Goal: Task Accomplishment & Management: Use online tool/utility

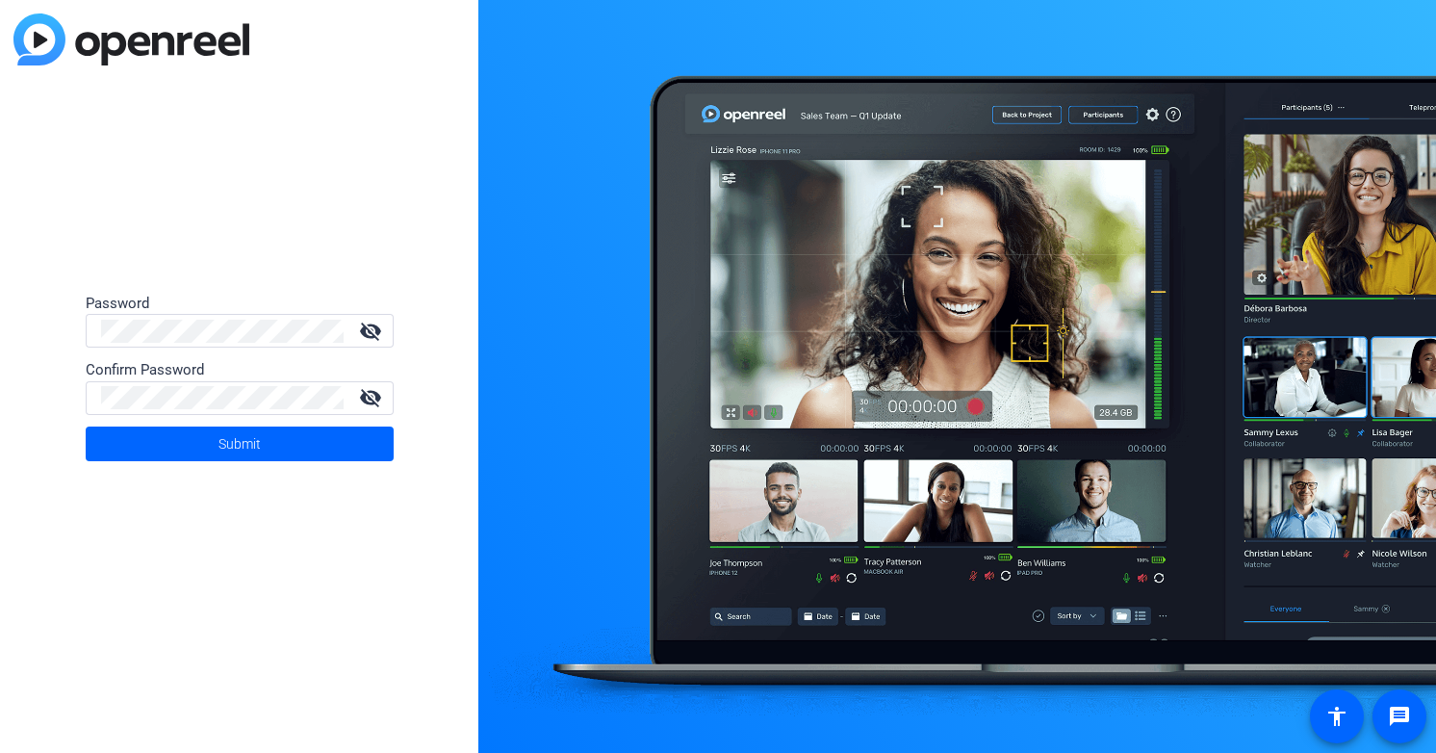
click at [159, 343] on div at bounding box center [222, 331] width 243 height 34
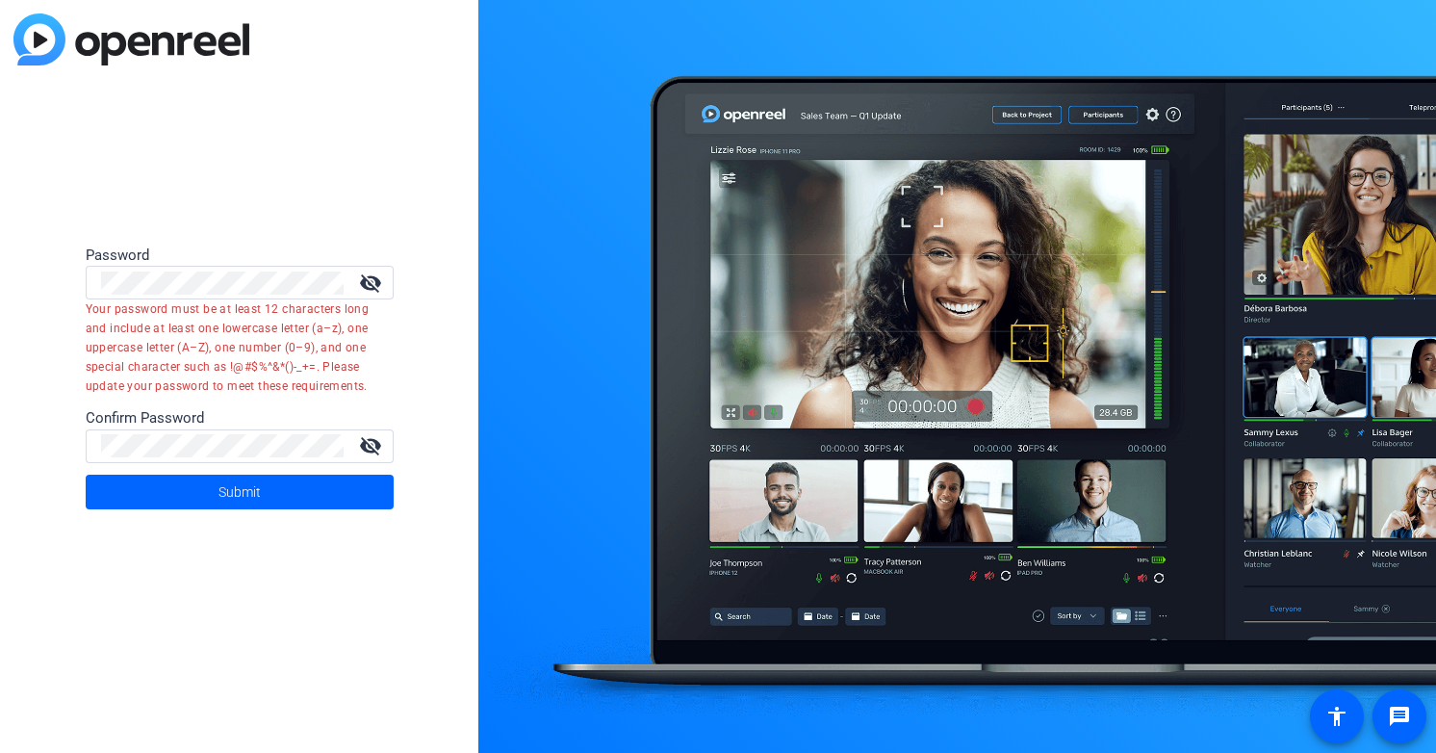
click at [367, 282] on mat-icon "visibility_off" at bounding box center [370, 282] width 46 height 23
click at [105, 245] on form "Password visibility Your password must be at least 12 characters long and inclu…" at bounding box center [240, 376] width 308 height 265
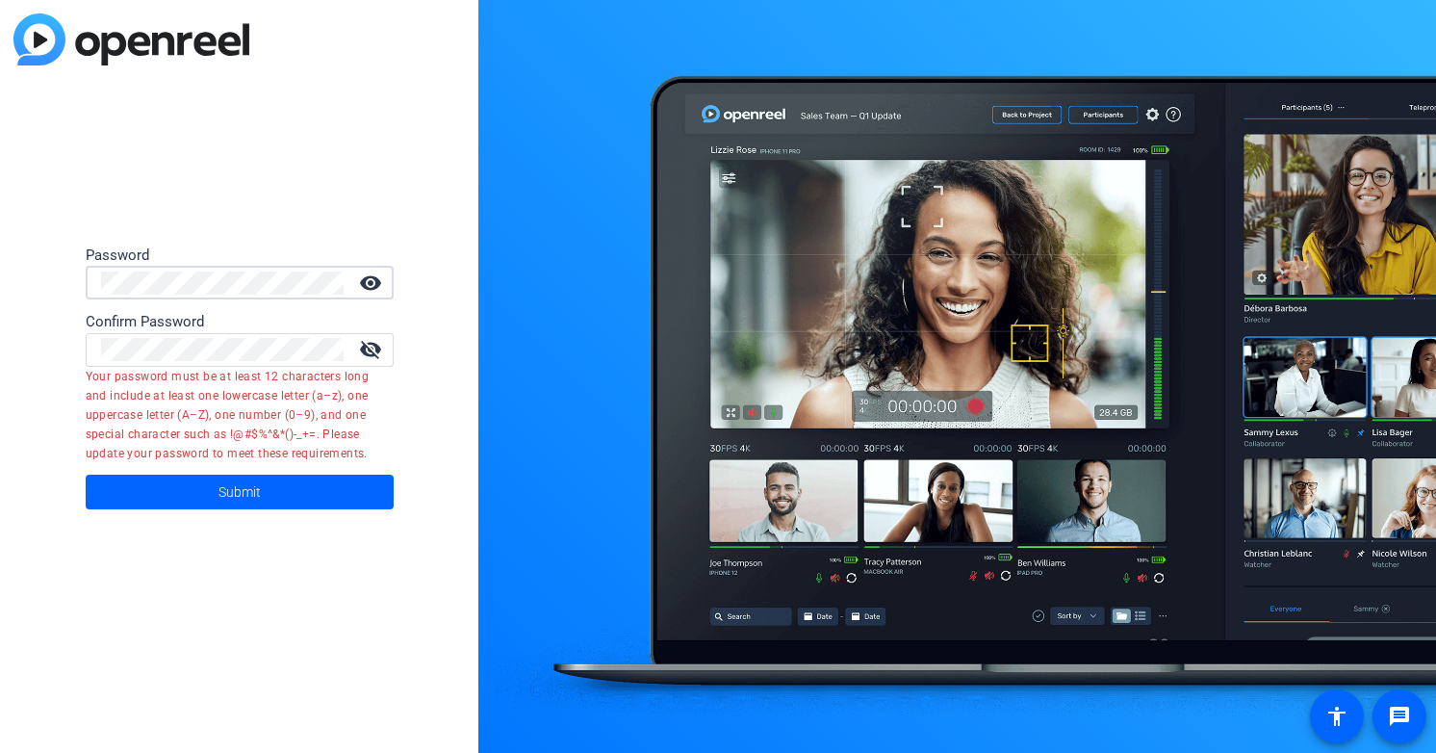
click at [315, 326] on div "Confirm Password" at bounding box center [240, 322] width 308 height 22
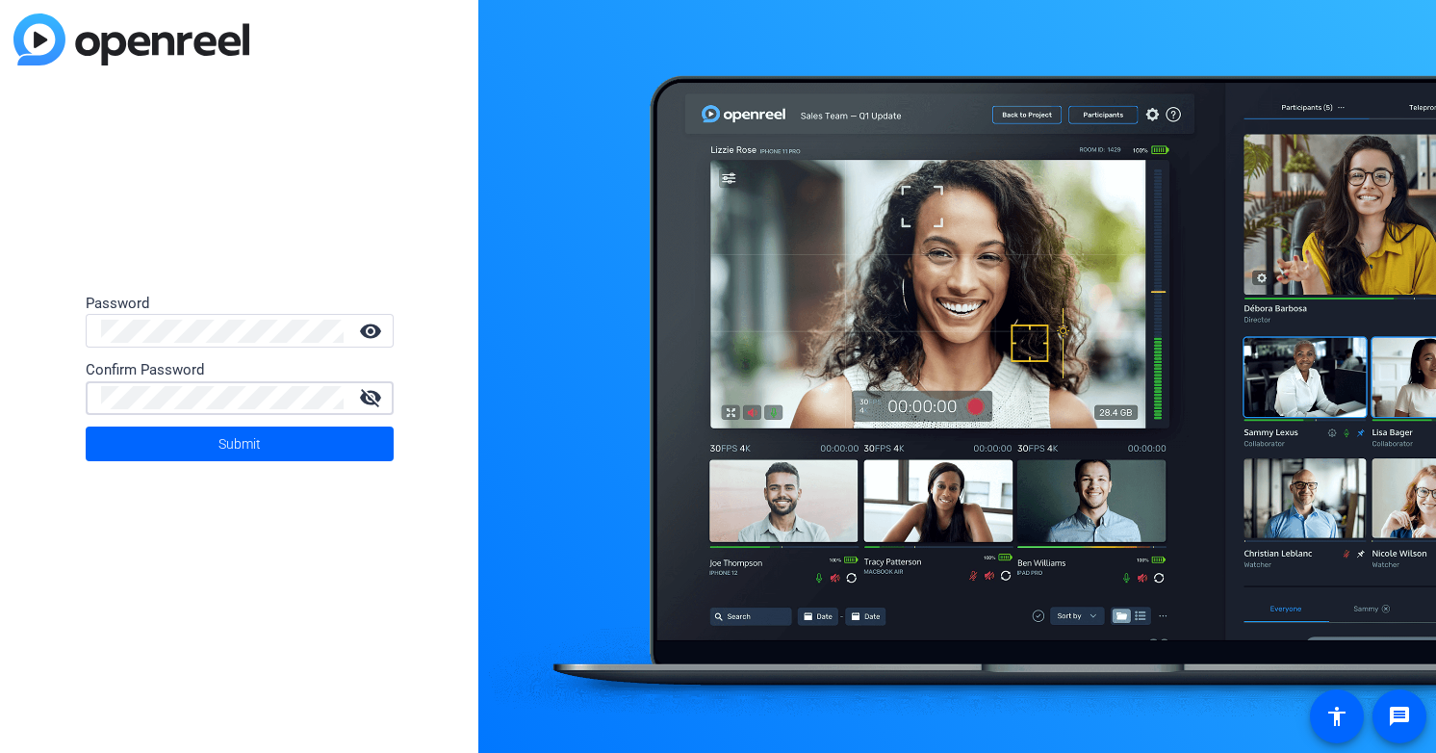
click at [370, 397] on mat-icon "visibility_off" at bounding box center [370, 397] width 46 height 23
click at [202, 445] on span at bounding box center [240, 444] width 308 height 46
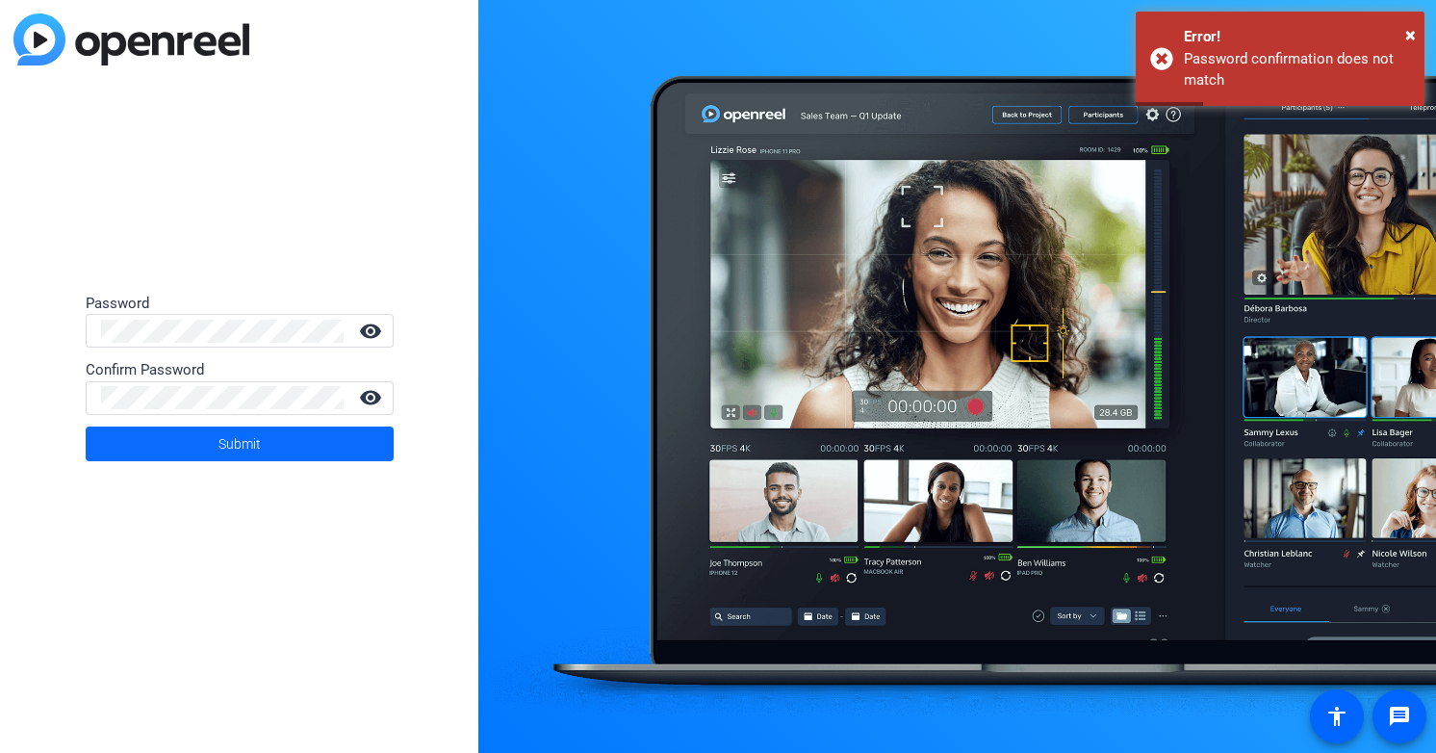
click at [265, 441] on span at bounding box center [240, 444] width 308 height 46
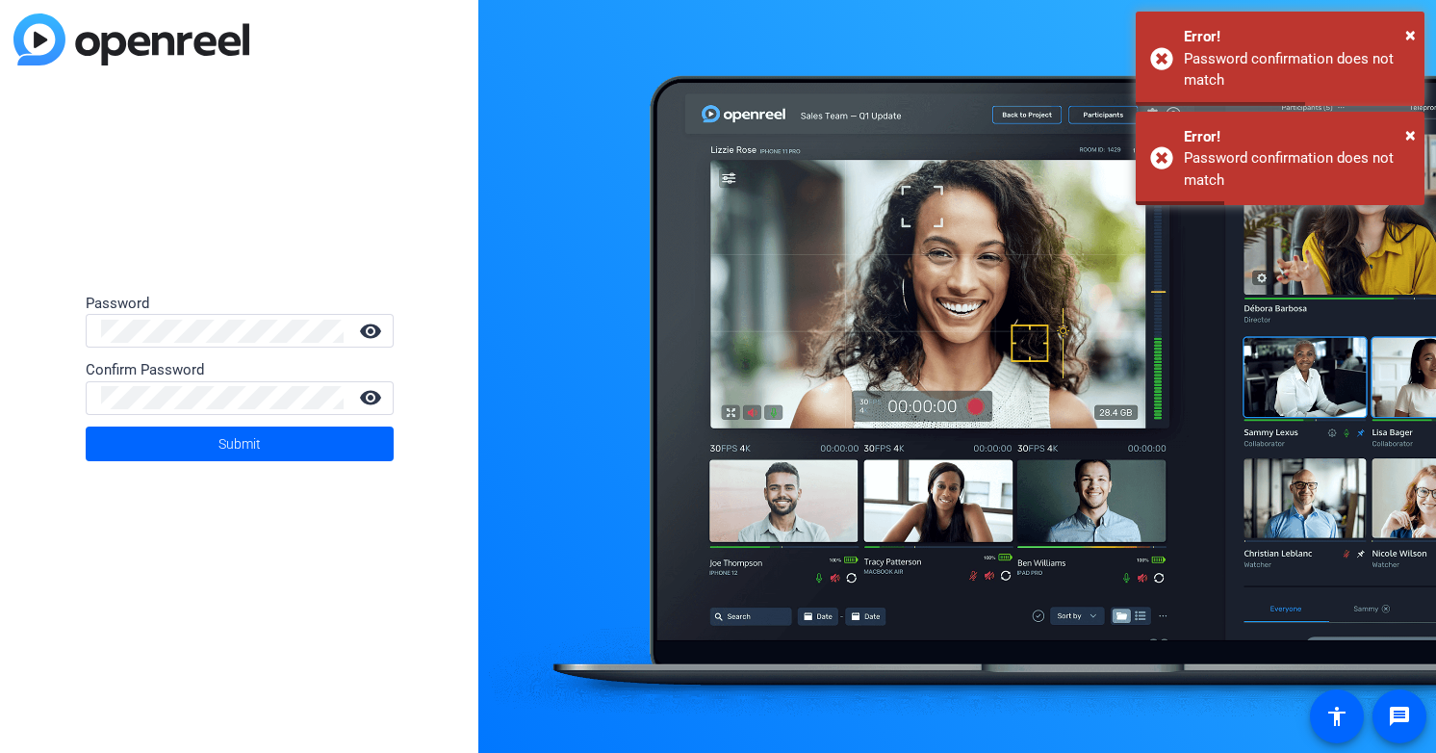
click at [200, 349] on form "Password visibility Confirm Password visibility Submit" at bounding box center [240, 377] width 308 height 168
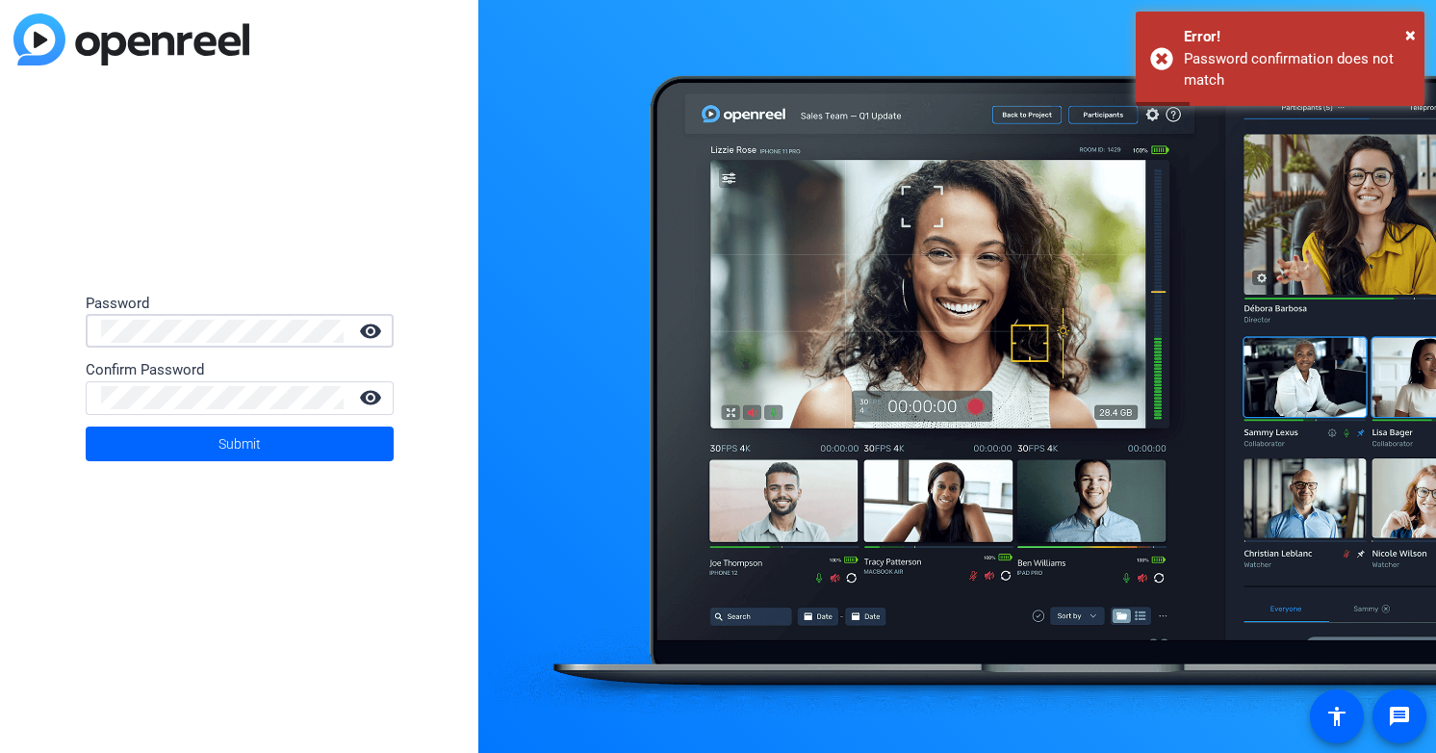
click at [57, 290] on div "Password visibility Confirm Password visibility Submit" at bounding box center [239, 376] width 478 height 753
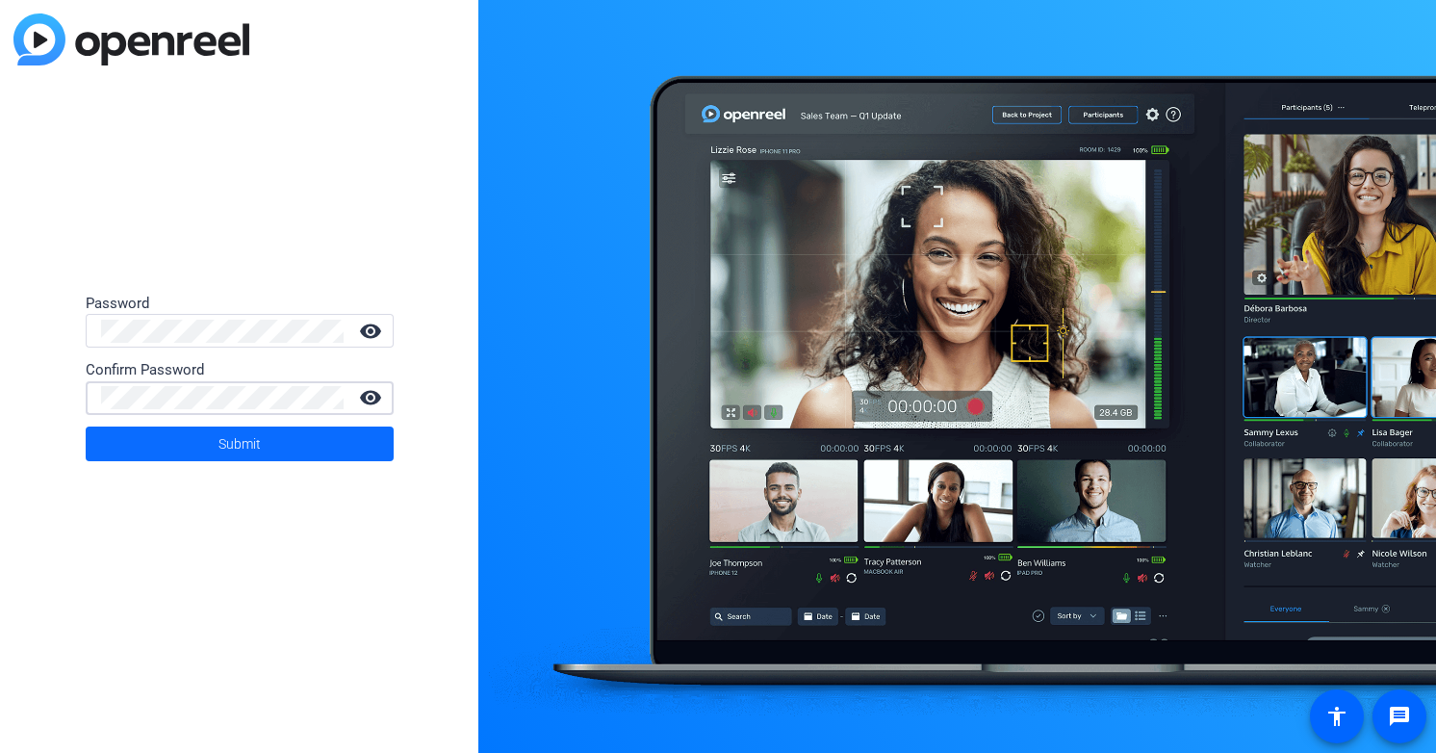
click at [215, 438] on span at bounding box center [240, 444] width 308 height 46
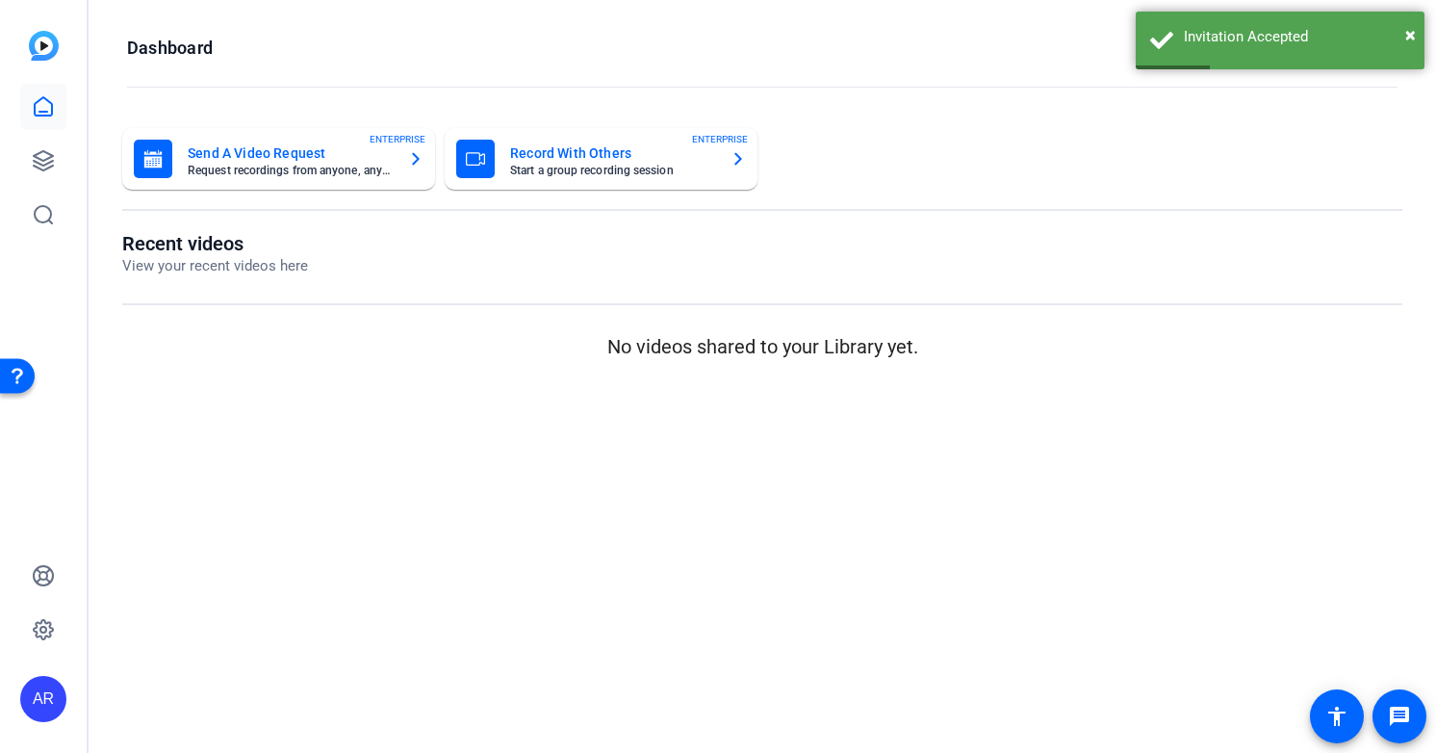
click at [39, 109] on icon at bounding box center [43, 106] width 23 height 23
click at [200, 262] on p "View your recent videos here" at bounding box center [215, 266] width 186 height 22
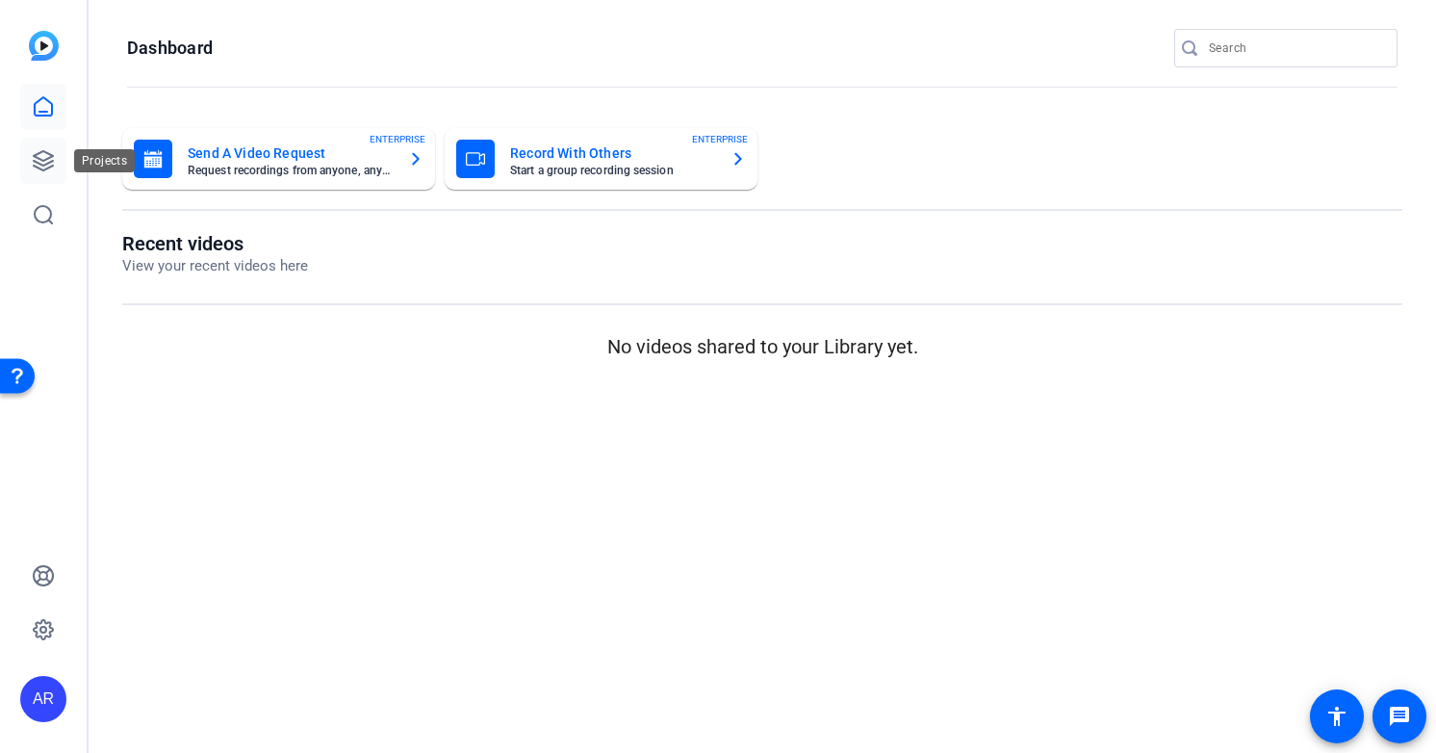
click at [44, 155] on icon at bounding box center [43, 160] width 23 height 23
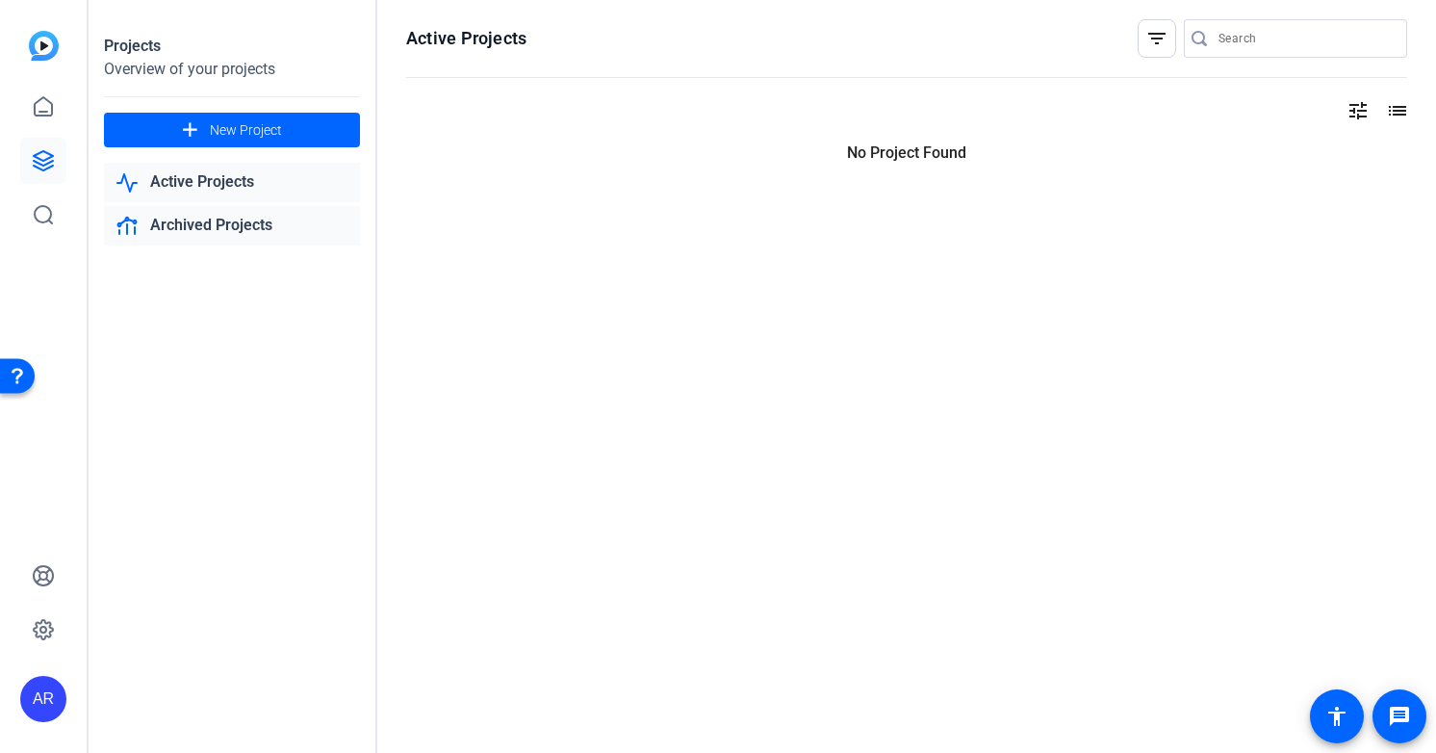
click at [217, 217] on link "Archived Projects" at bounding box center [232, 225] width 256 height 39
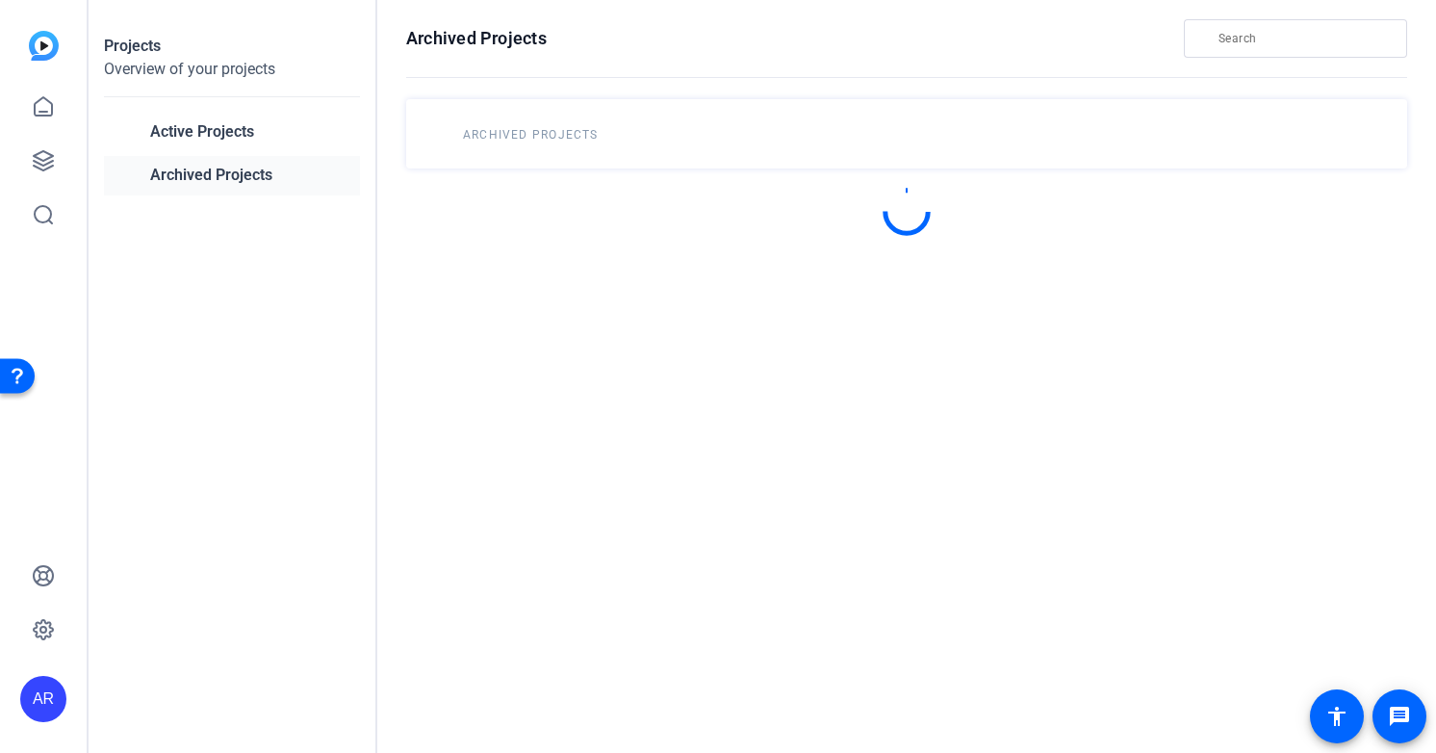
click at [217, 182] on link "Archived Projects" at bounding box center [232, 175] width 256 height 39
click at [223, 120] on link "Active Projects" at bounding box center [232, 132] width 256 height 39
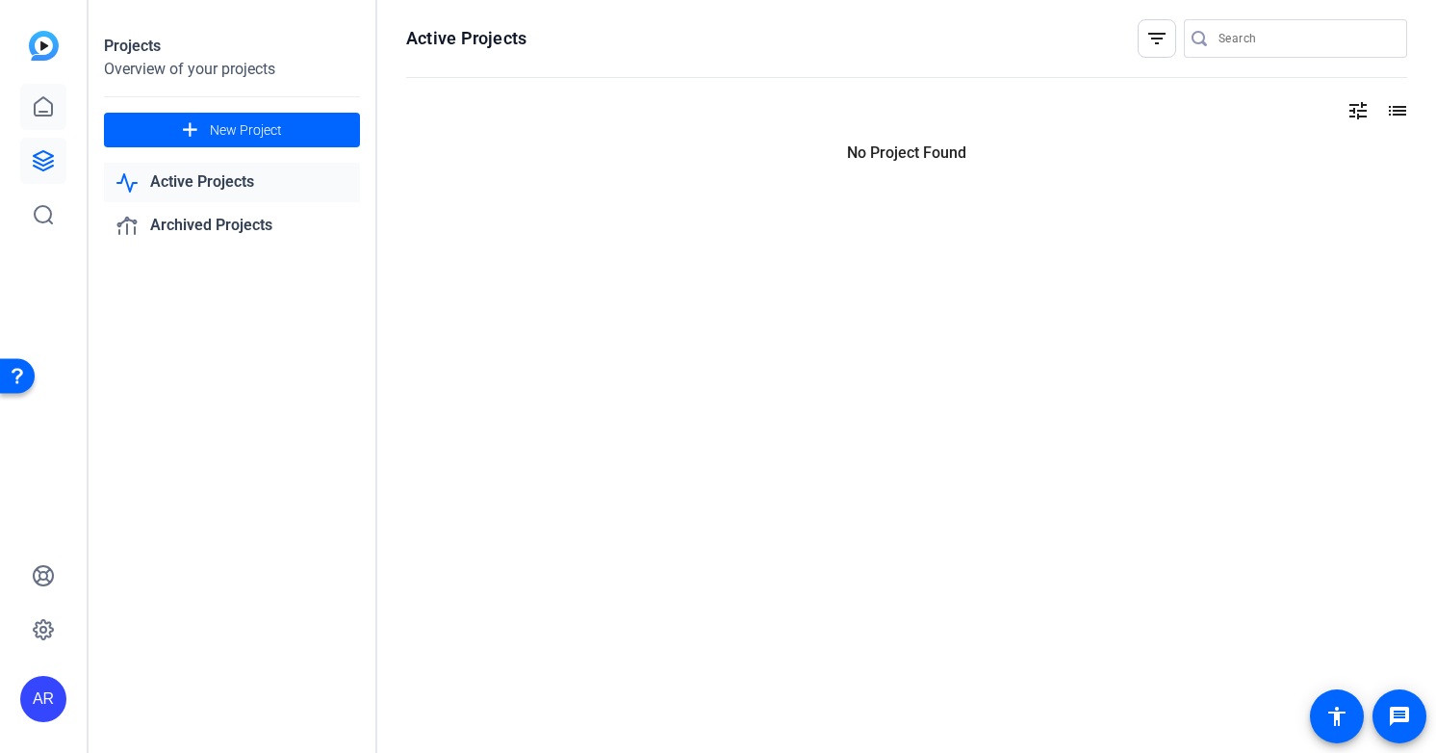
click at [39, 104] on icon at bounding box center [43, 106] width 23 height 23
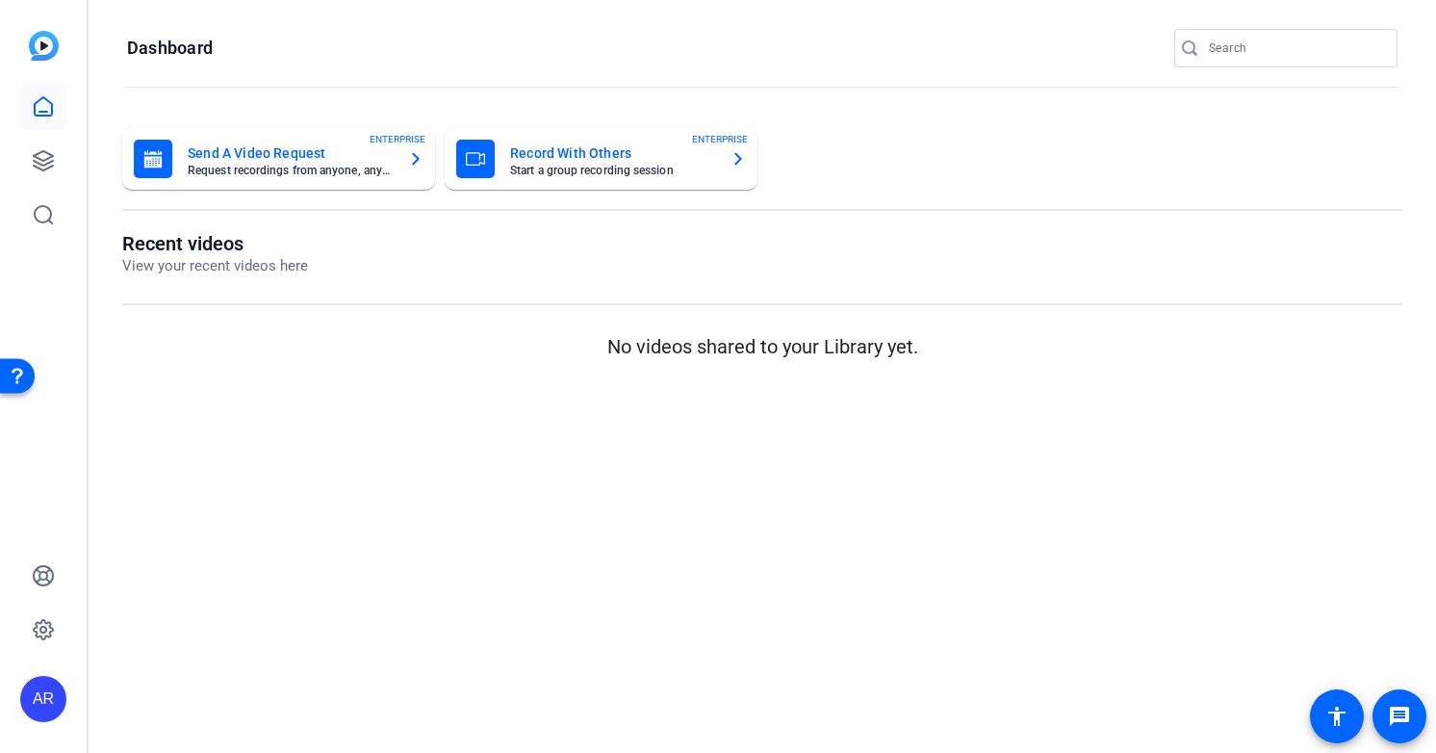
click at [37, 704] on div "AR" at bounding box center [43, 699] width 46 height 46
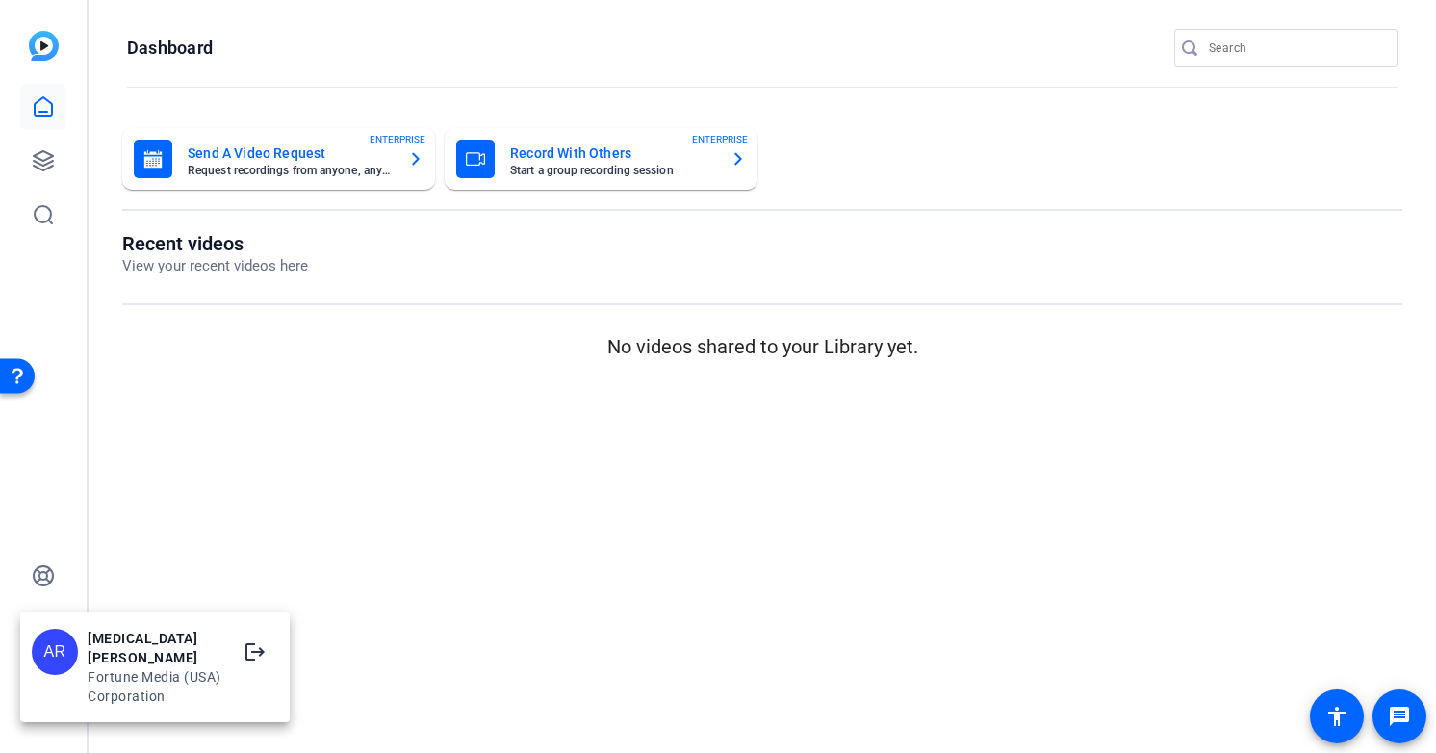
click at [32, 419] on div at bounding box center [718, 376] width 1436 height 753
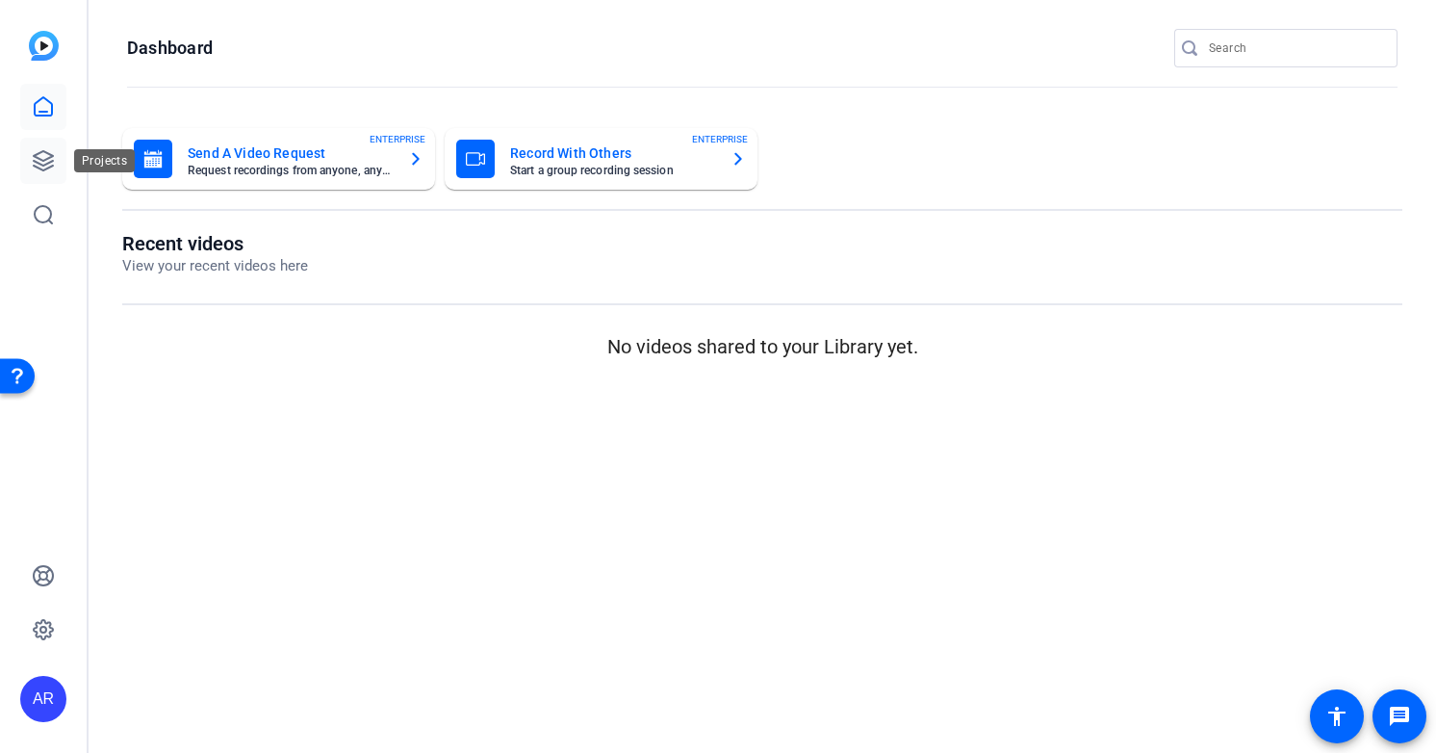
click at [43, 146] on link at bounding box center [43, 161] width 46 height 46
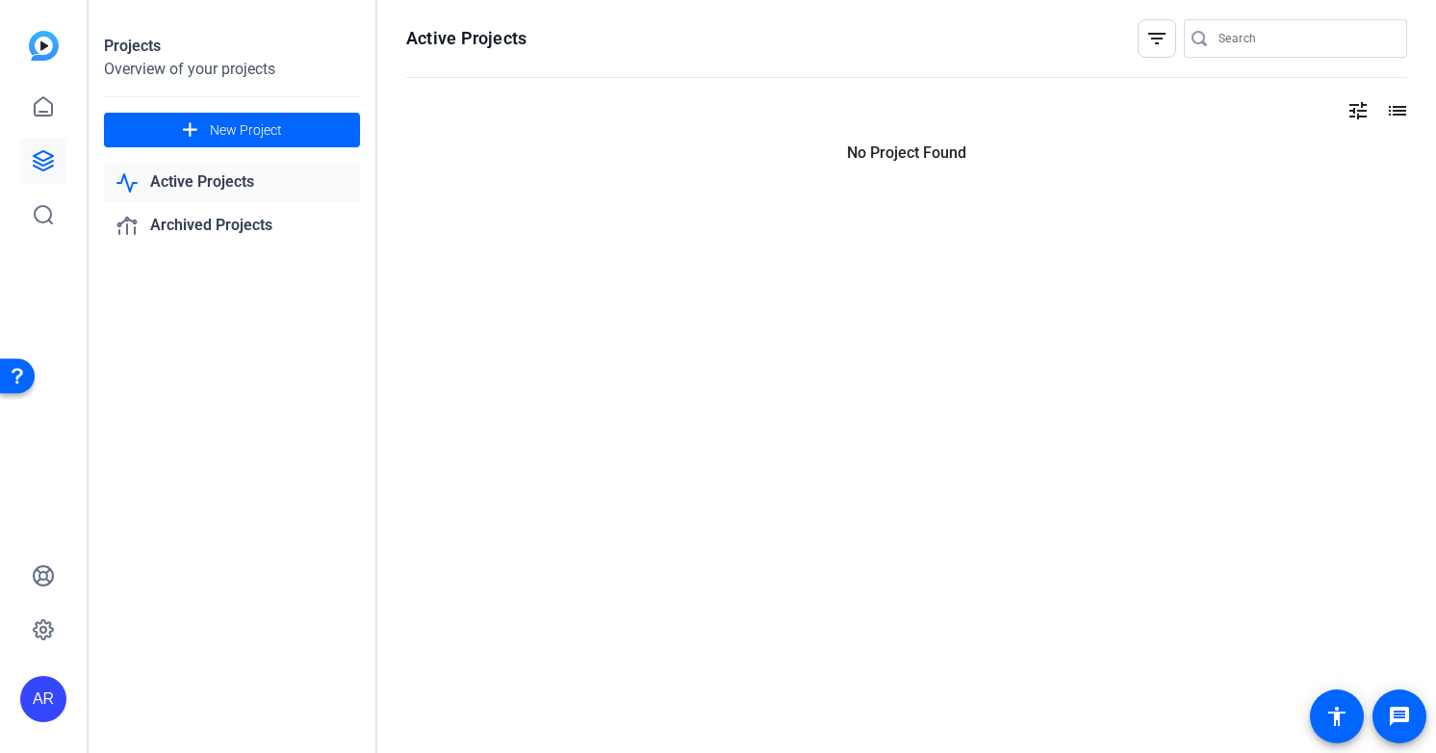
click at [177, 200] on link "Active Projects" at bounding box center [232, 182] width 256 height 39
click at [181, 183] on link "Active Projects" at bounding box center [232, 182] width 256 height 39
click at [180, 241] on link "Archived Projects" at bounding box center [232, 225] width 256 height 39
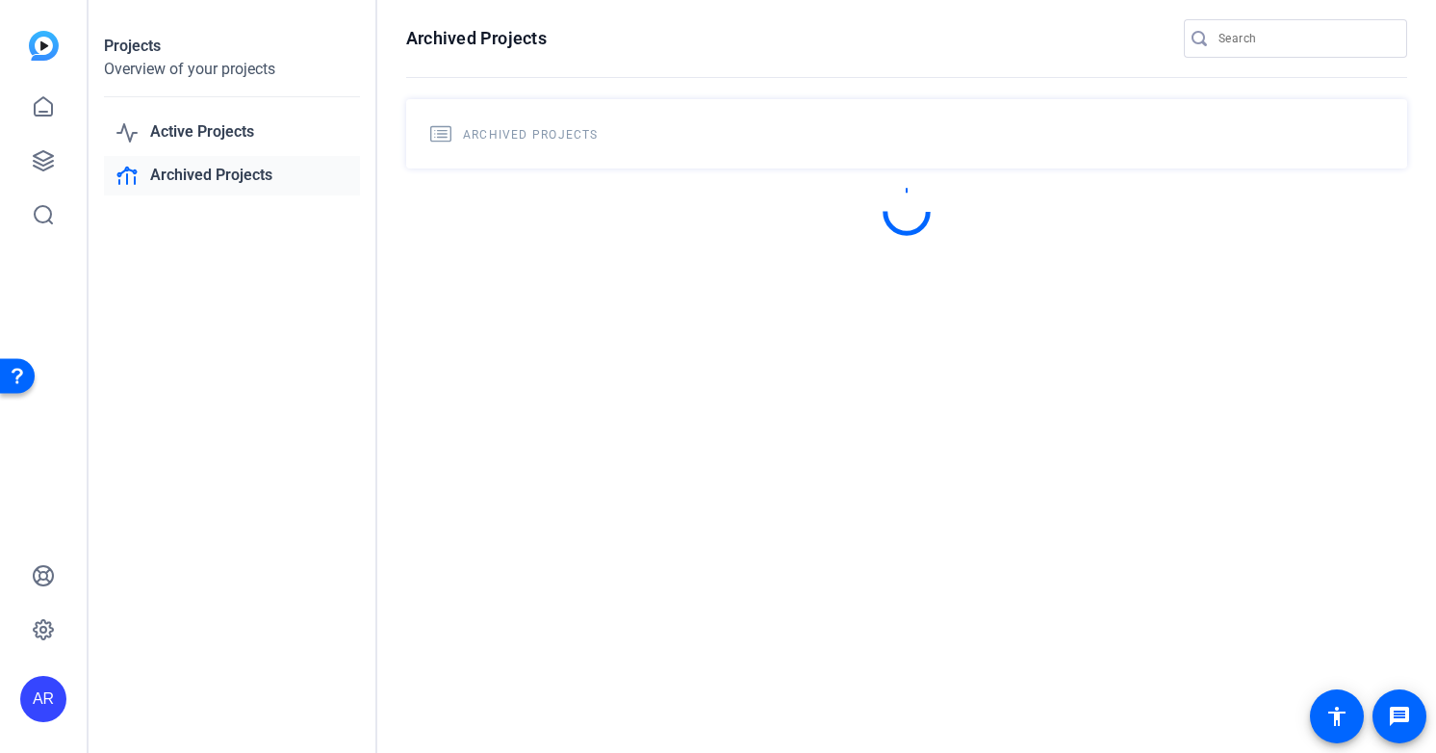
click at [180, 220] on div "Projects Overview of your projects Active Projects Archived Projects" at bounding box center [233, 376] width 289 height 753
click at [217, 129] on link "Active Projects" at bounding box center [232, 132] width 256 height 39
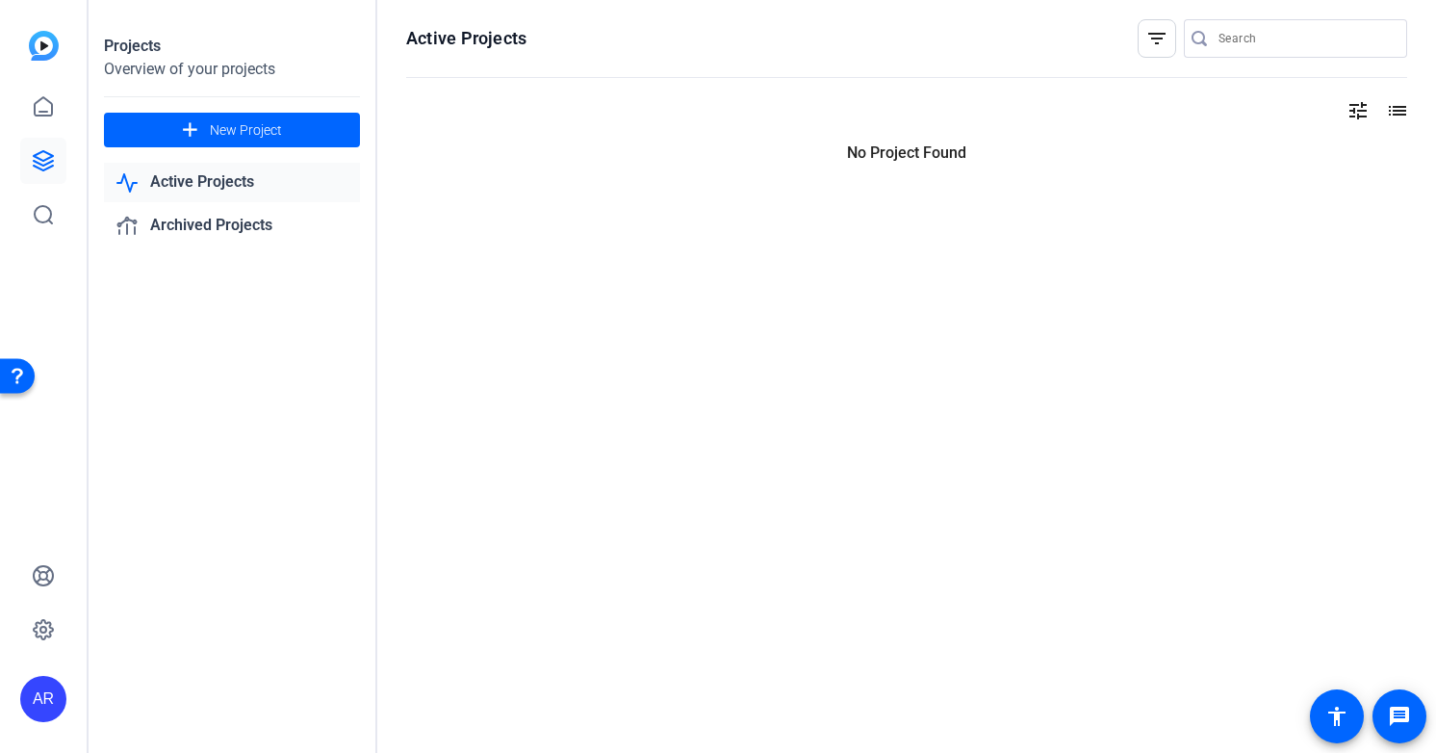
click at [52, 682] on div "AR" at bounding box center [43, 699] width 46 height 46
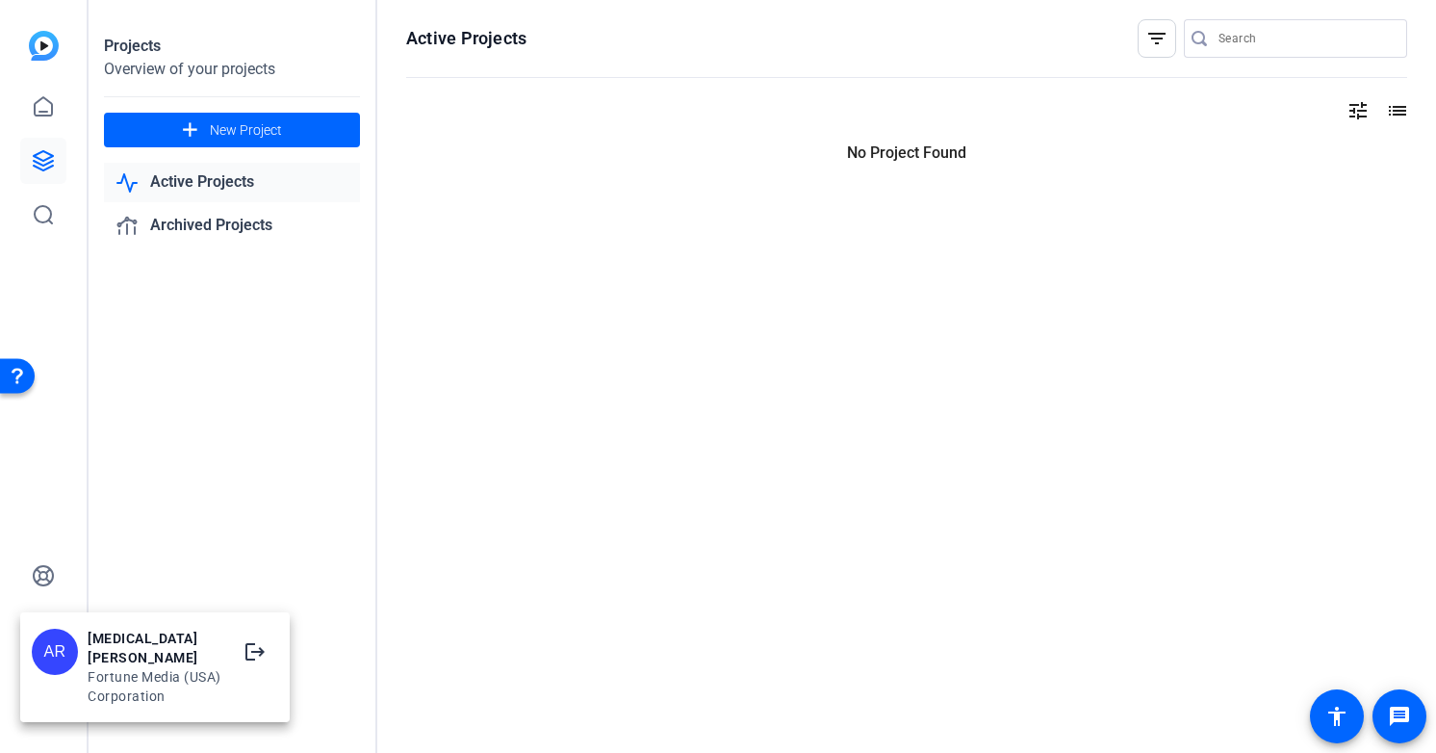
click at [113, 637] on div "AR Alli Rodgers Fortune Media (USA) Corporation logout" at bounding box center [154, 667] width 269 height 100
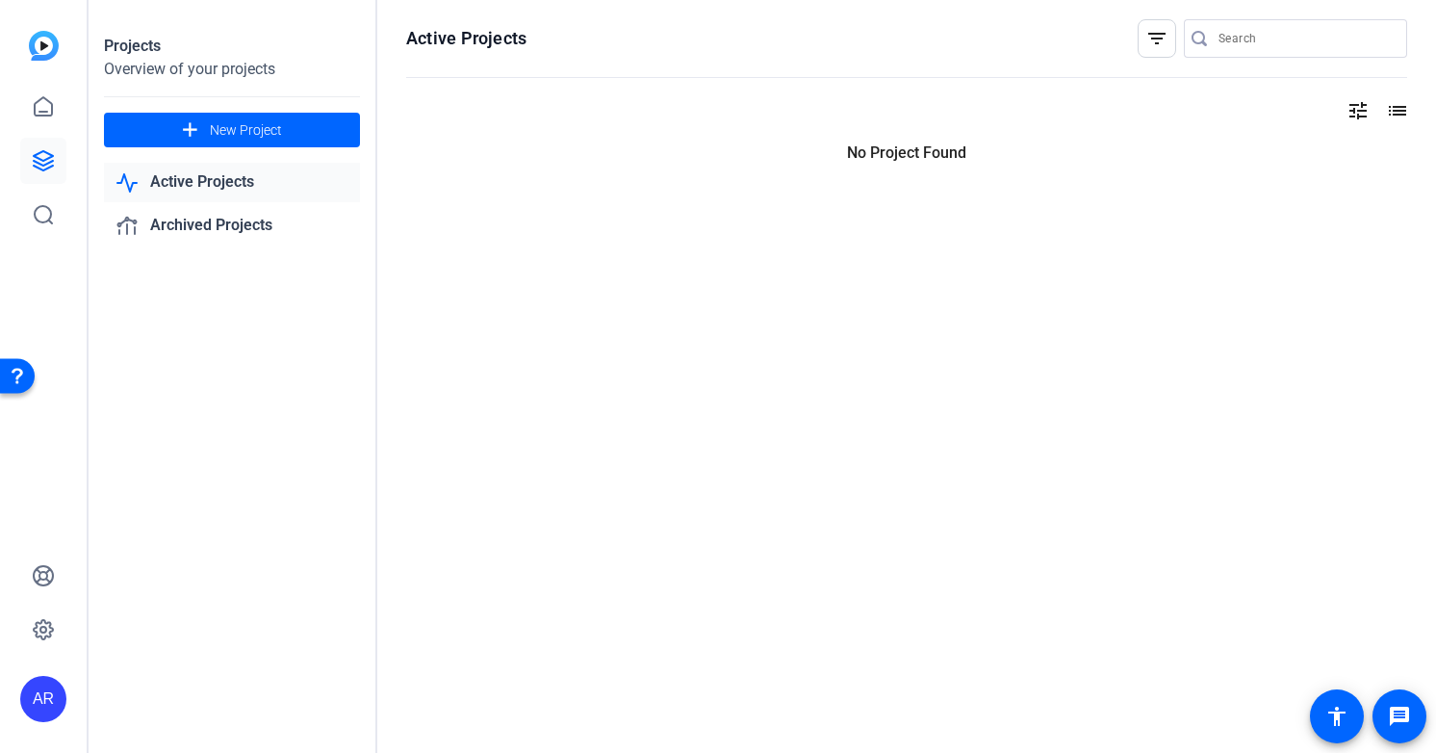
click at [100, 655] on div "Projects Overview of your projects add New Project Active Projects Archived Pro…" at bounding box center [233, 376] width 289 height 753
click at [49, 107] on icon at bounding box center [43, 106] width 23 height 23
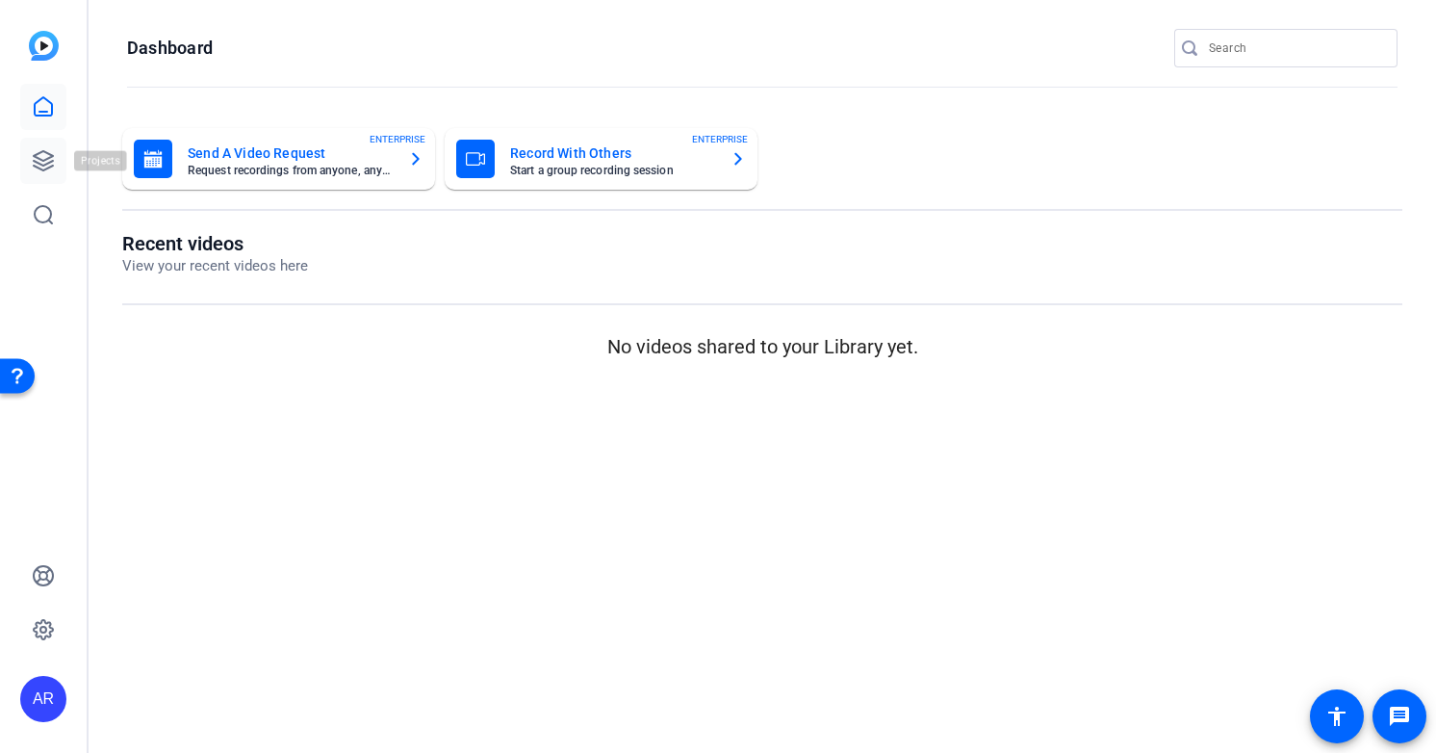
click at [46, 164] on icon at bounding box center [43, 160] width 19 height 19
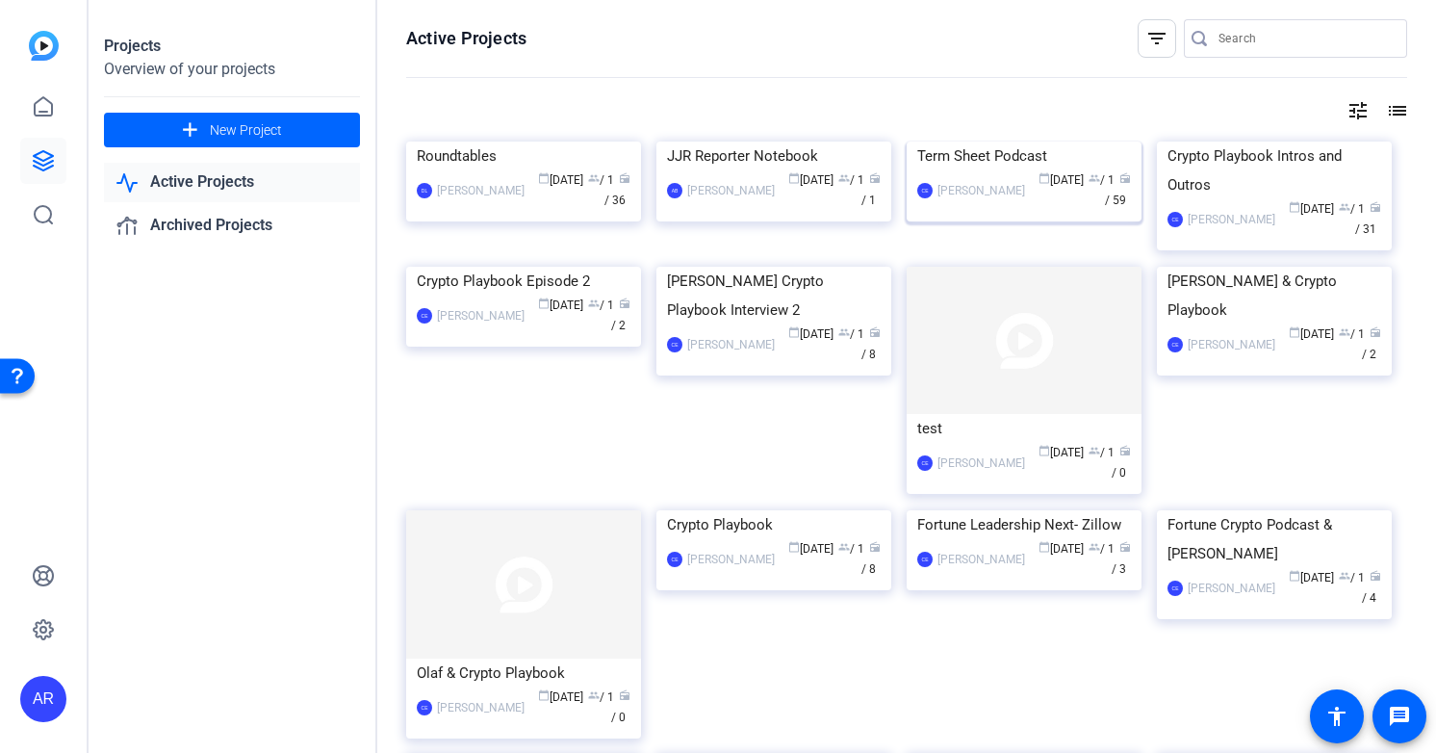
click at [980, 211] on div "CE Ceylan Ersoy calendar_today Jul 17 group / 1 radio / 59" at bounding box center [1024, 190] width 214 height 40
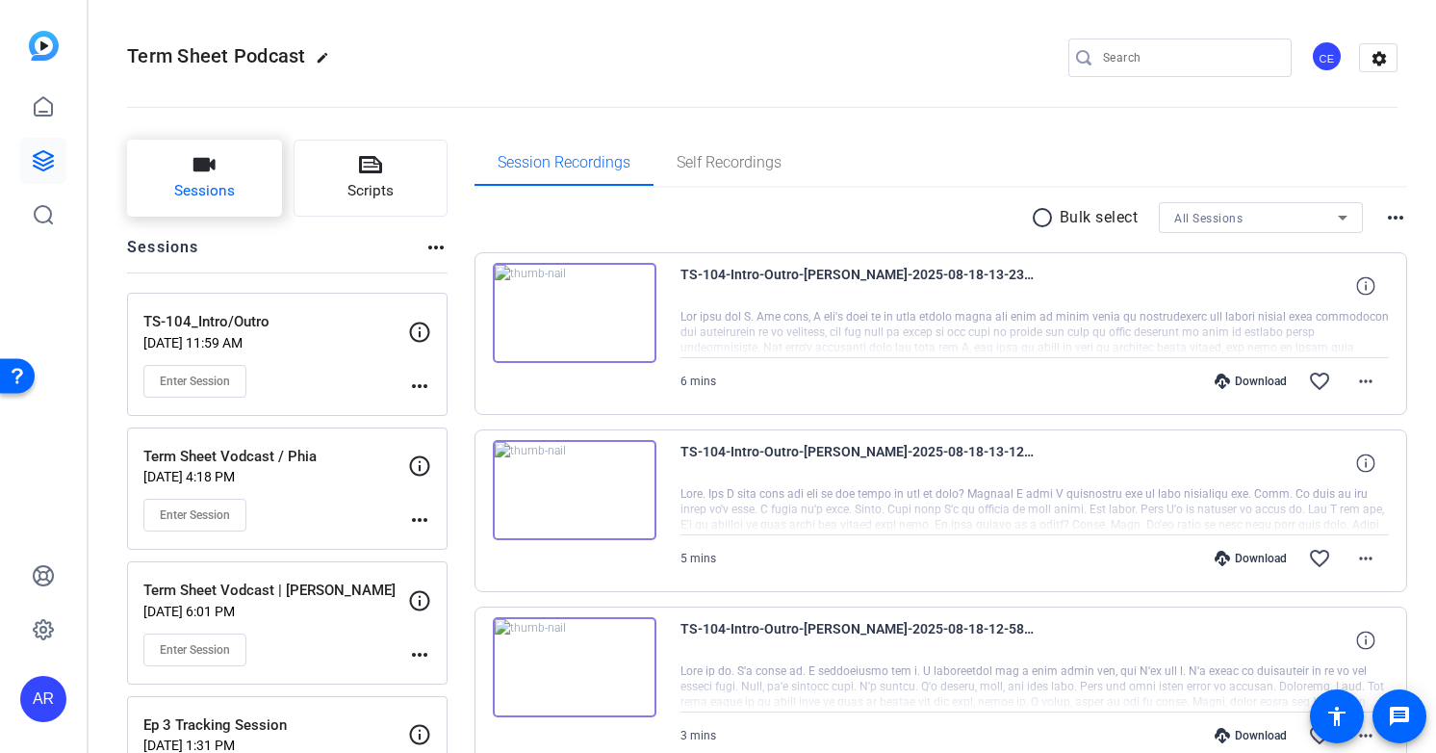
click at [199, 184] on span "Sessions" at bounding box center [204, 191] width 61 height 22
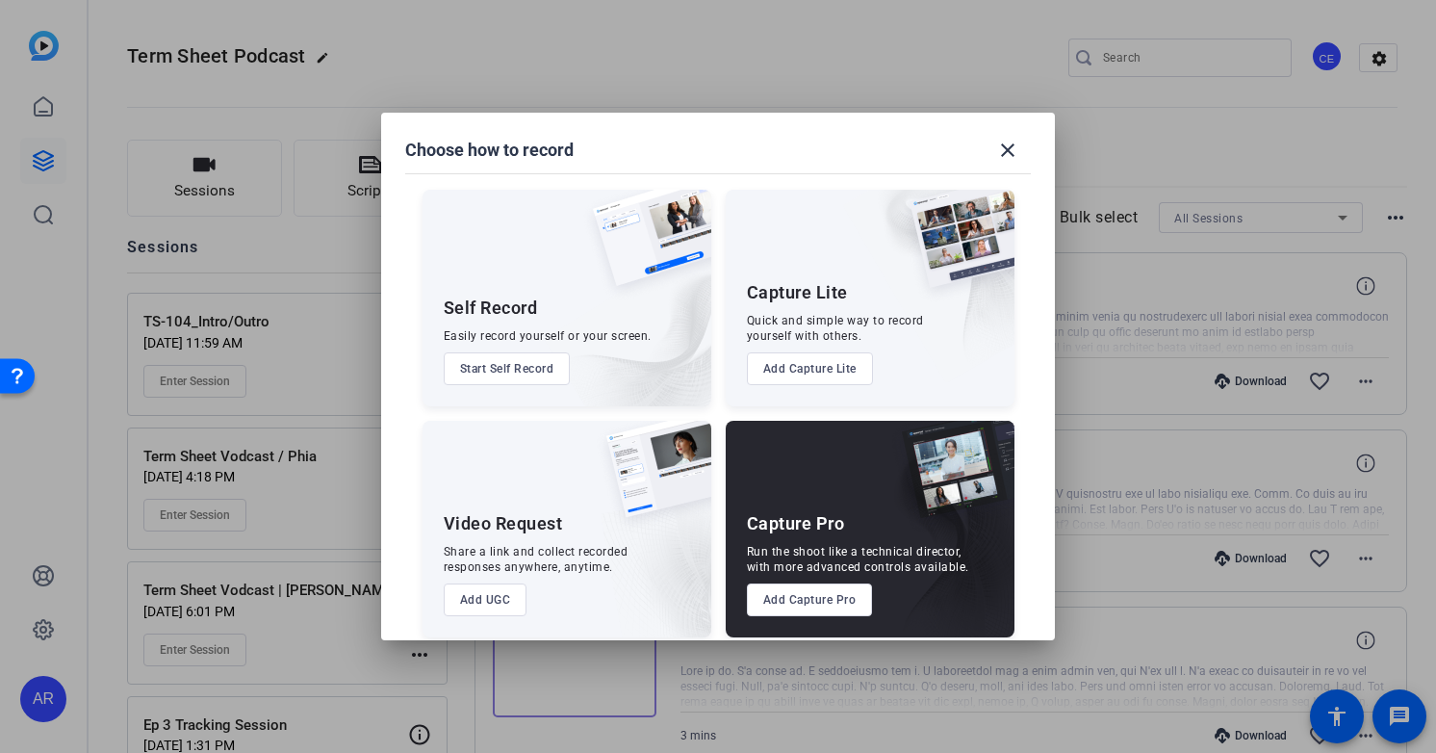
scroll to position [15, 0]
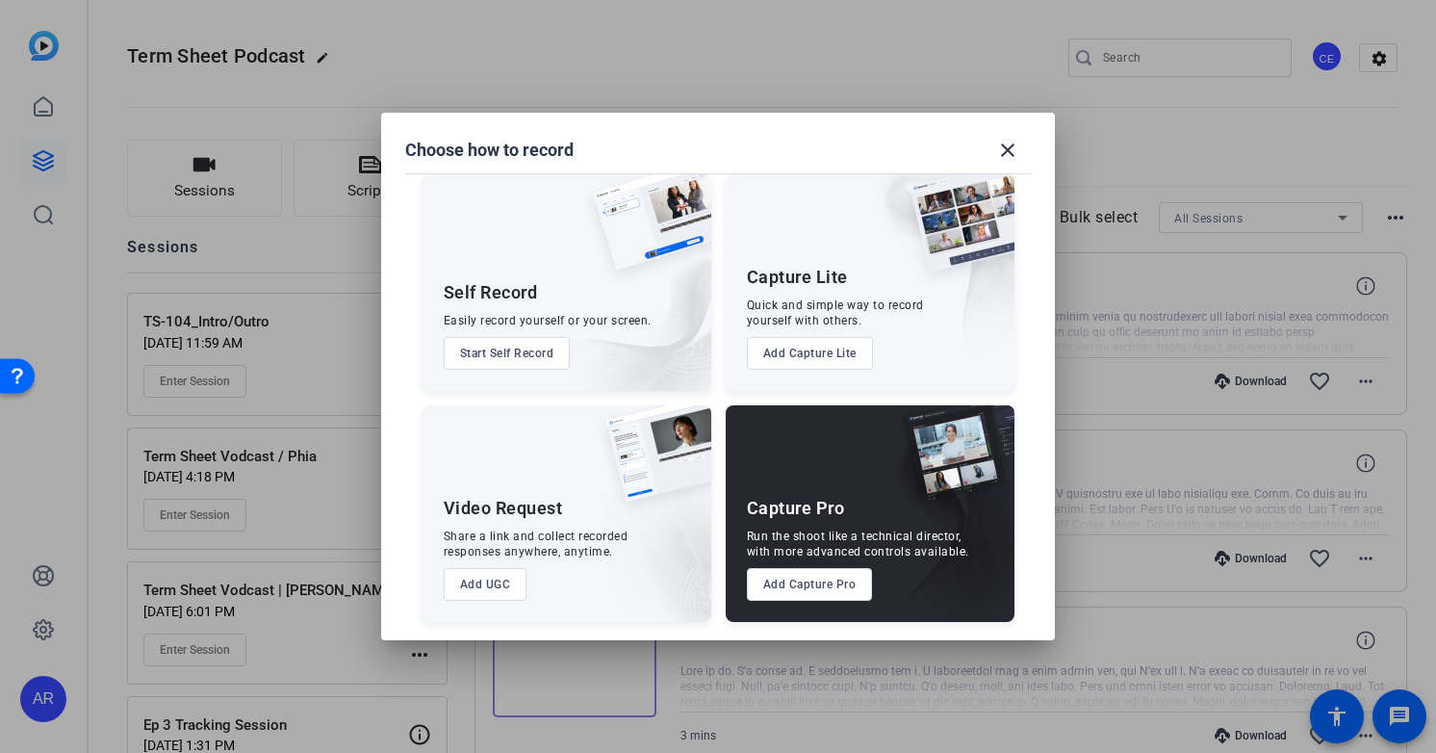
click at [812, 585] on button "Add Capture Pro" at bounding box center [810, 584] width 126 height 33
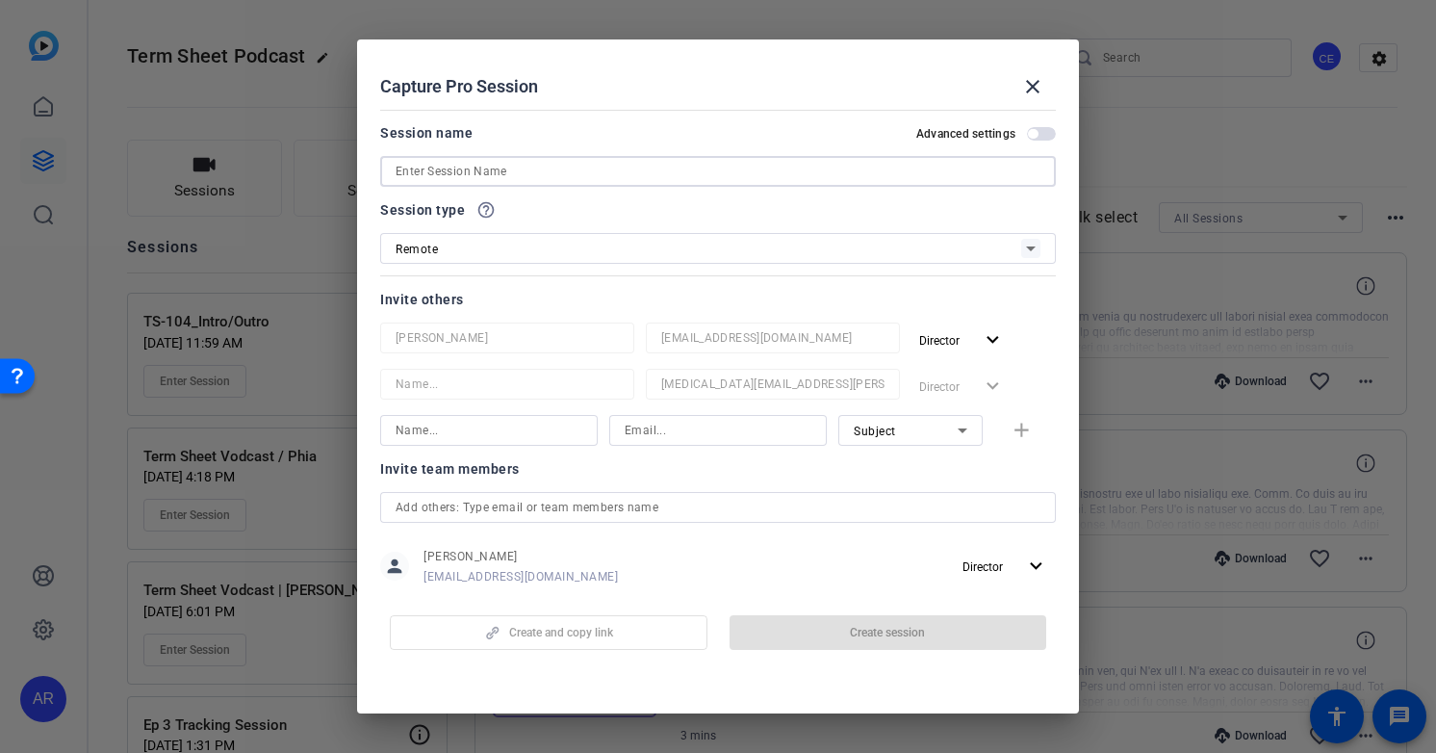
click at [518, 176] on input at bounding box center [718, 171] width 645 height 23
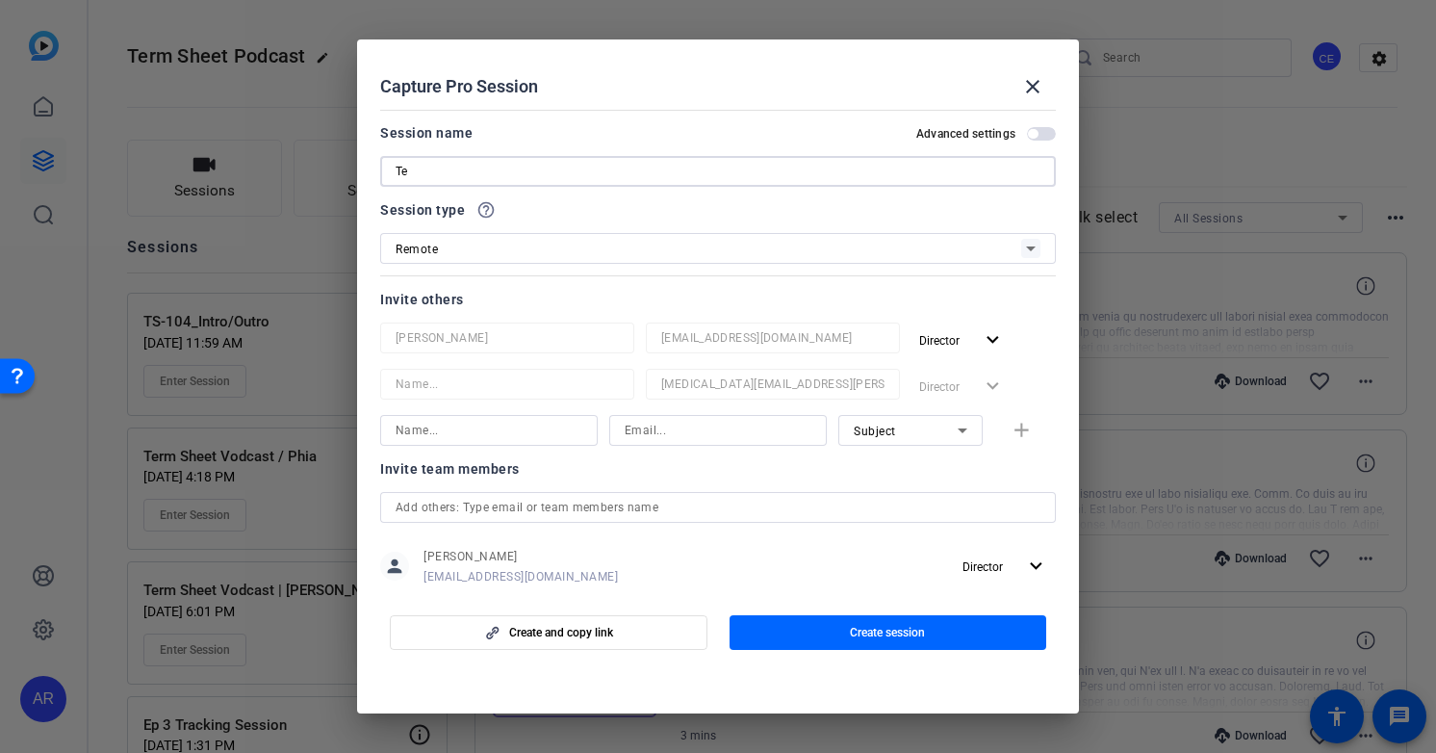
type input "T"
type input "S"
drag, startPoint x: 443, startPoint y: 169, endPoint x: 604, endPoint y: 190, distance: 162.9
click at [574, 187] on mat-form-field "TS-104_CREDITS" at bounding box center [718, 171] width 676 height 31
type input "TS-104_credits"
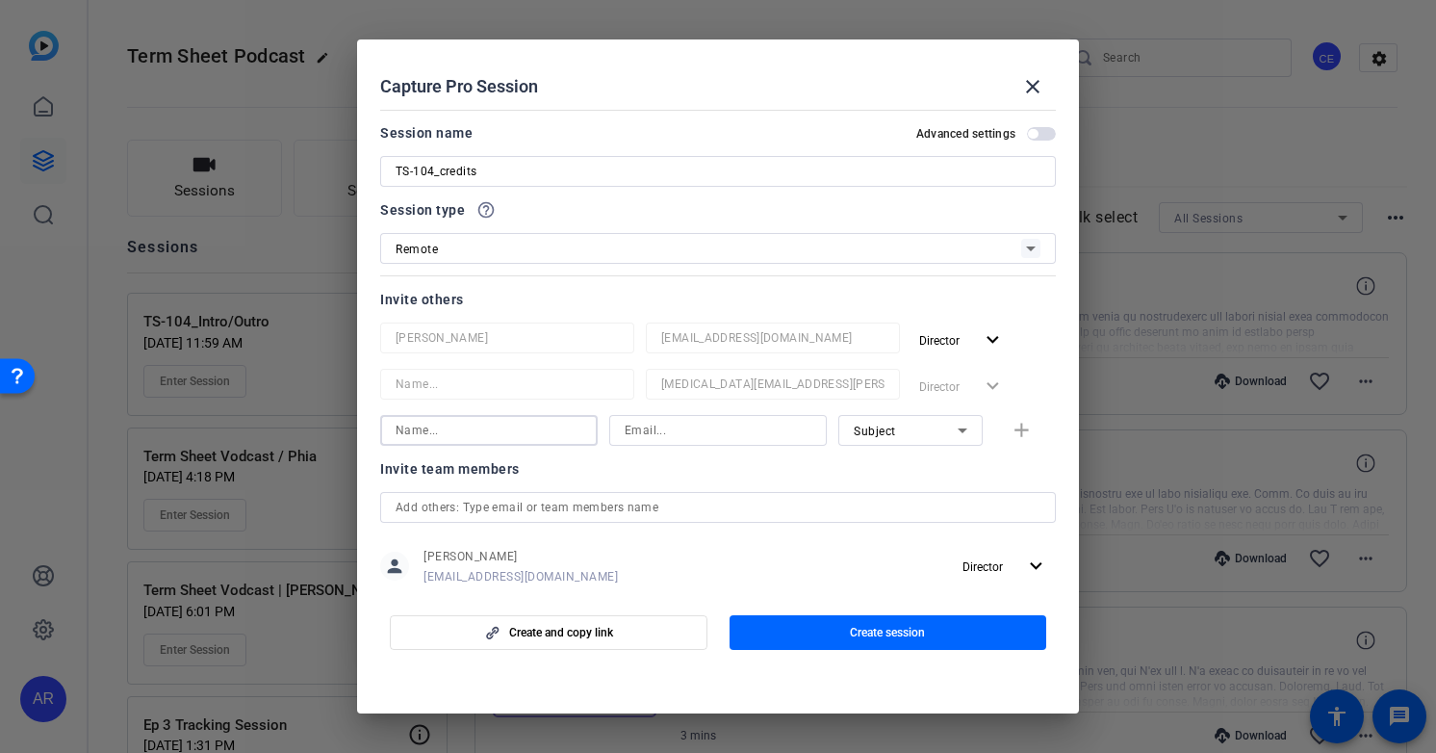
click at [520, 423] on input at bounding box center [489, 430] width 187 height 23
type input "sam"
click at [675, 424] on input at bounding box center [718, 430] width 187 height 23
type input "sam.freund@fortune.com"
click at [1023, 430] on mat-icon "add" at bounding box center [1022, 431] width 24 height 24
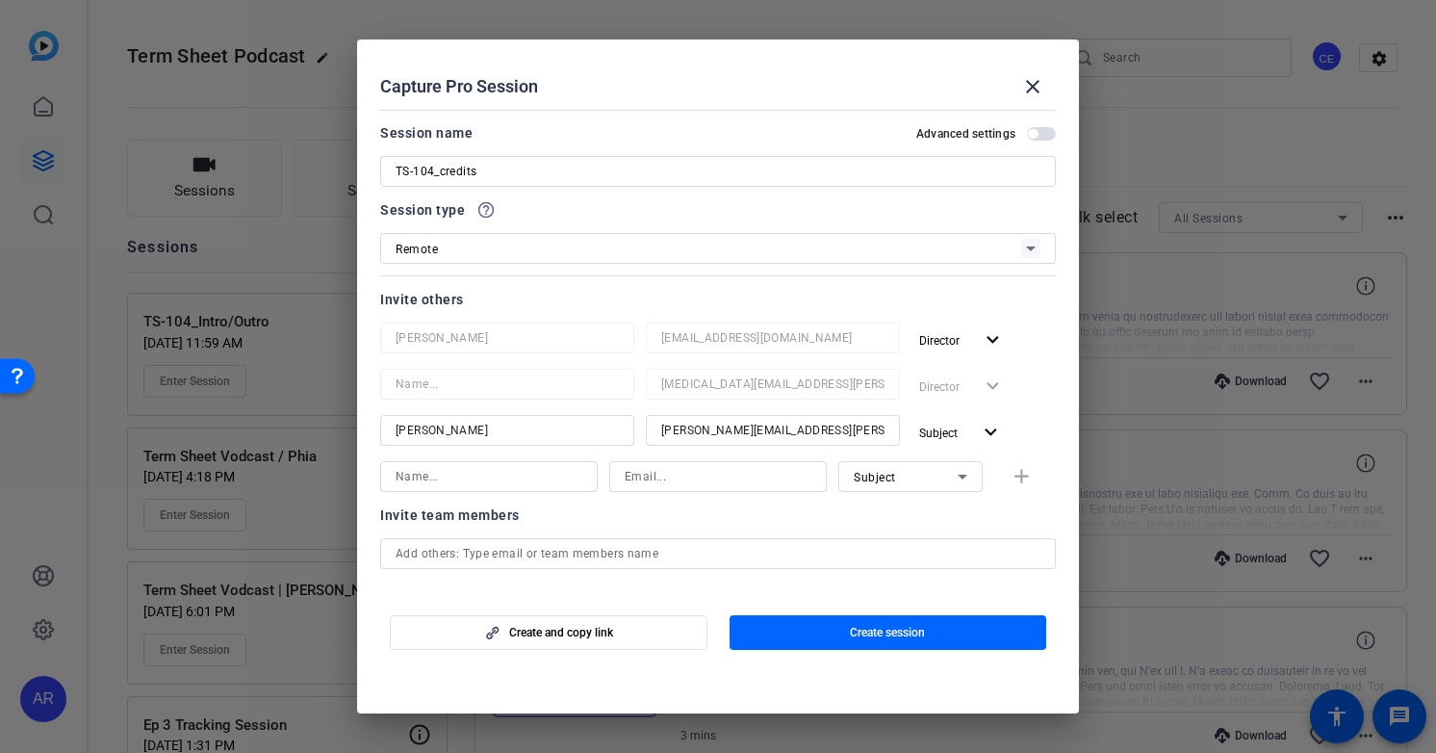
click at [520, 450] on div at bounding box center [507, 456] width 254 height 21
click at [525, 463] on div at bounding box center [489, 476] width 187 height 31
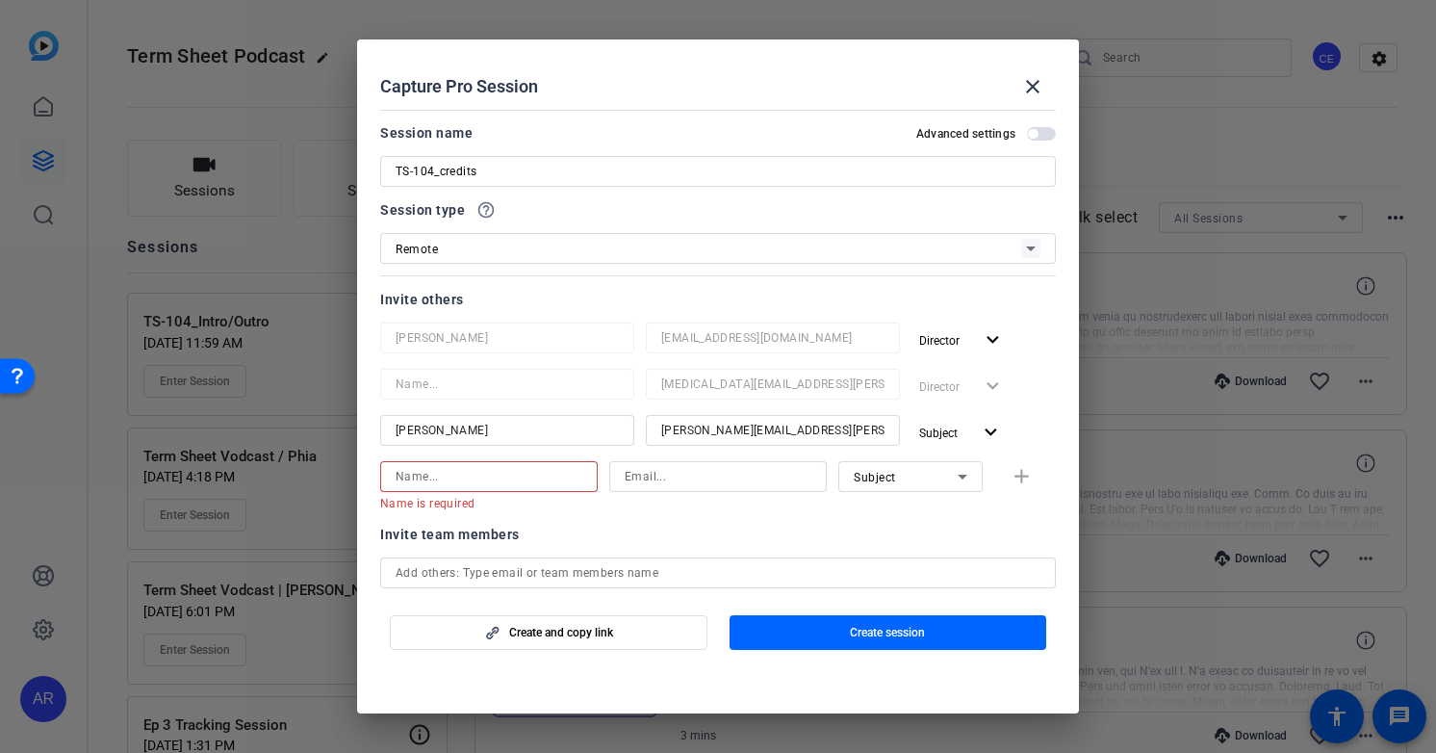
click at [535, 463] on div at bounding box center [489, 476] width 187 height 31
click at [535, 479] on input at bounding box center [489, 476] width 187 height 23
drag, startPoint x: 780, startPoint y: 424, endPoint x: 625, endPoint y: 392, distance: 158.4
click at [626, 392] on div "Ceylan Ersoy ceylan.ersoy@fortune.com Director expand_more alli.rodgers@fortune…" at bounding box center [718, 385] width 676 height 127
click at [602, 395] on div "Ceylan Ersoy ceylan.ersoy@fortune.com Director expand_more alli.rodgers@fortune…" at bounding box center [718, 385] width 676 height 127
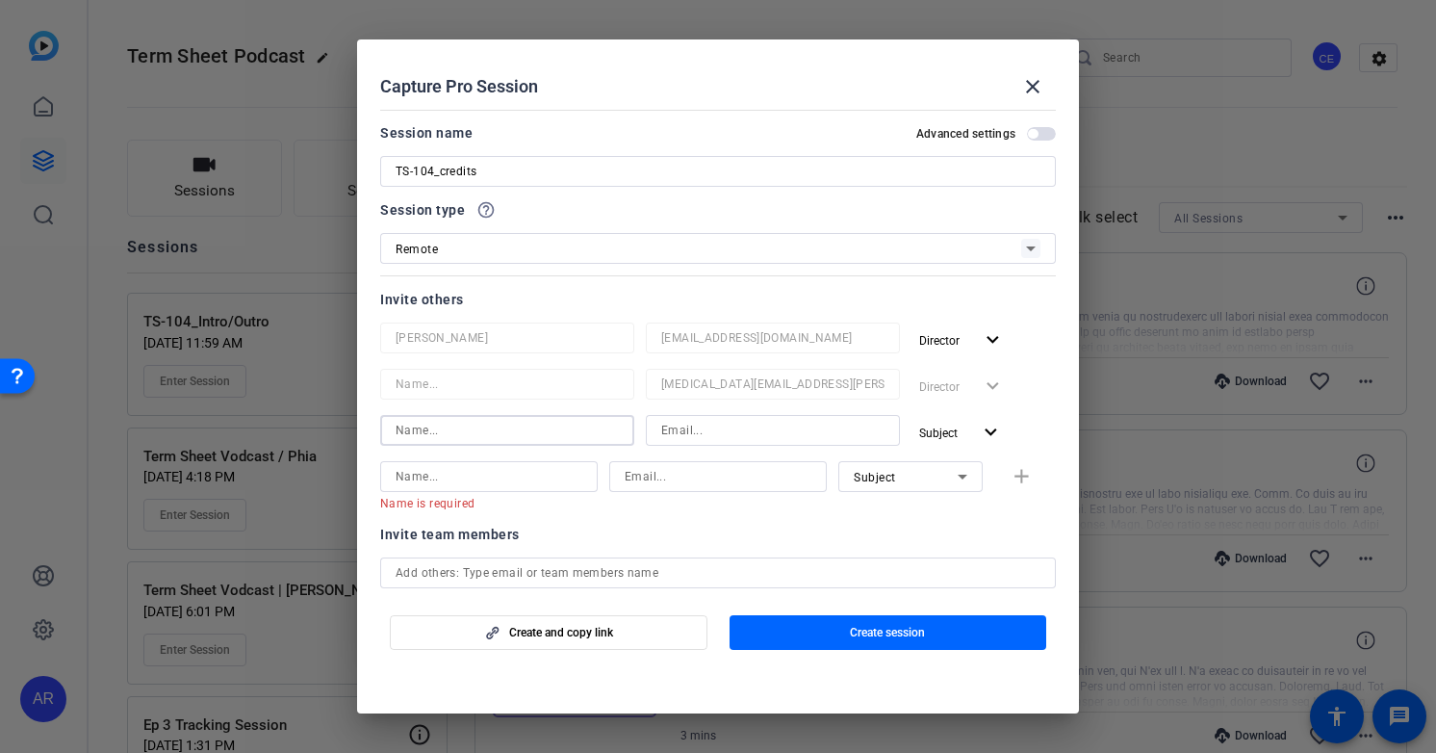
click at [504, 416] on div at bounding box center [507, 430] width 223 height 31
click at [504, 426] on input at bounding box center [507, 430] width 223 height 23
click at [446, 376] on div "Ceylan Ersoy ceylan.ersoy@fortune.com Director expand_more alli.rodgers@fortune…" at bounding box center [718, 385] width 676 height 127
type input "[PERSON_NAME]"
click at [675, 420] on input at bounding box center [772, 430] width 223 height 23
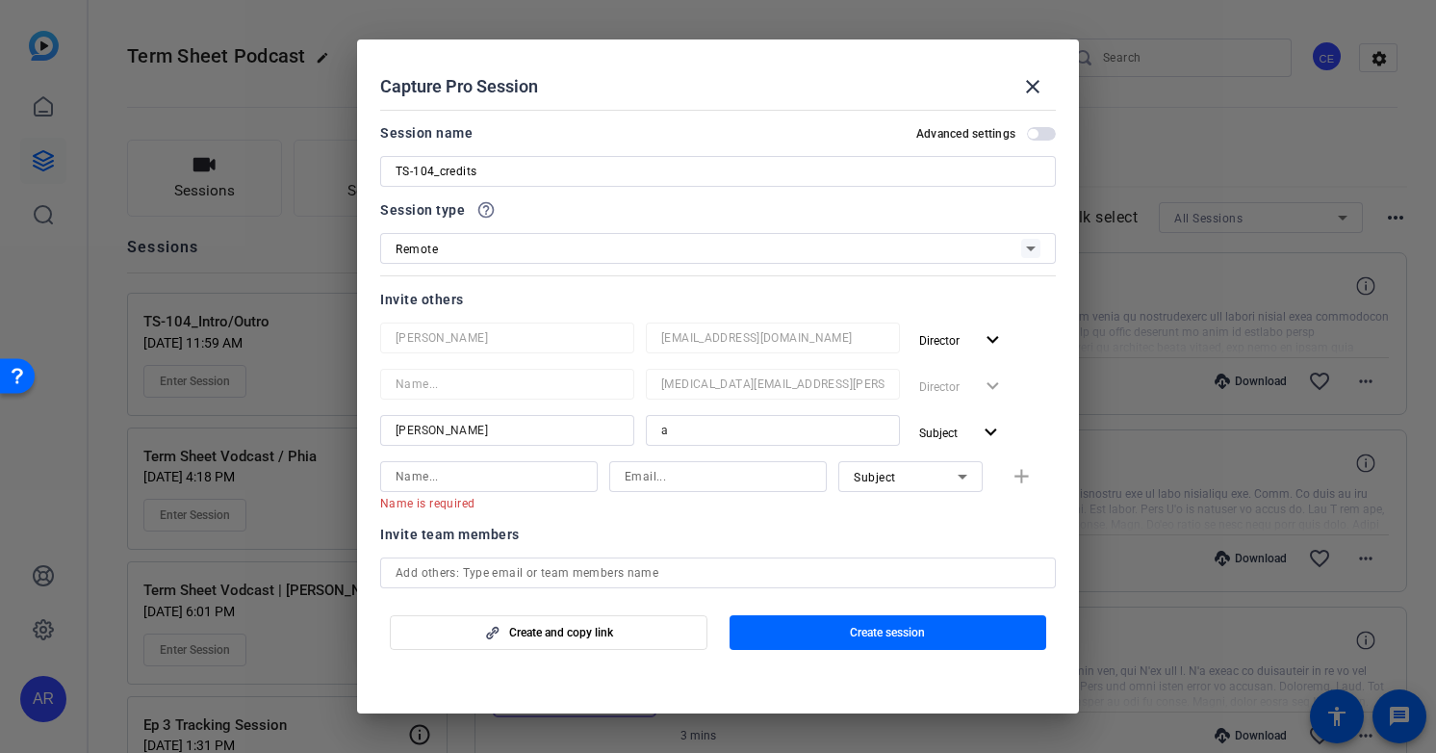
click at [701, 435] on input "a" at bounding box center [772, 430] width 223 height 23
click at [702, 435] on input "al" at bounding box center [772, 430] width 223 height 23
click at [702, 435] on input "all" at bounding box center [772, 430] width 223 height 23
click at [702, 435] on input "alli" at bounding box center [772, 430] width 223 height 23
click at [702, 435] on input "allie" at bounding box center [772, 430] width 223 height 23
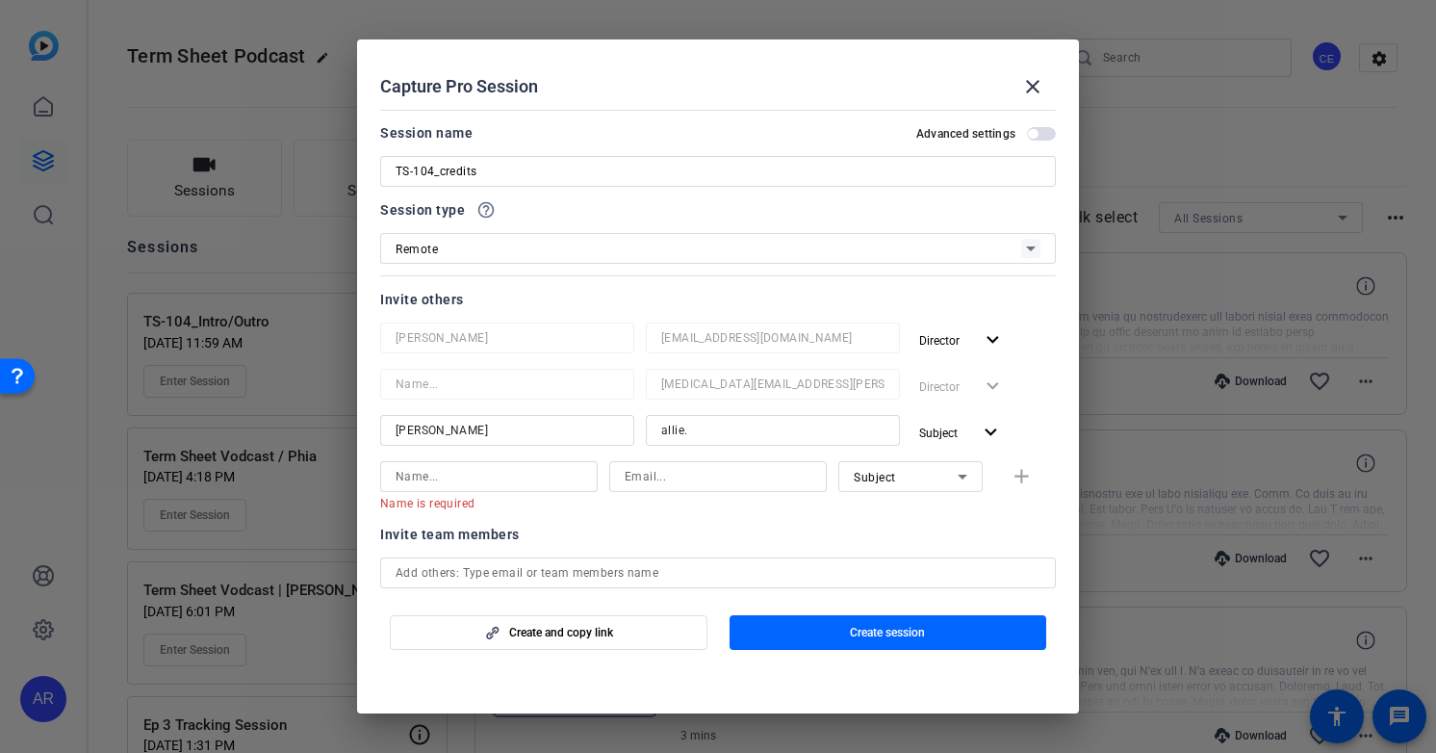
click at [702, 435] on input "allie." at bounding box center [772, 430] width 223 height 23
drag, startPoint x: 706, startPoint y: 434, endPoint x: 575, endPoint y: 429, distance: 131.9
click at [575, 429] on div "Allie G allie.g Subject expand_more" at bounding box center [718, 432] width 676 height 35
click at [985, 426] on mat-icon "expand_more" at bounding box center [991, 433] width 24 height 24
click at [964, 574] on span "Remove User" at bounding box center [962, 573] width 71 height 13
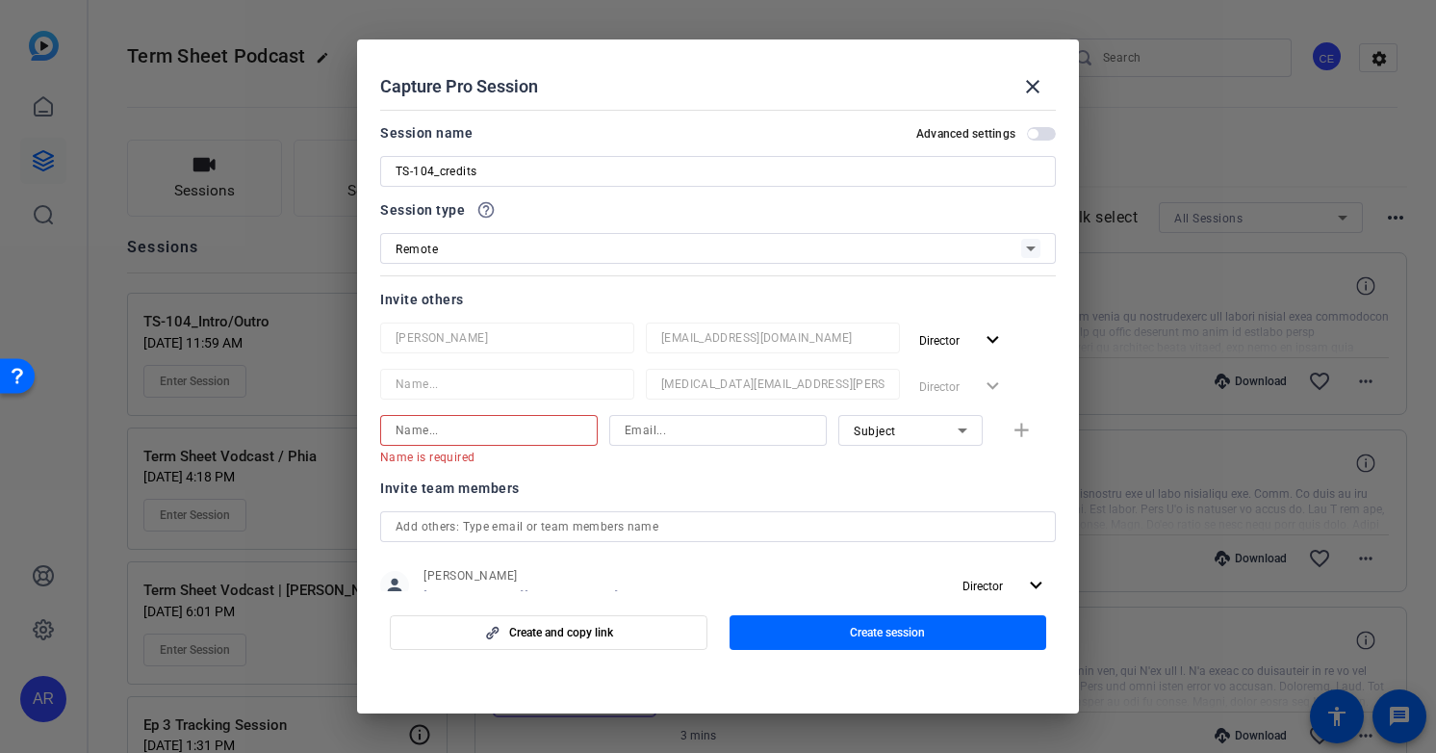
click at [457, 433] on input at bounding box center [489, 430] width 187 height 23
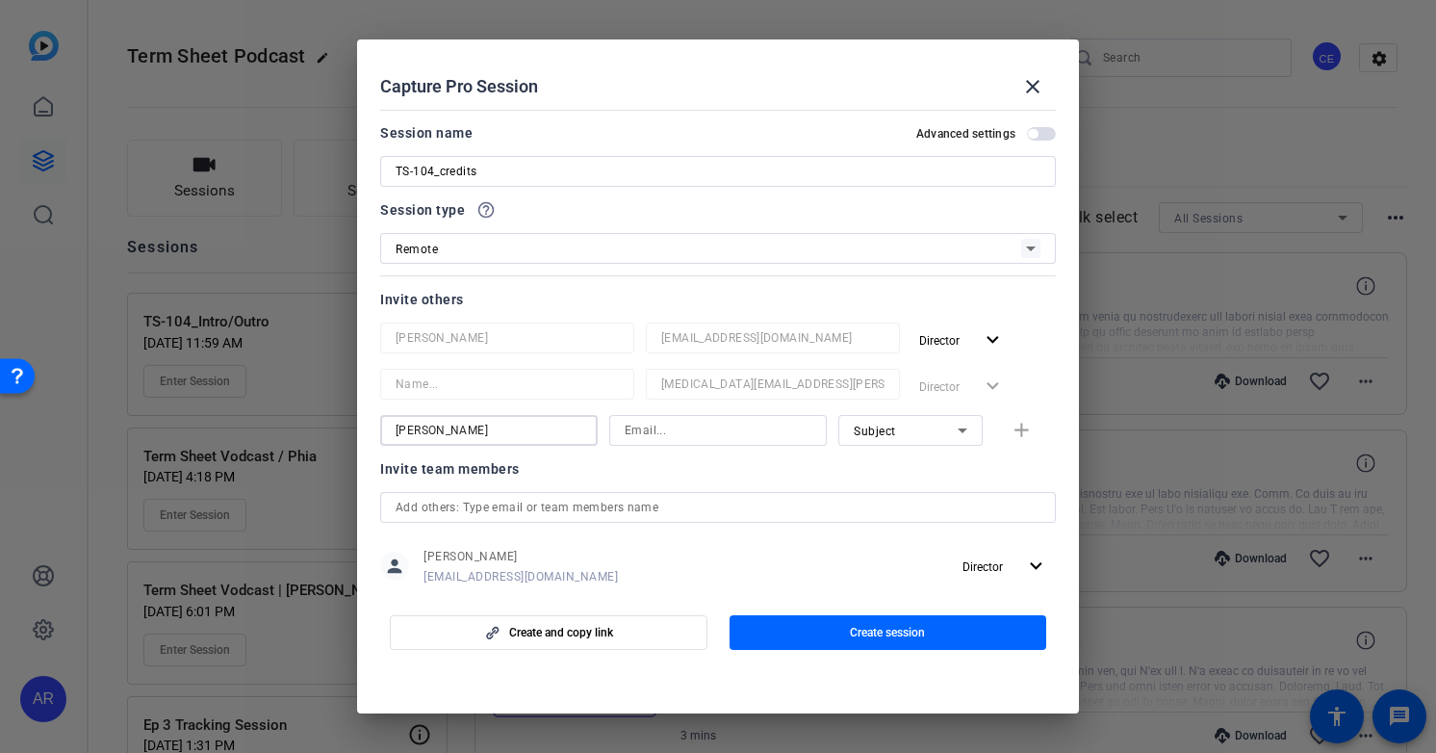
type input "[PERSON_NAME]"
click at [652, 442] on div at bounding box center [718, 430] width 187 height 31
click at [660, 422] on input at bounding box center [718, 430] width 187 height 23
click at [648, 436] on input "allie.garfinkel@fortune.com" at bounding box center [718, 430] width 187 height 23
click at [729, 435] on input "alexandra.garfinkel@fortune.com" at bounding box center [718, 430] width 187 height 23
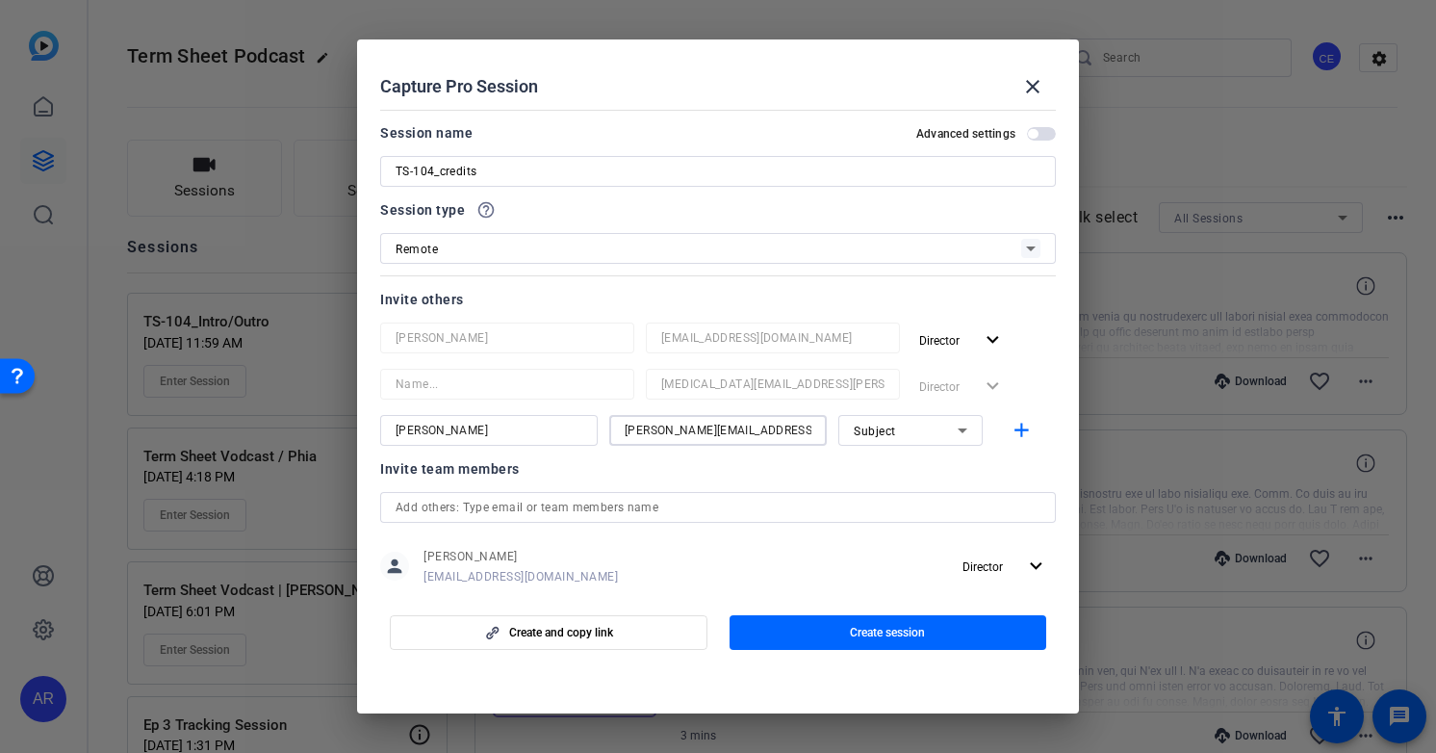
type input "[PERSON_NAME][EMAIL_ADDRESS][PERSON_NAME][DOMAIN_NAME]"
click at [940, 440] on div "Subject" at bounding box center [906, 431] width 104 height 24
click at [1010, 454] on div at bounding box center [718, 376] width 1436 height 753
click at [1023, 434] on mat-icon "add" at bounding box center [1022, 431] width 24 height 24
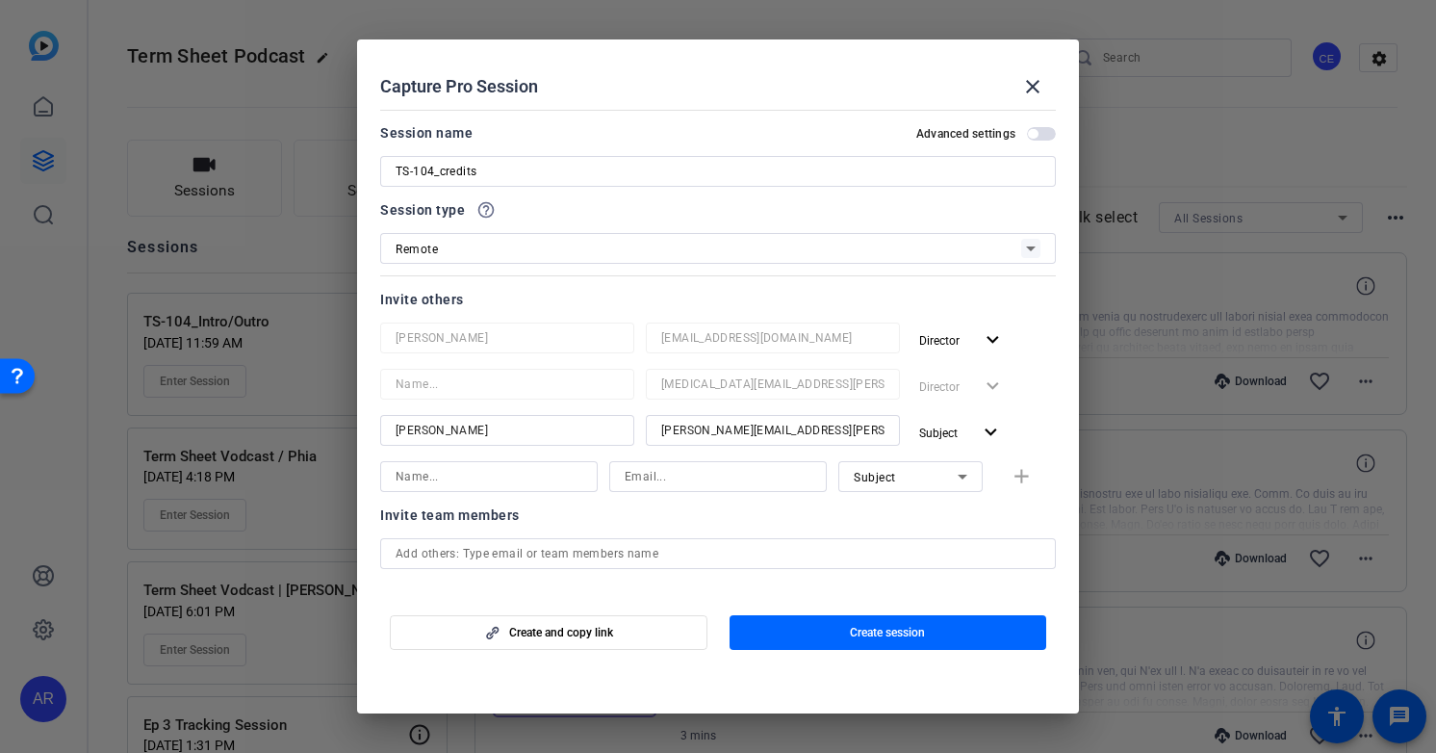
click at [535, 476] on input at bounding box center [489, 476] width 187 height 23
type input "S"
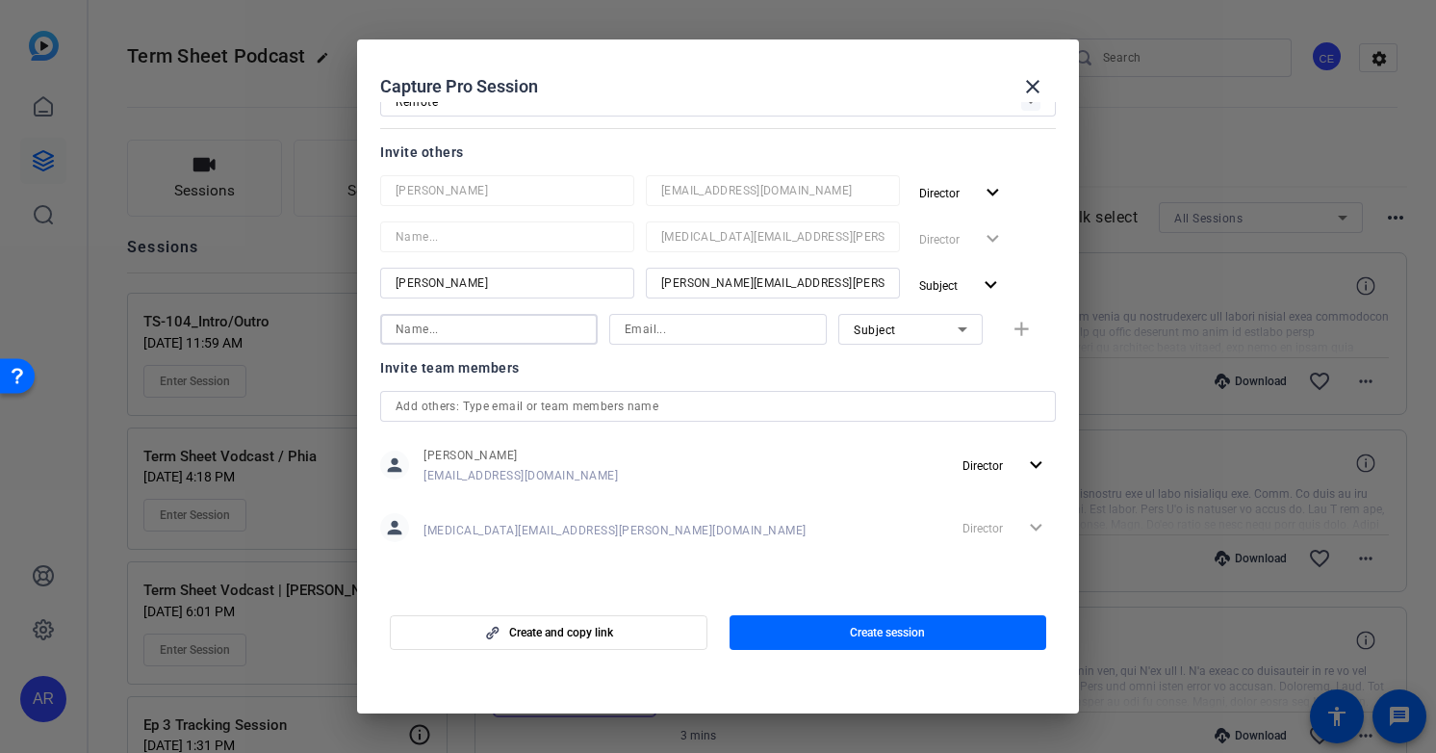
scroll to position [147, 0]
click at [712, 401] on div "Invite team members person Ceylan Ersoy ceylan.ersoy@fortune.com Director expan…" at bounding box center [718, 463] width 676 height 215
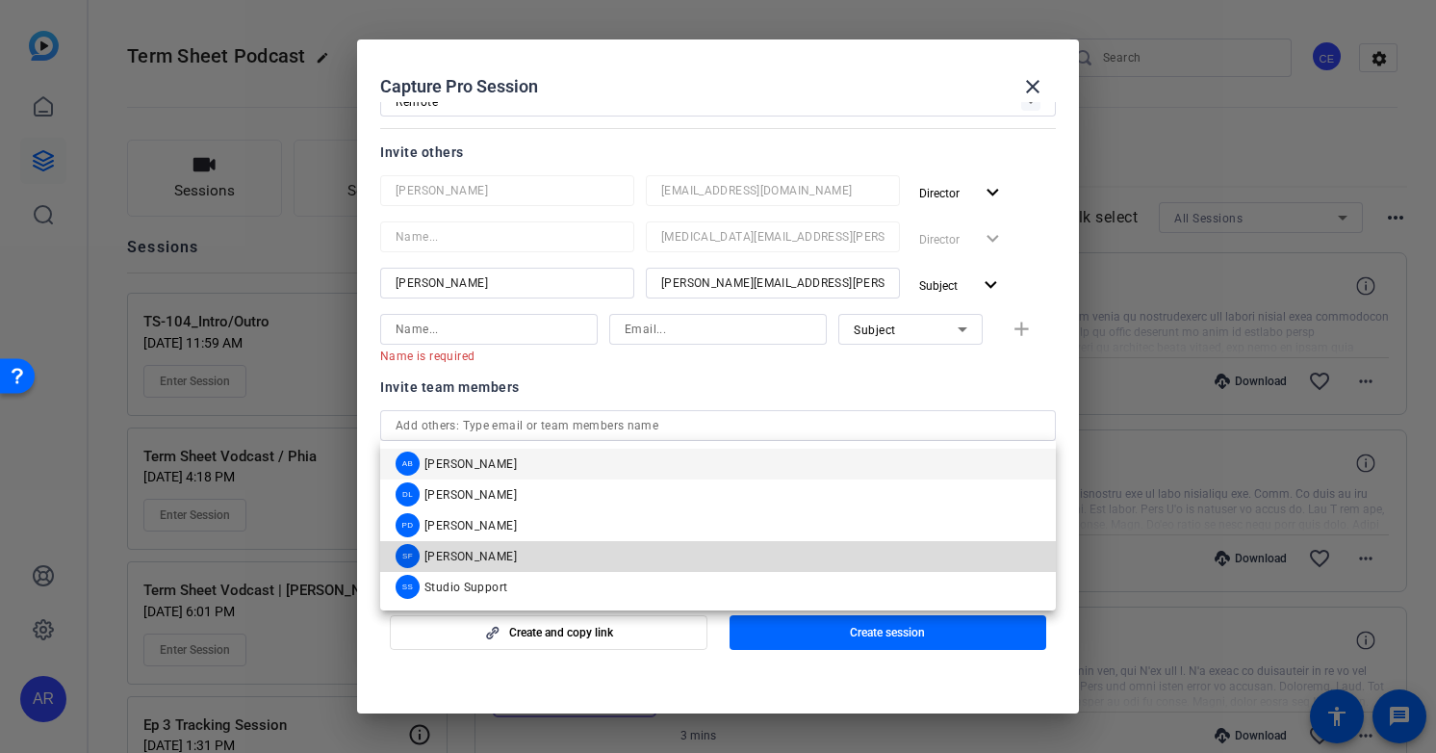
click at [622, 562] on mat-option "SF Sam Freund" at bounding box center [718, 556] width 676 height 31
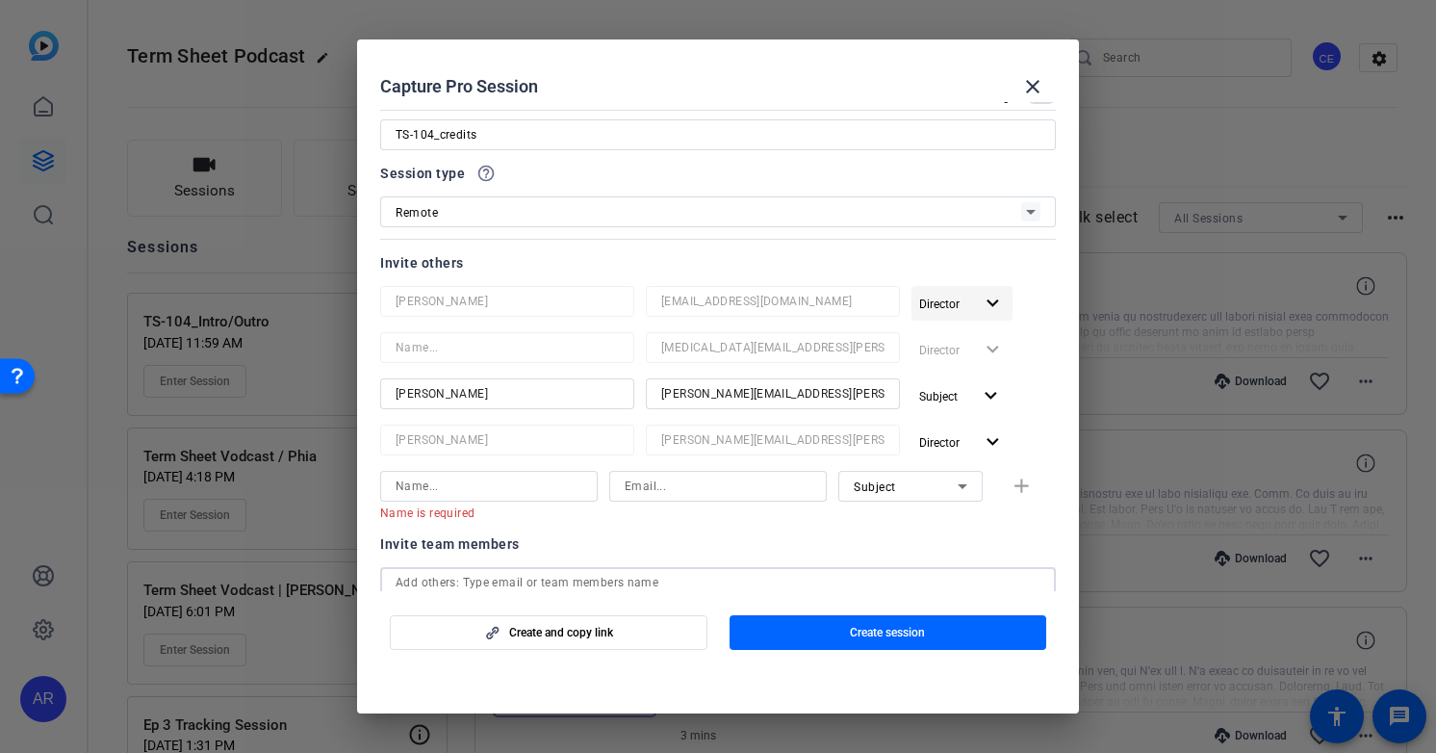
scroll to position [58, 0]
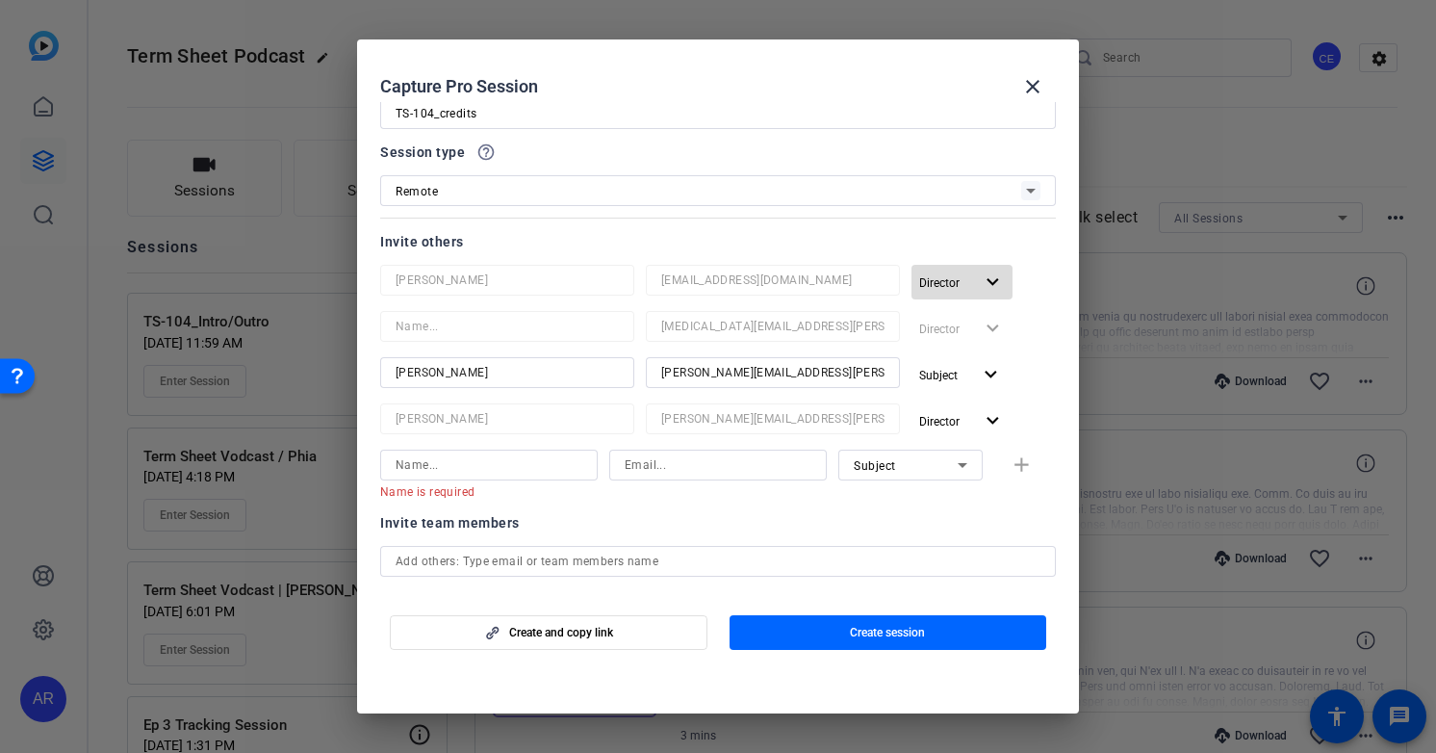
click at [998, 274] on mat-icon "expand_more" at bounding box center [993, 282] width 24 height 24
click at [991, 349] on span "Remove User" at bounding box center [962, 355] width 71 height 13
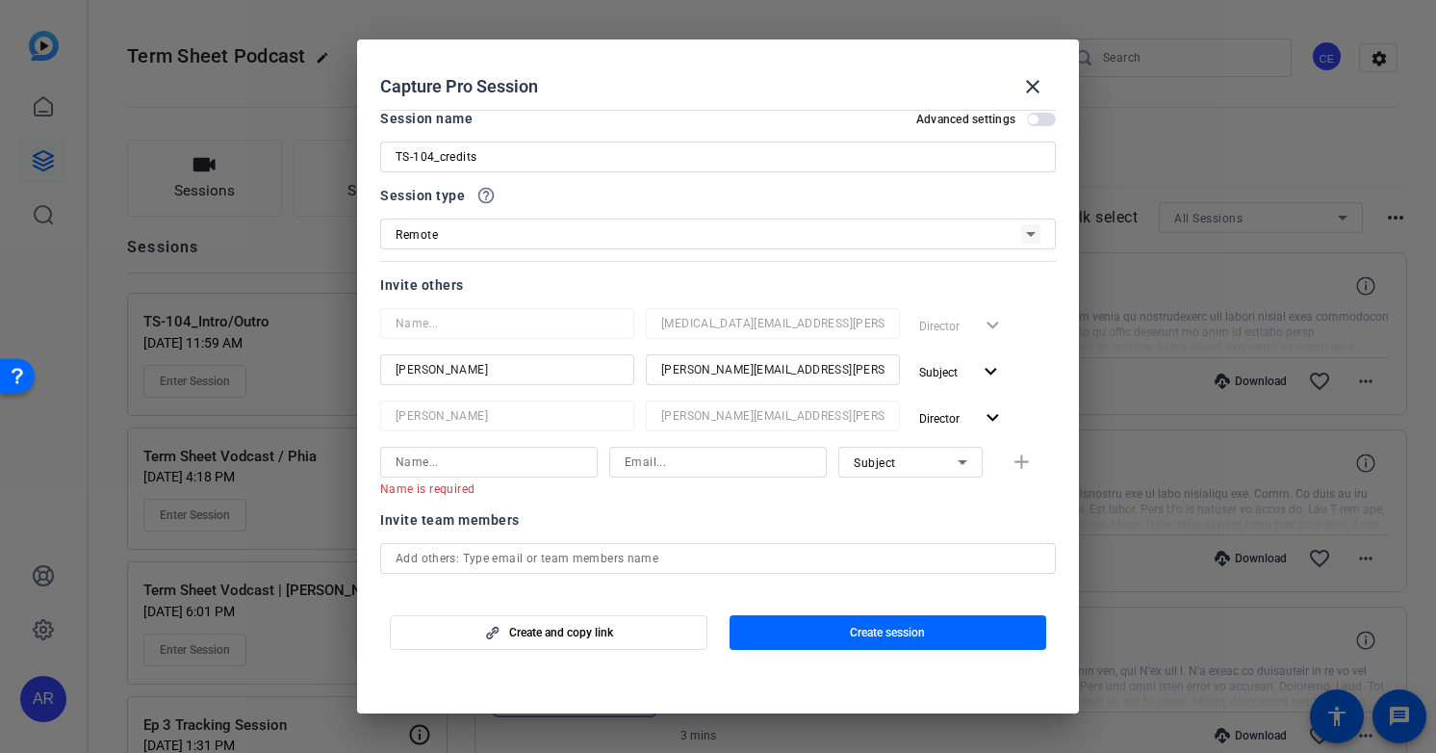
scroll to position [0, 0]
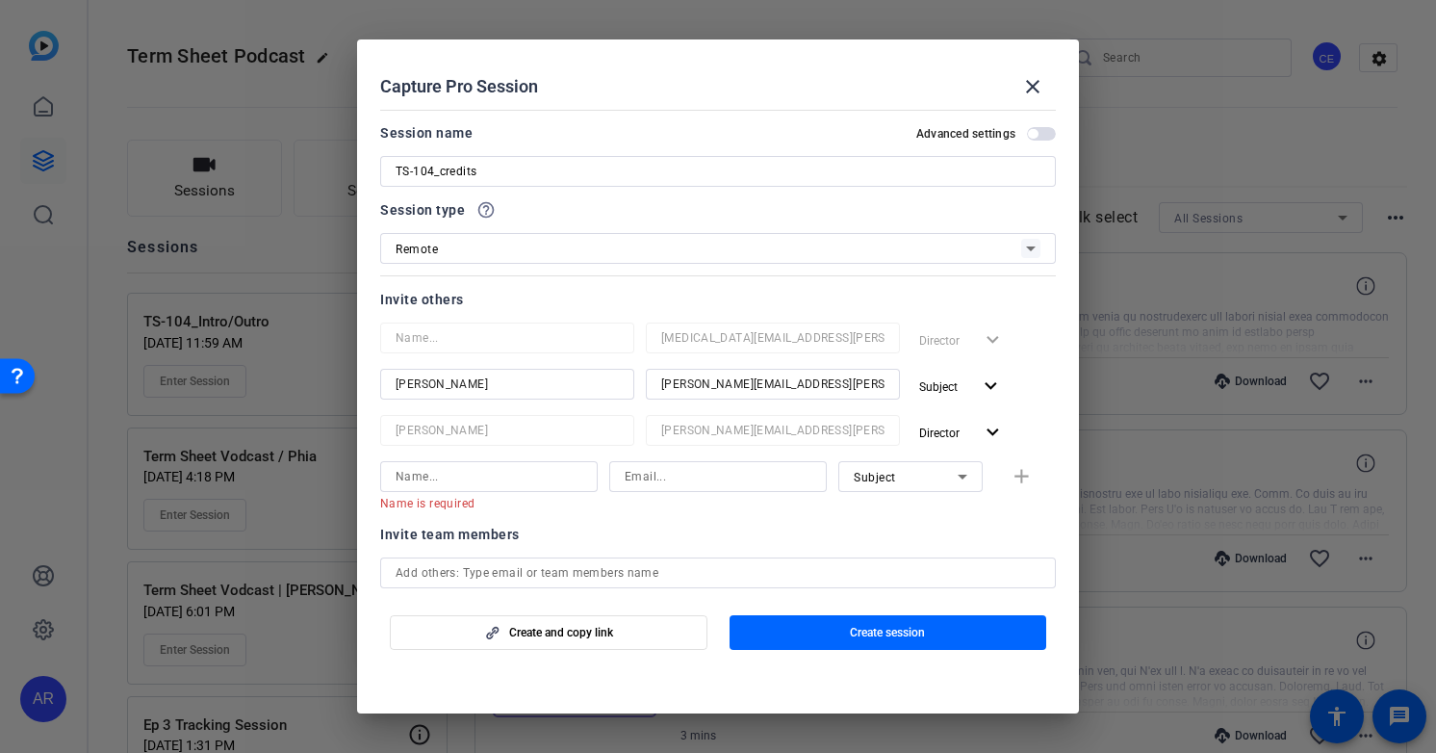
click at [992, 471] on div "Name is required Subject add" at bounding box center [718, 486] width 676 height 50
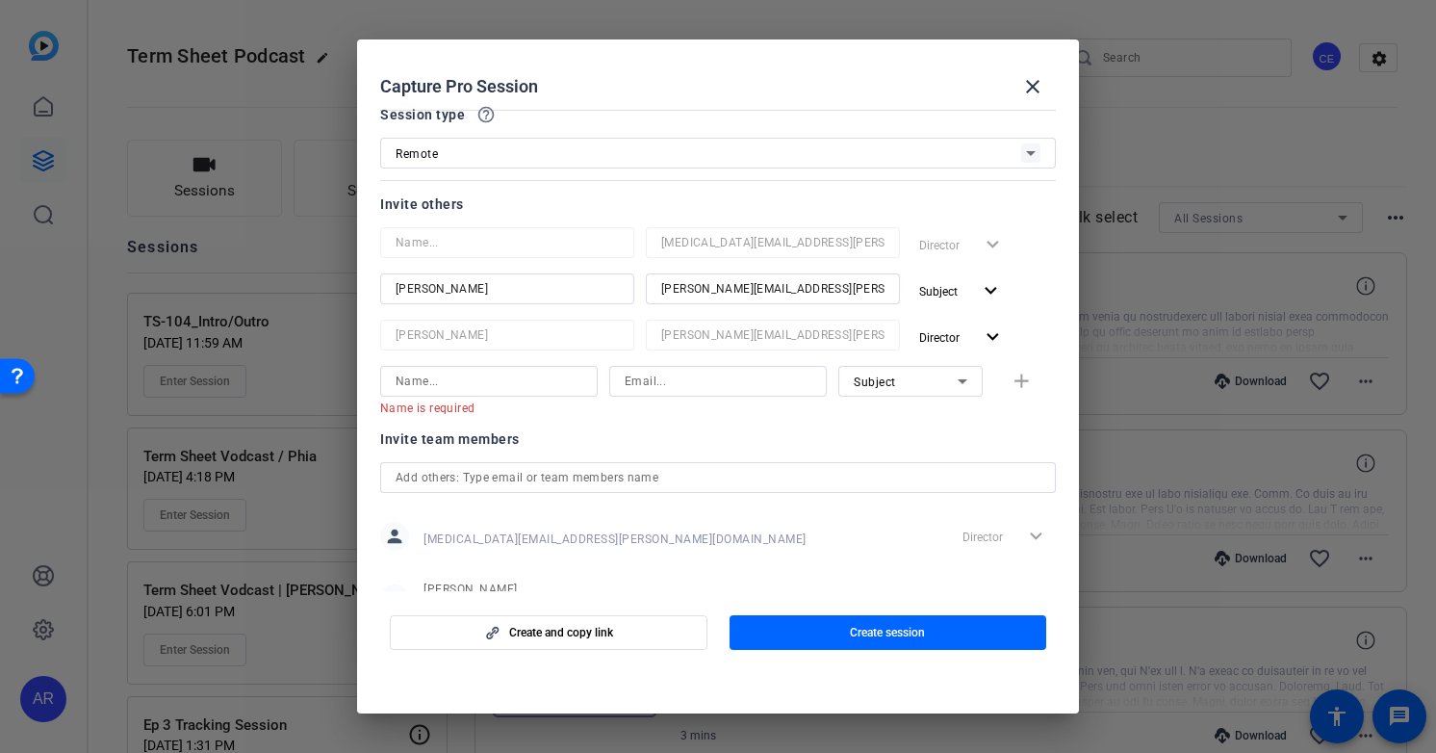
scroll to position [166, 0]
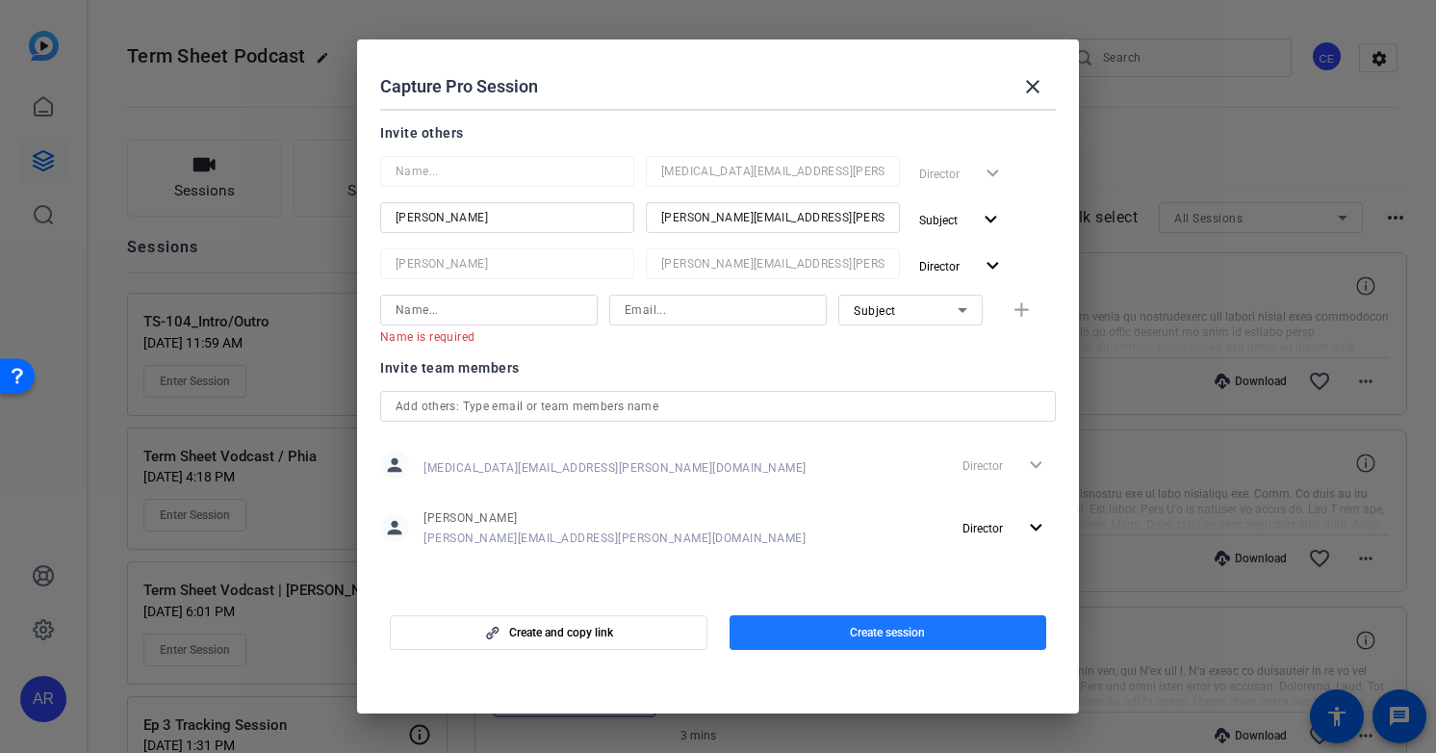
drag, startPoint x: 828, startPoint y: 627, endPoint x: 875, endPoint y: 495, distance: 140.0
click at [872, 496] on openreel-create-edit-capture-pro-session "Capture Pro Session close Session name Advanced settings TS-104_credits Session…" at bounding box center [718, 376] width 722 height 674
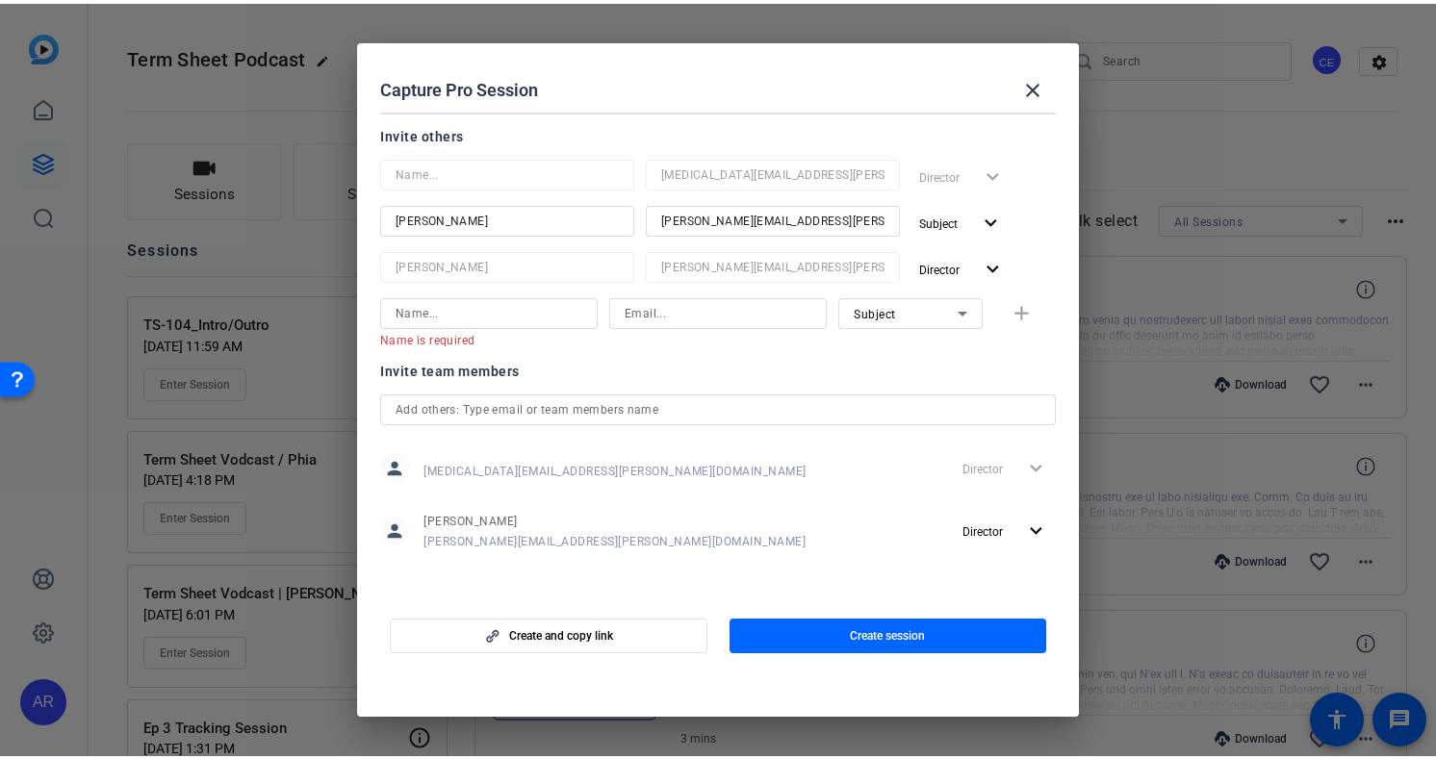
scroll to position [65, 0]
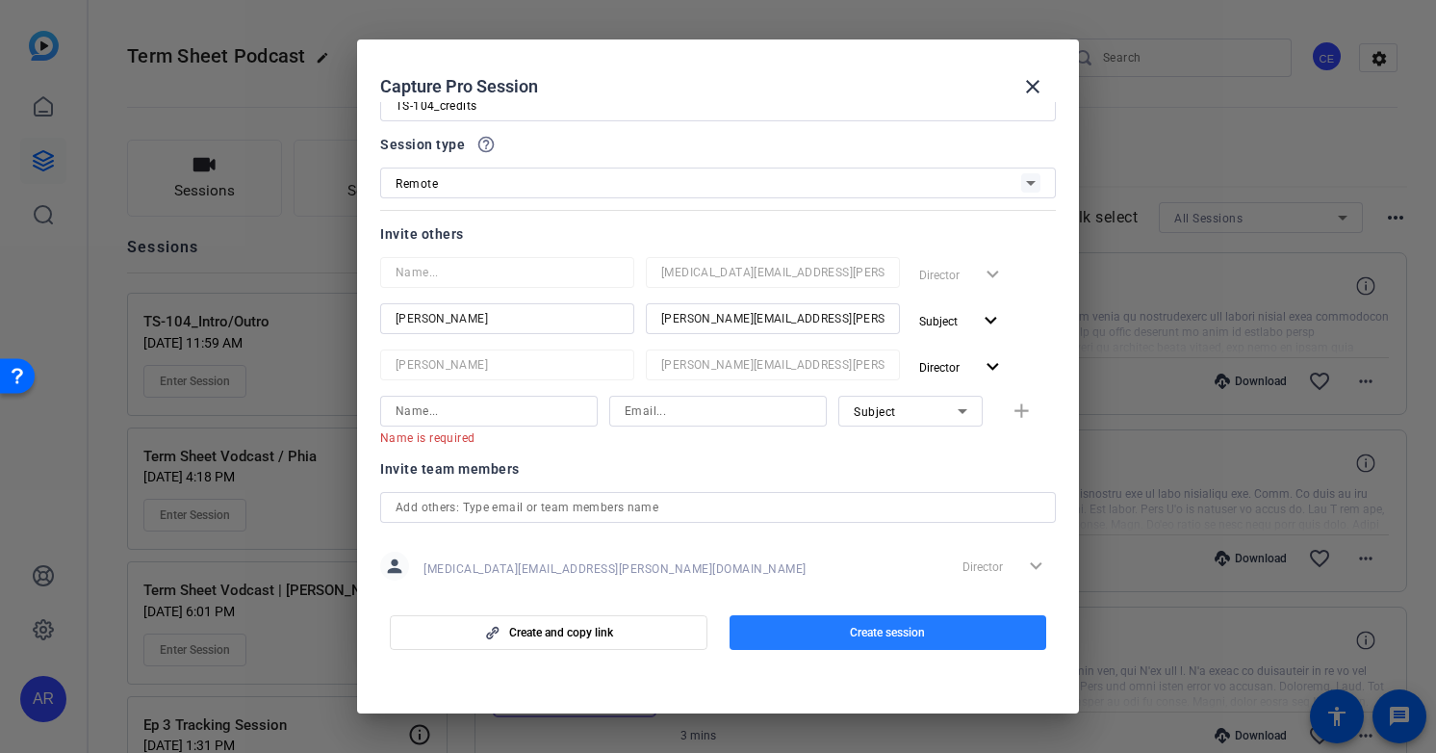
click at [850, 637] on span "Create session" at bounding box center [887, 632] width 75 height 15
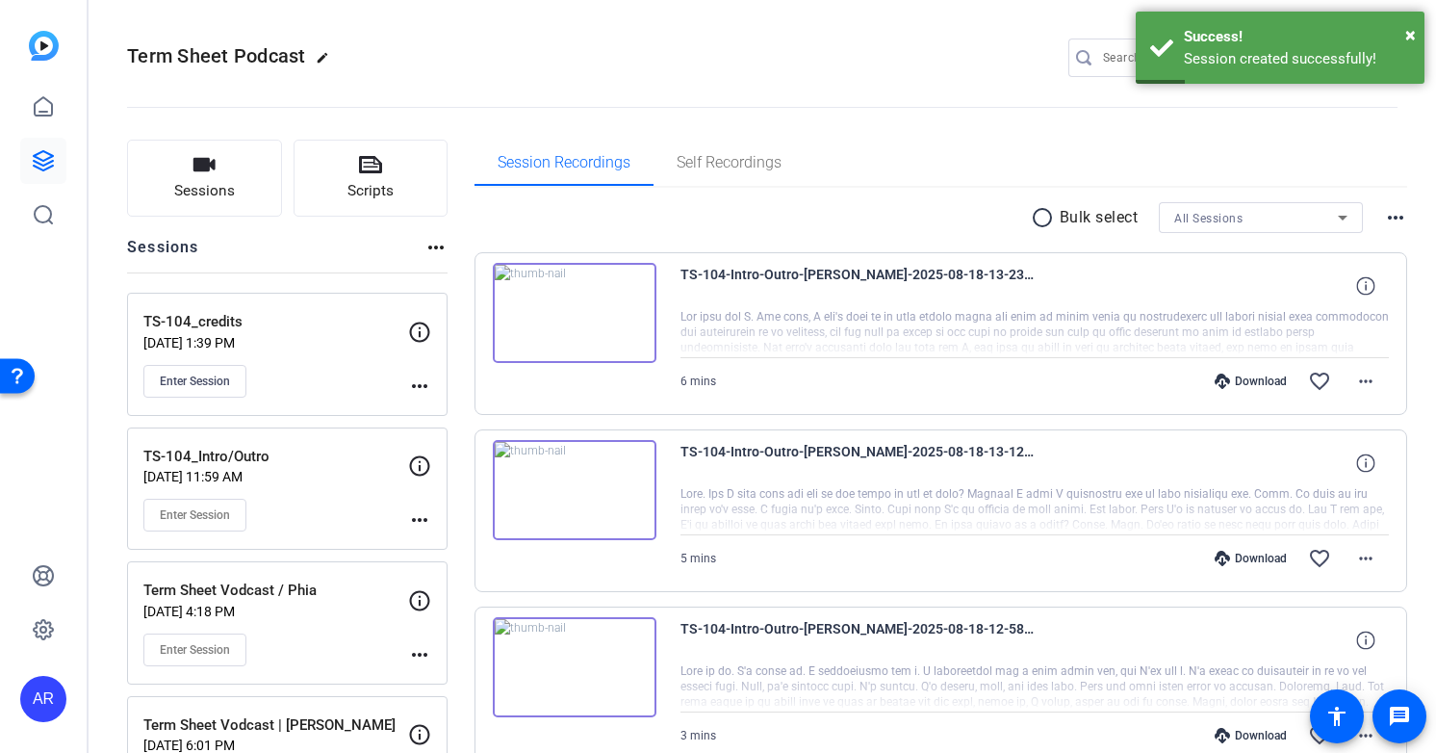
click at [418, 386] on mat-icon "more_horiz" at bounding box center [419, 385] width 23 height 23
click at [416, 385] on div at bounding box center [718, 376] width 1436 height 753
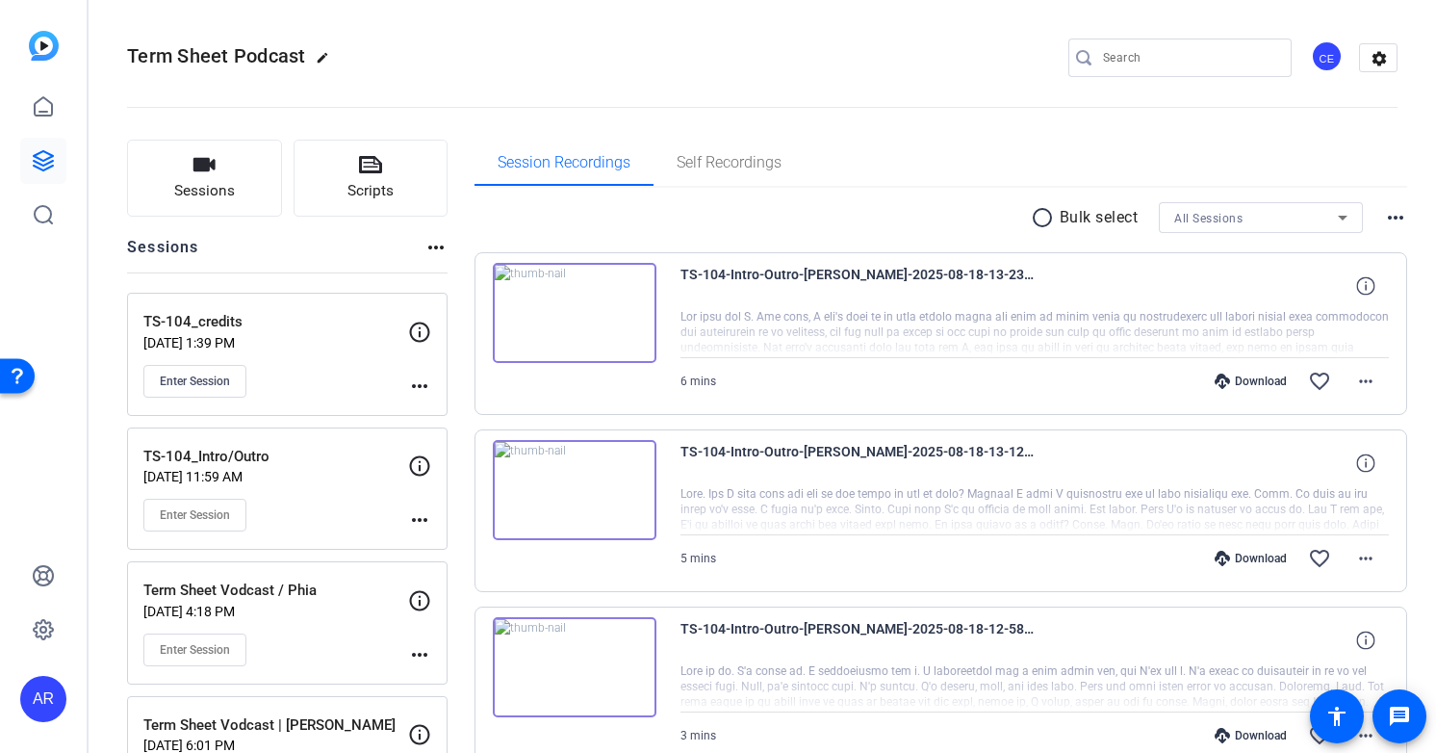
click at [313, 338] on p "Aug 19, 2025 @ 1:39 PM" at bounding box center [275, 342] width 265 height 15
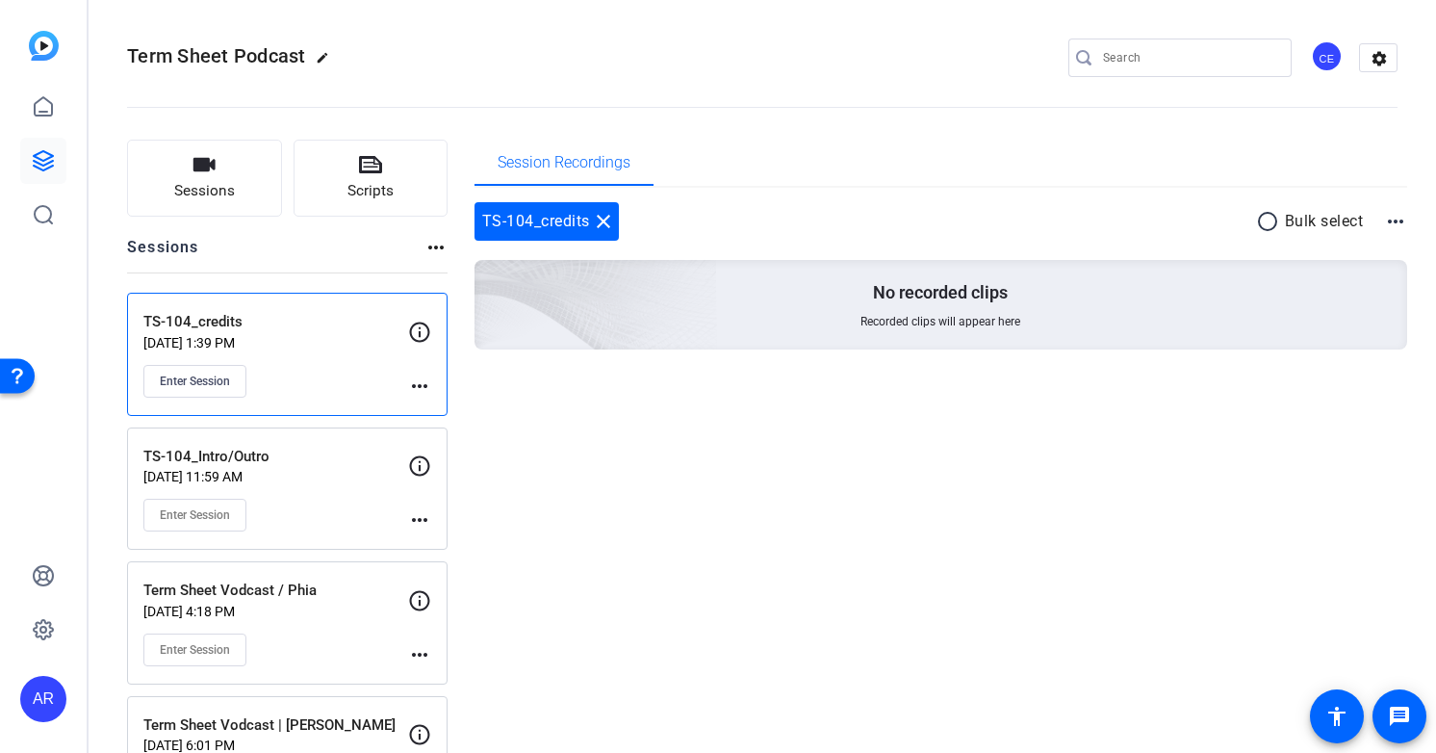
click at [1403, 225] on mat-icon "more_horiz" at bounding box center [1395, 221] width 23 height 23
click at [1403, 225] on div at bounding box center [718, 376] width 1436 height 753
click at [299, 357] on div "TS-104_credits Aug 19, 2025 @ 1:39 PM Enter Session" at bounding box center [275, 354] width 265 height 87
click at [219, 379] on span "Enter Session" at bounding box center [195, 380] width 70 height 15
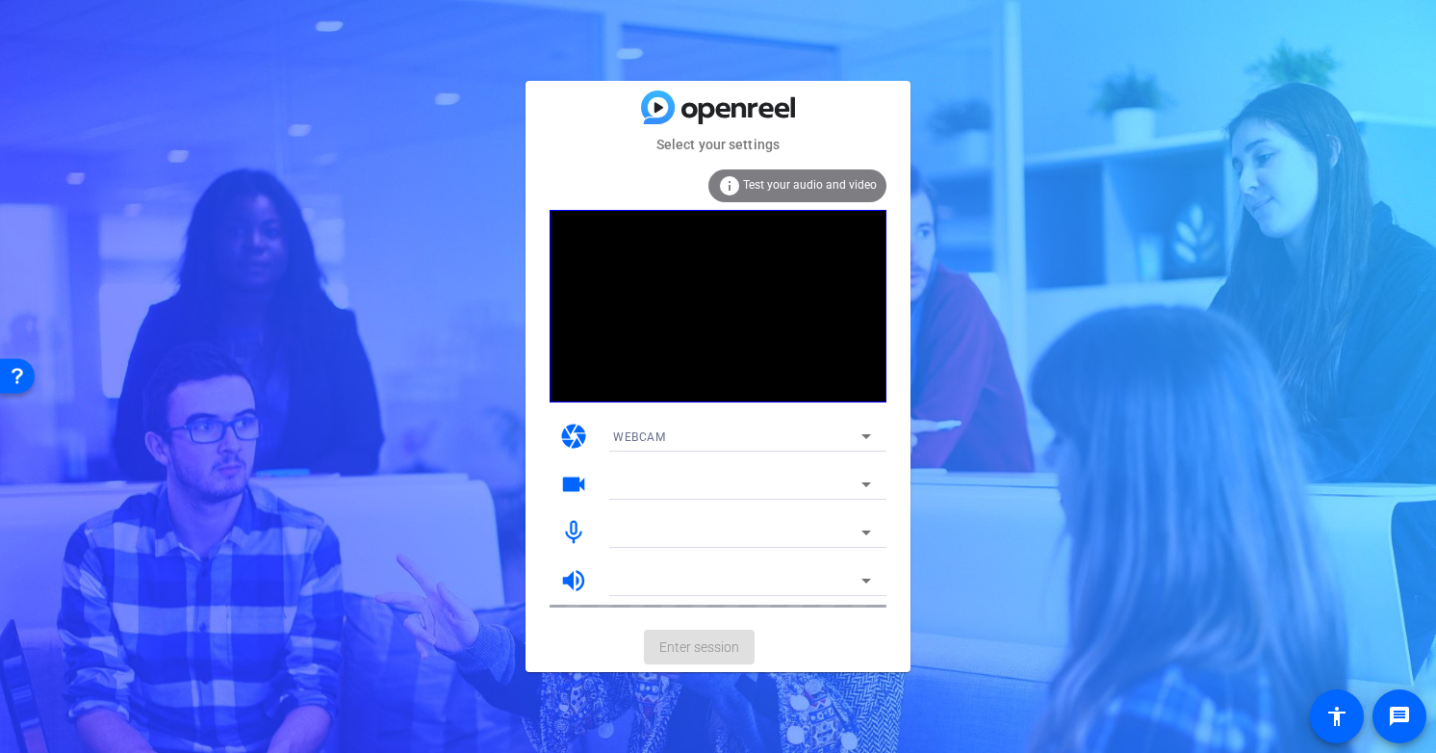
click at [313, 129] on div "Select your settings info Test your audio and video camera WEBCAM videocam mic_…" at bounding box center [718, 376] width 1436 height 753
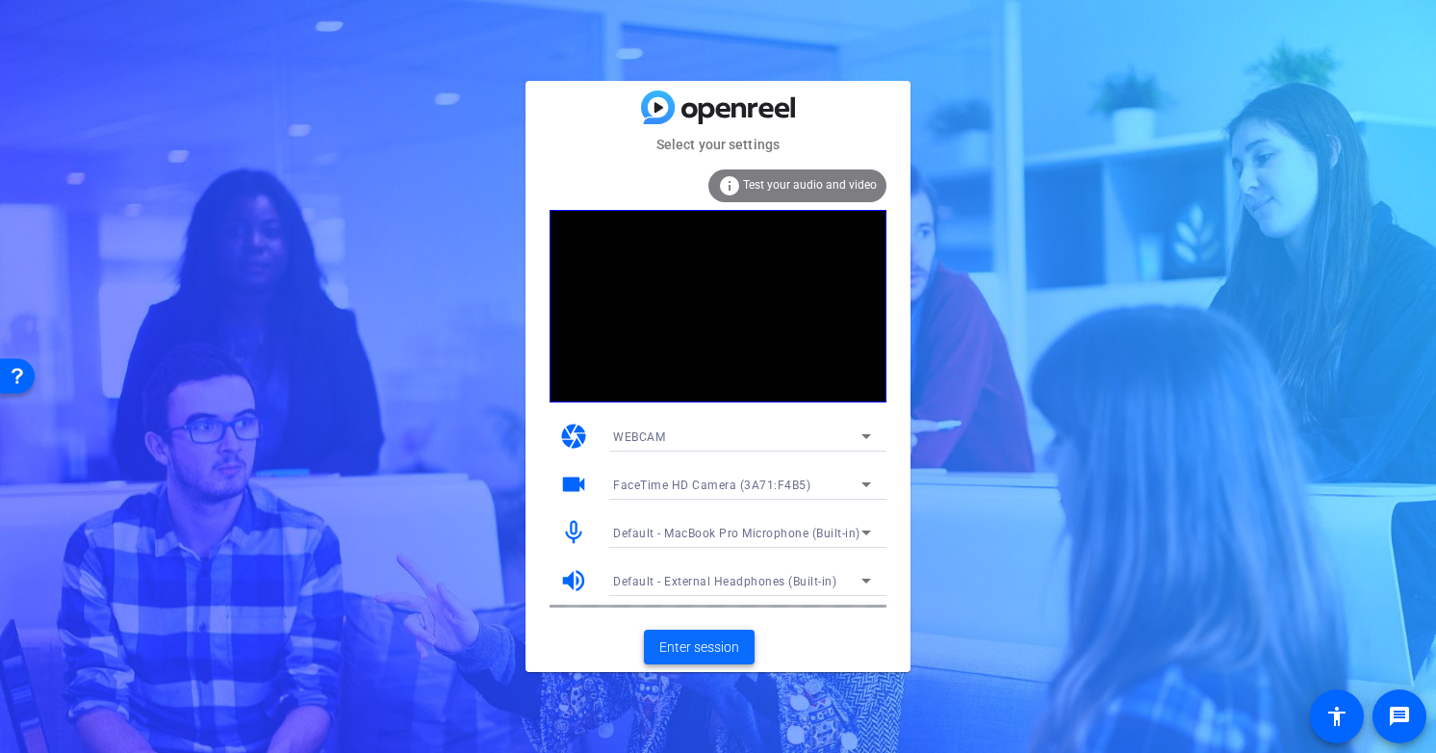
click at [699, 641] on span "Enter session" at bounding box center [699, 647] width 80 height 20
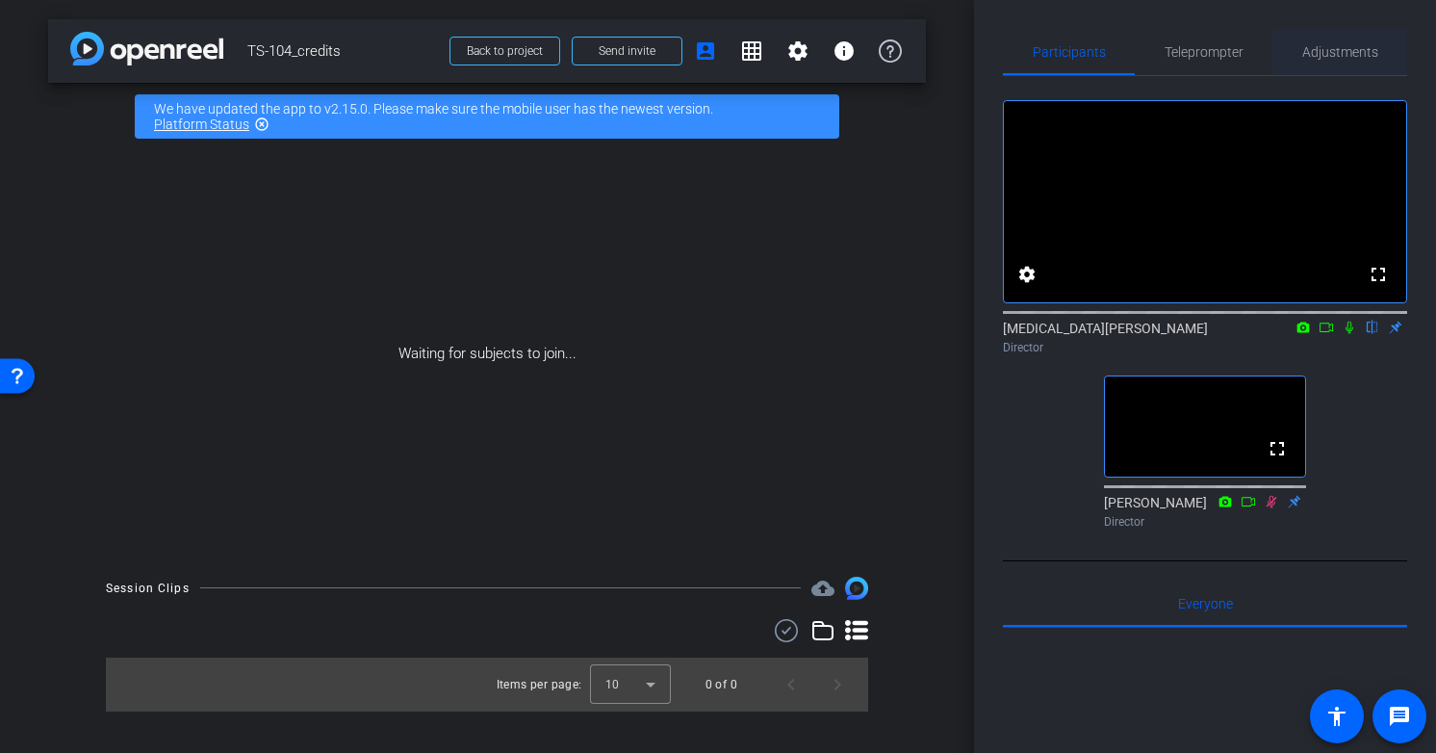
click at [1352, 61] on span "Adjustments" at bounding box center [1340, 52] width 76 height 46
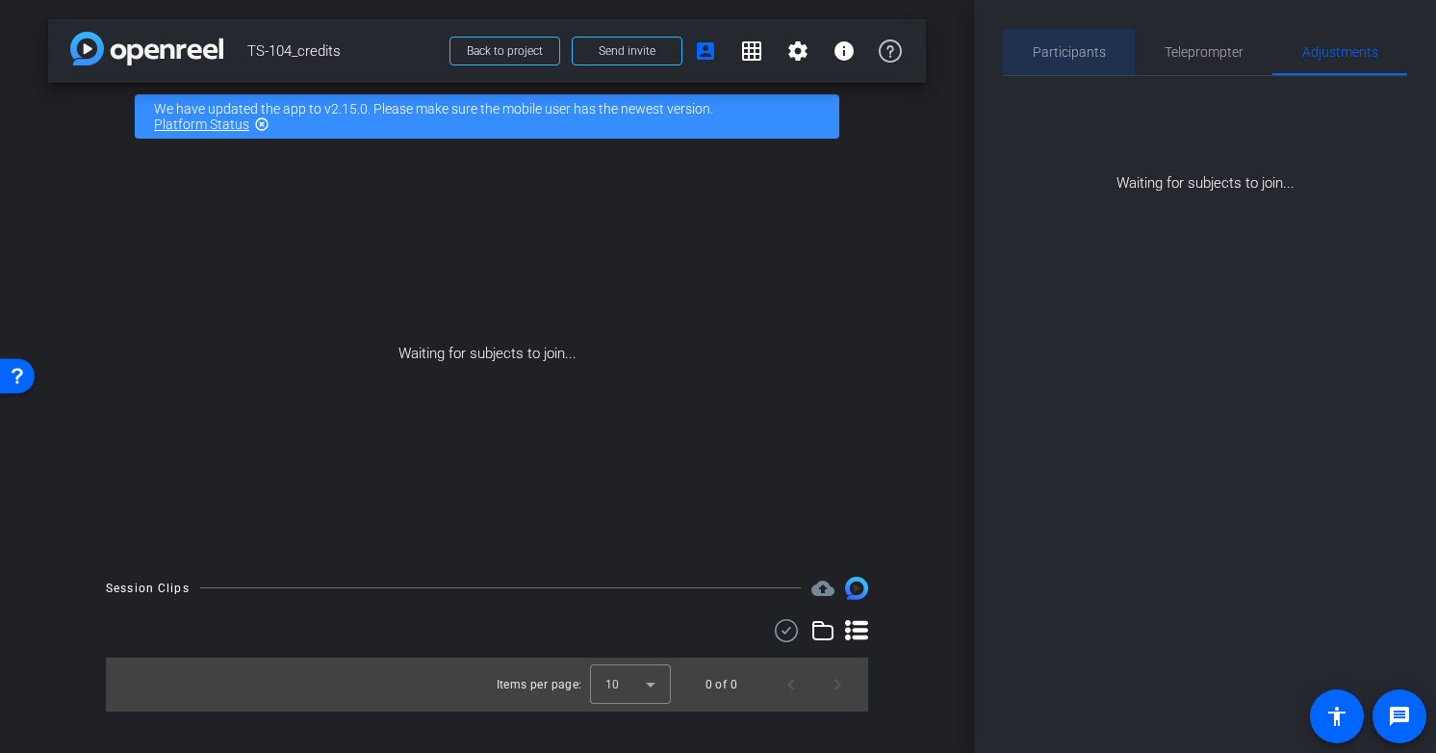
click at [1100, 54] on span "Participants" at bounding box center [1069, 51] width 73 height 13
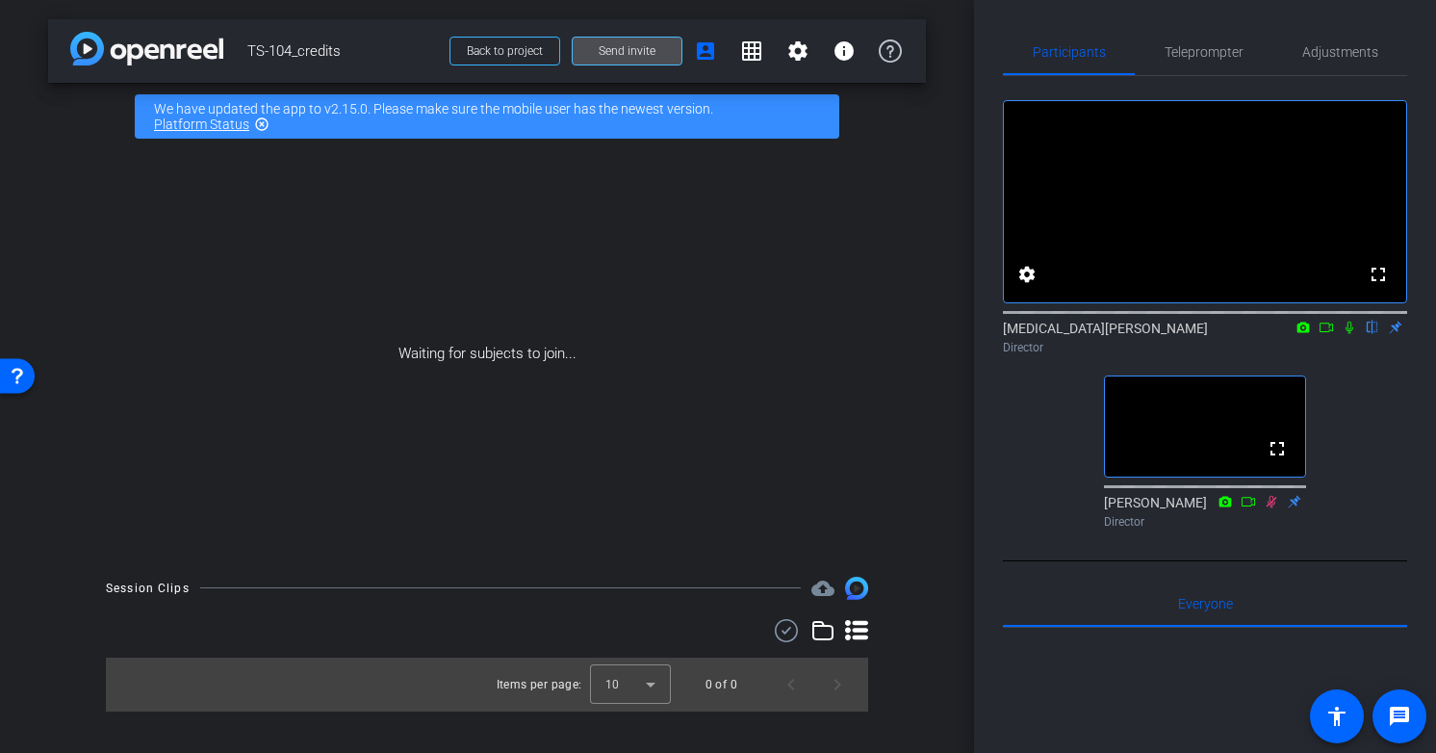
click at [636, 52] on span "Send invite" at bounding box center [627, 50] width 57 height 15
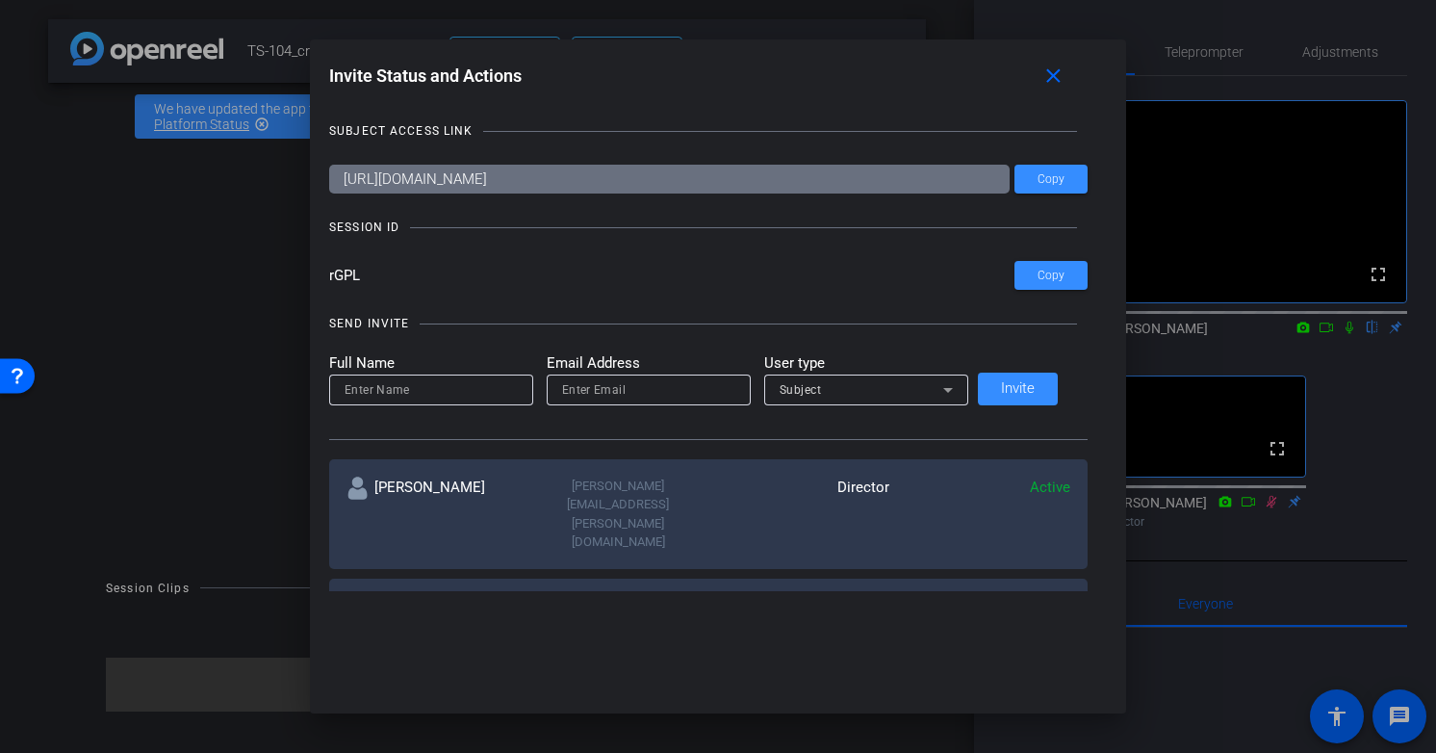
click at [652, 171] on input "[URL][DOMAIN_NAME]" at bounding box center [669, 179] width 680 height 29
click at [1037, 183] on span "Copy" at bounding box center [1050, 179] width 27 height 14
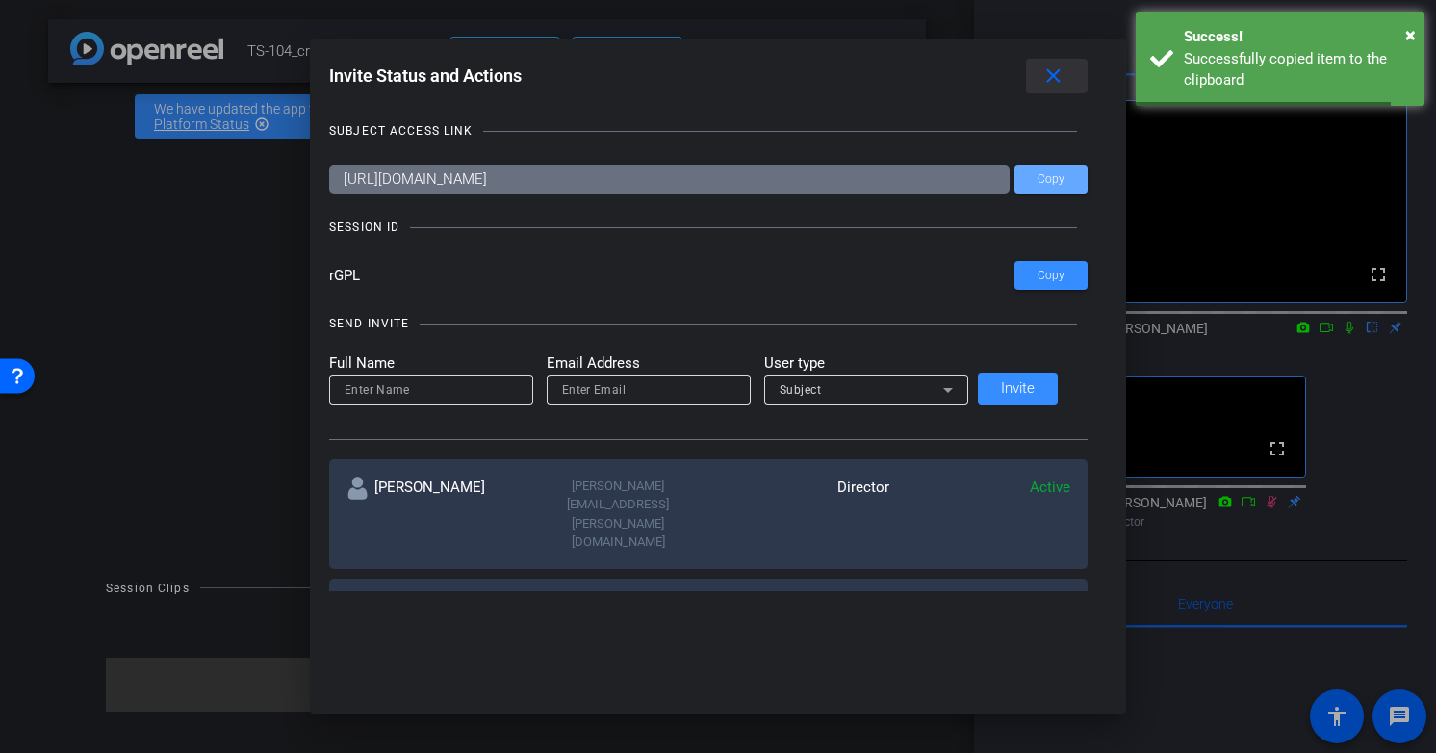
click at [1041, 75] on mat-icon "close" at bounding box center [1053, 76] width 24 height 24
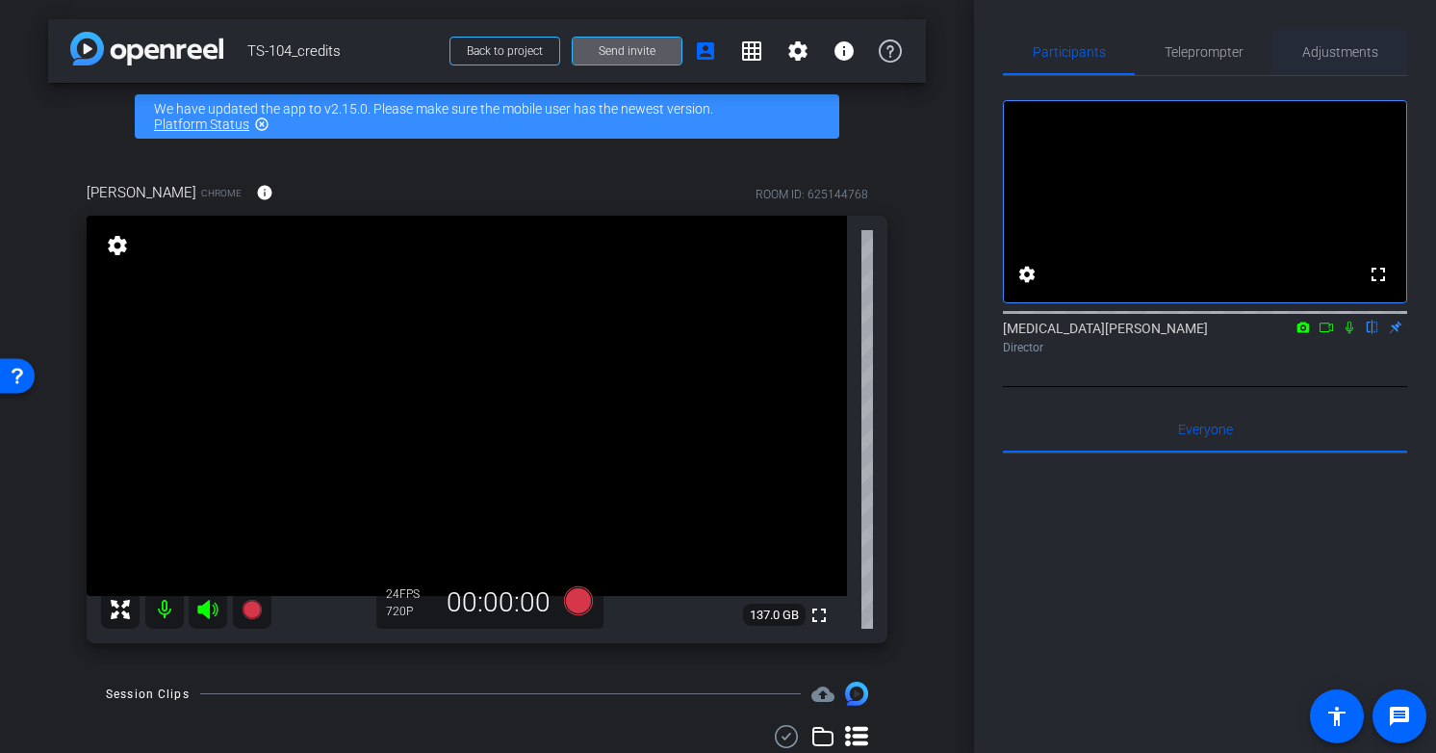
click at [1330, 56] on span "Adjustments" at bounding box center [1340, 51] width 76 height 13
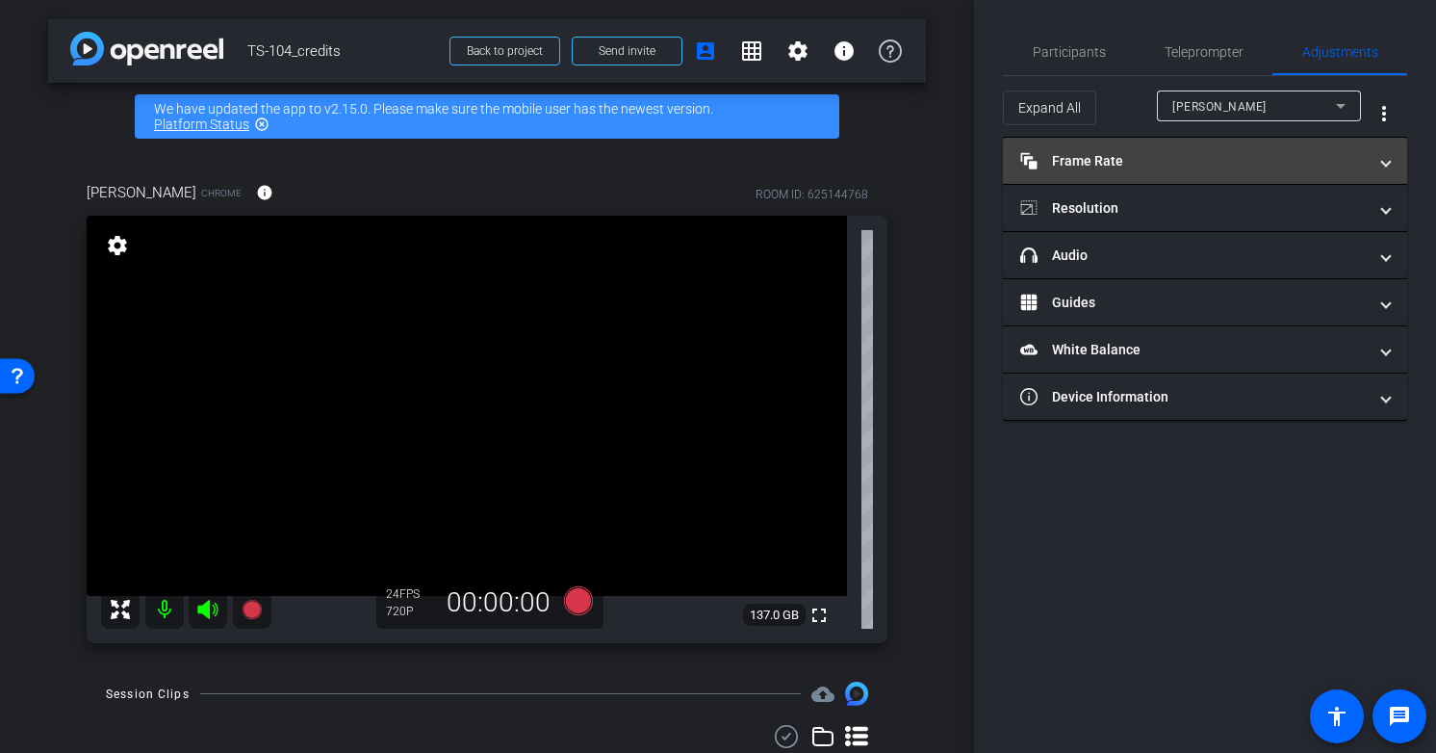
click at [1247, 166] on mat-panel-title "Frame Rate Frame Rate" at bounding box center [1193, 161] width 346 height 20
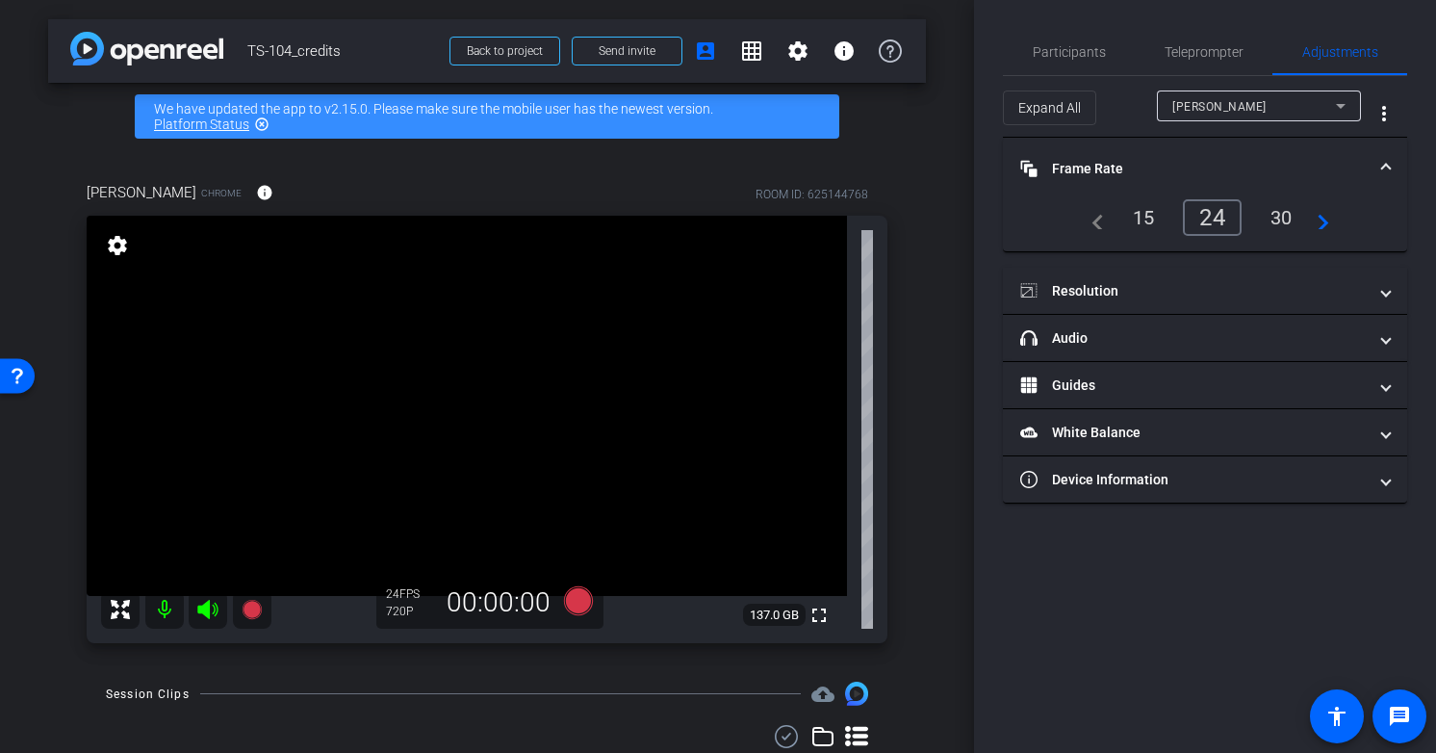
click at [1247, 166] on mat-panel-title "Frame Rate Frame Rate" at bounding box center [1193, 169] width 346 height 20
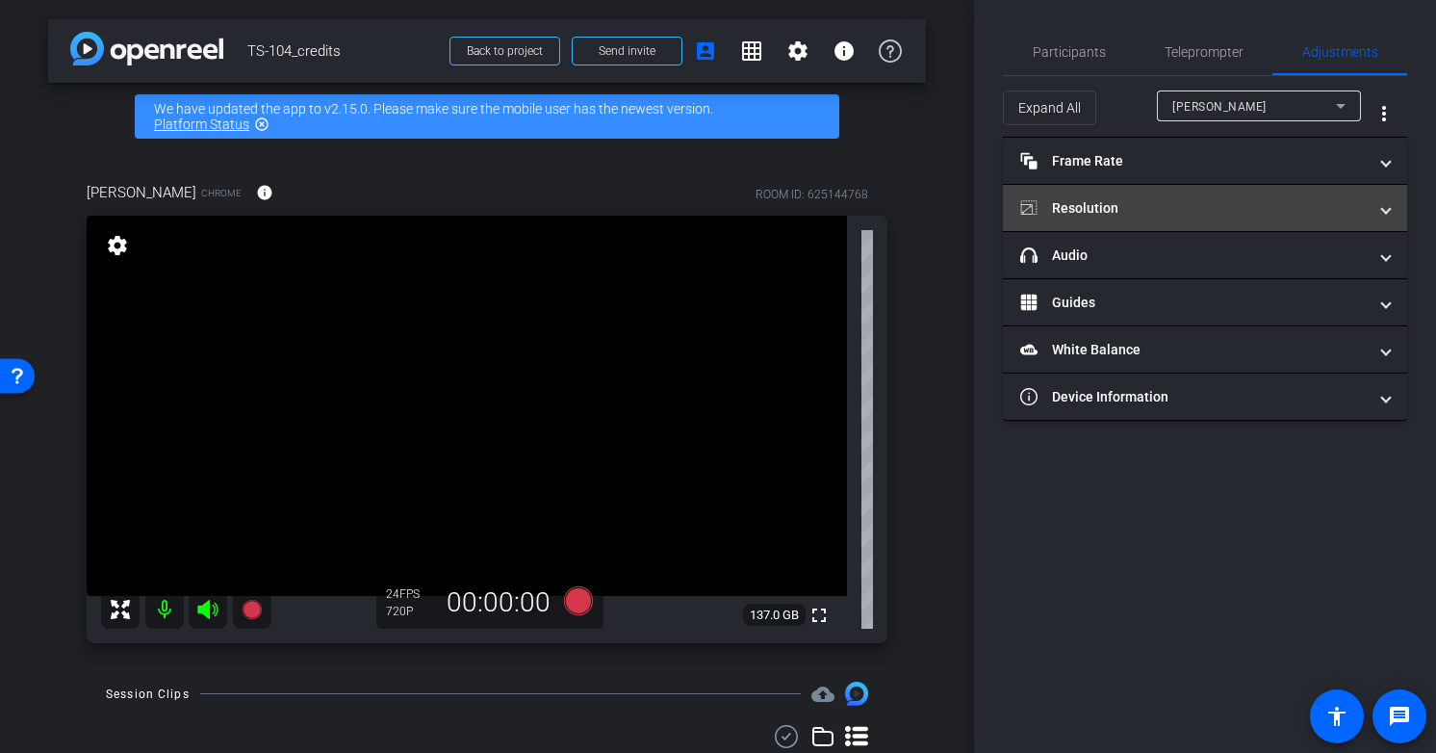
click at [1210, 205] on mat-panel-title "Resolution" at bounding box center [1193, 208] width 346 height 20
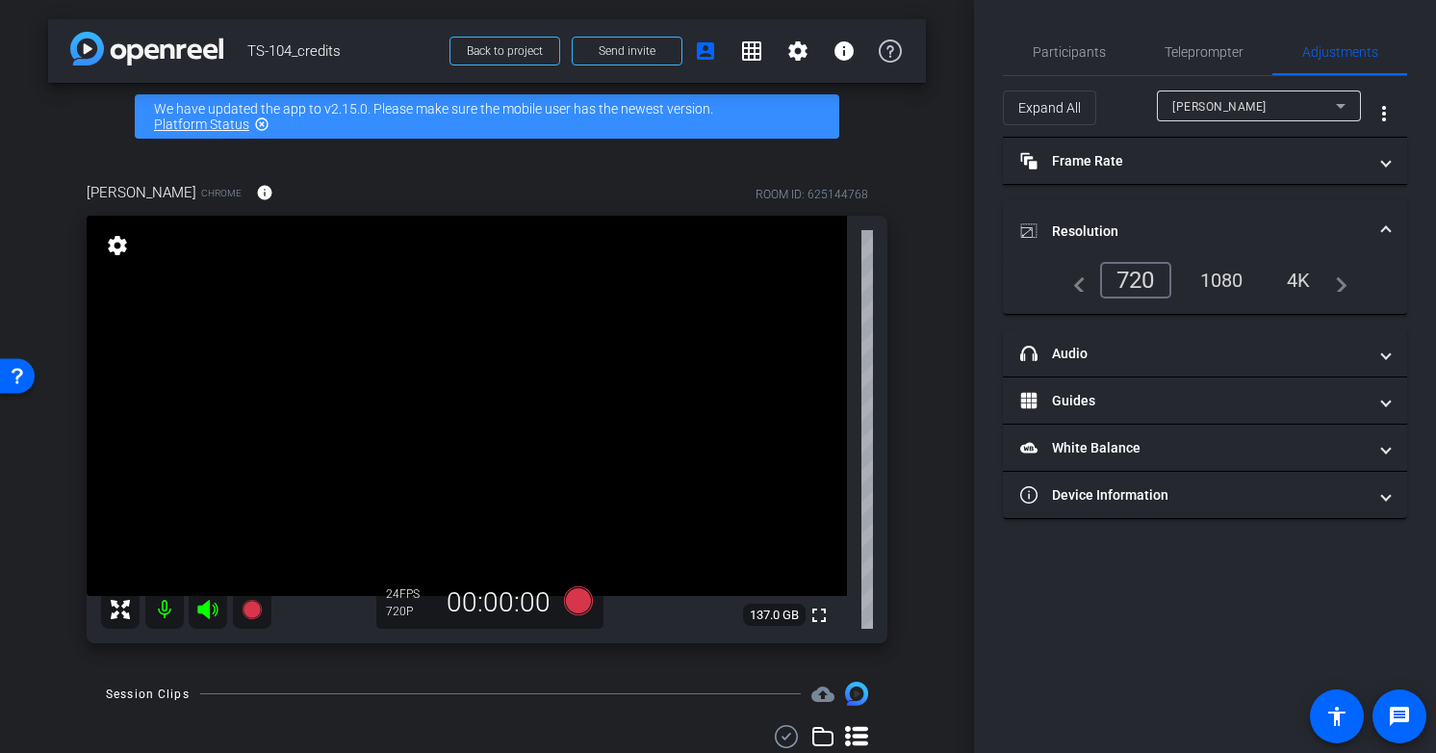
click at [1212, 278] on div "1080" at bounding box center [1222, 280] width 72 height 33
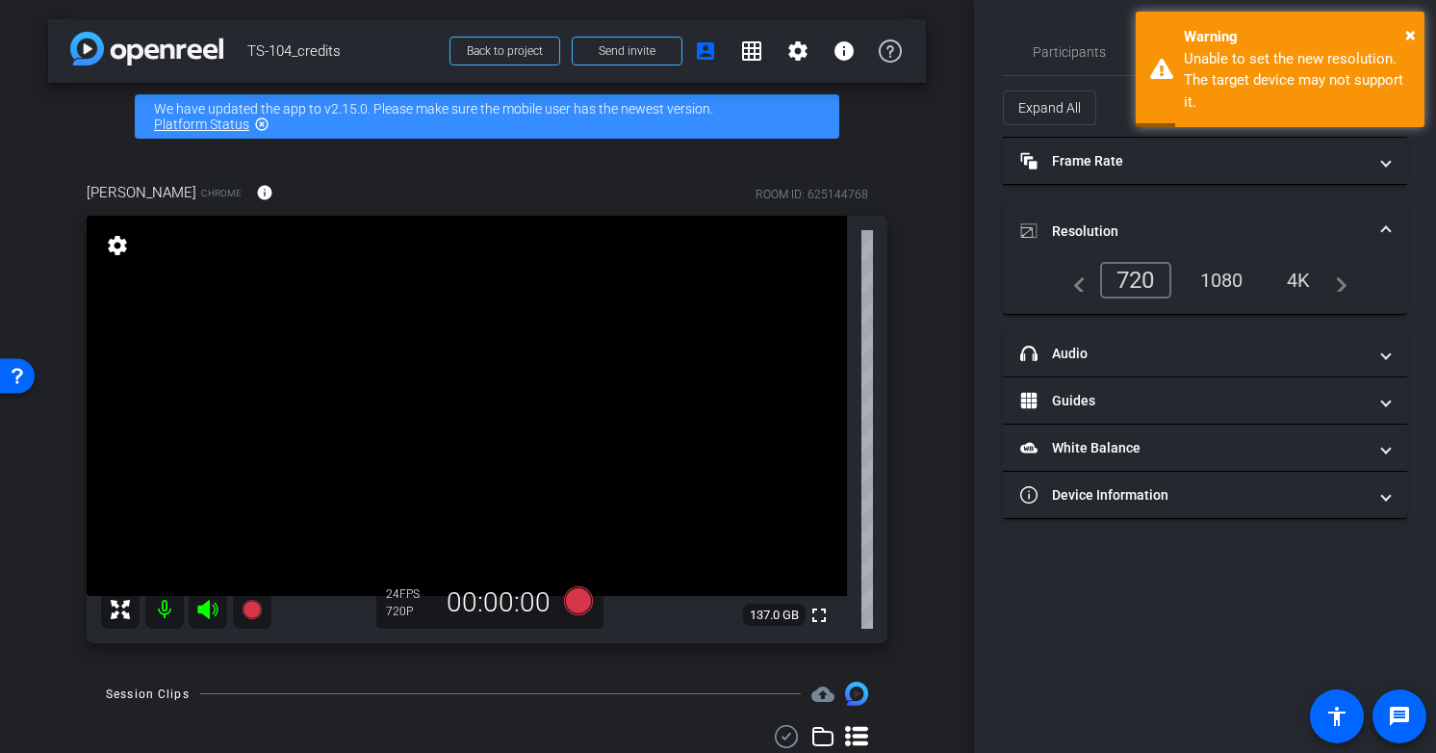
click at [1137, 274] on div "720" at bounding box center [1135, 280] width 71 height 37
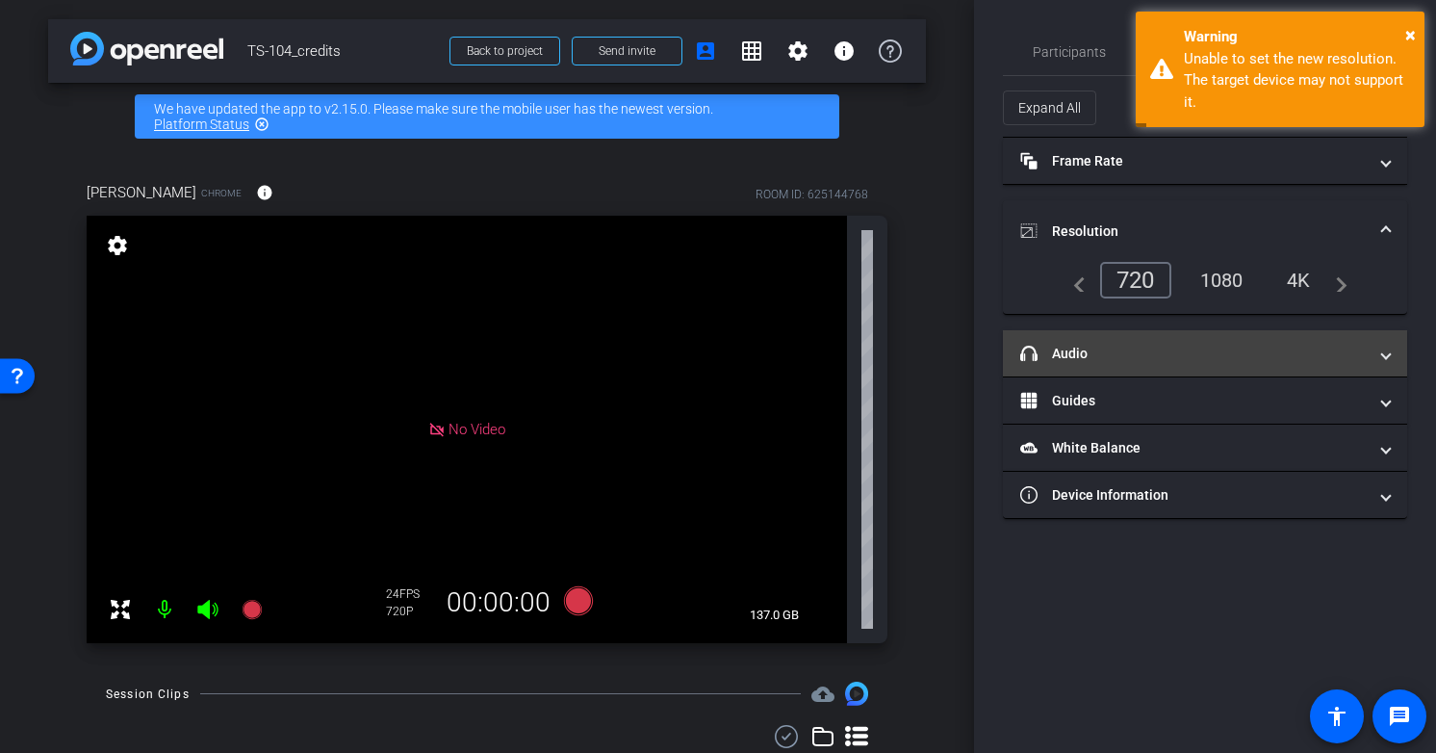
click at [1169, 350] on mat-panel-title "headphone icon Audio" at bounding box center [1193, 354] width 346 height 20
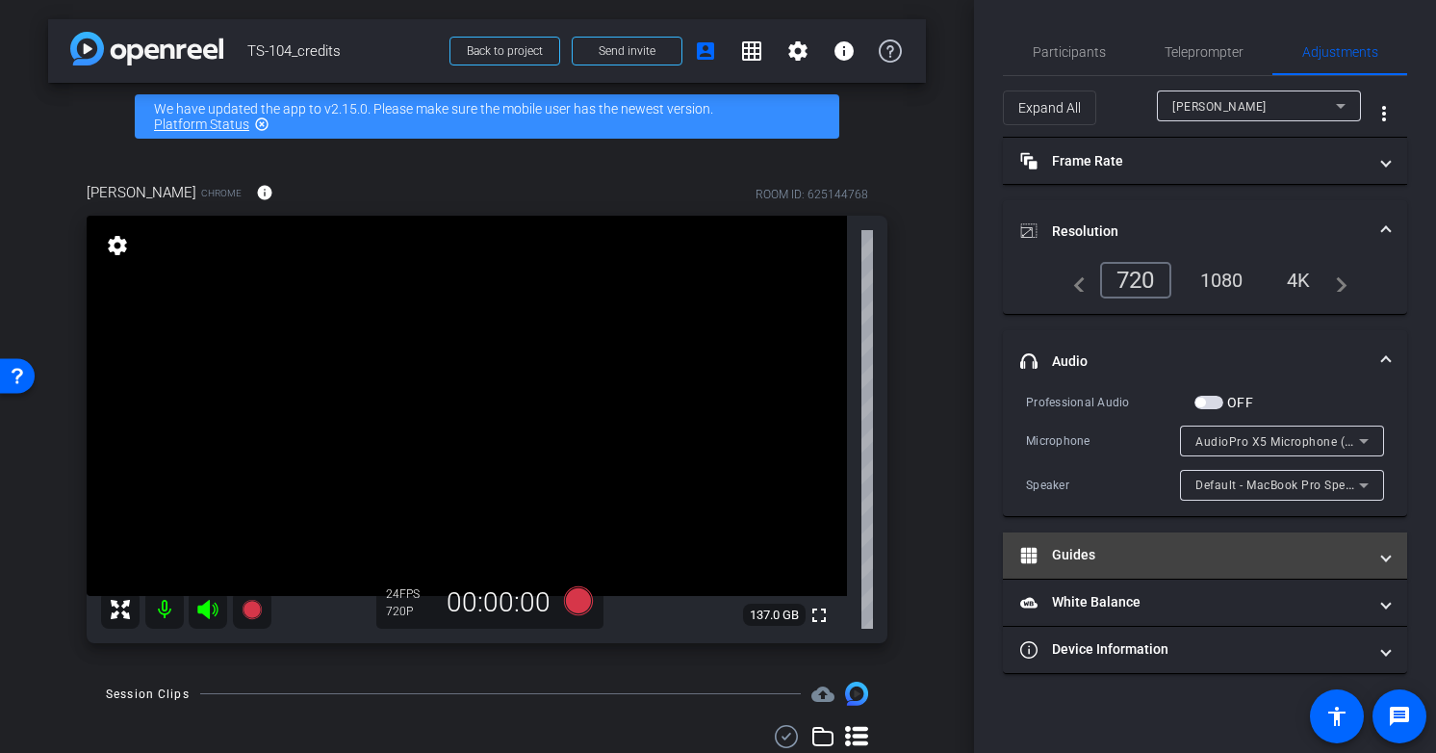
click at [1138, 543] on mat-expansion-panel-header "Guides" at bounding box center [1205, 555] width 404 height 46
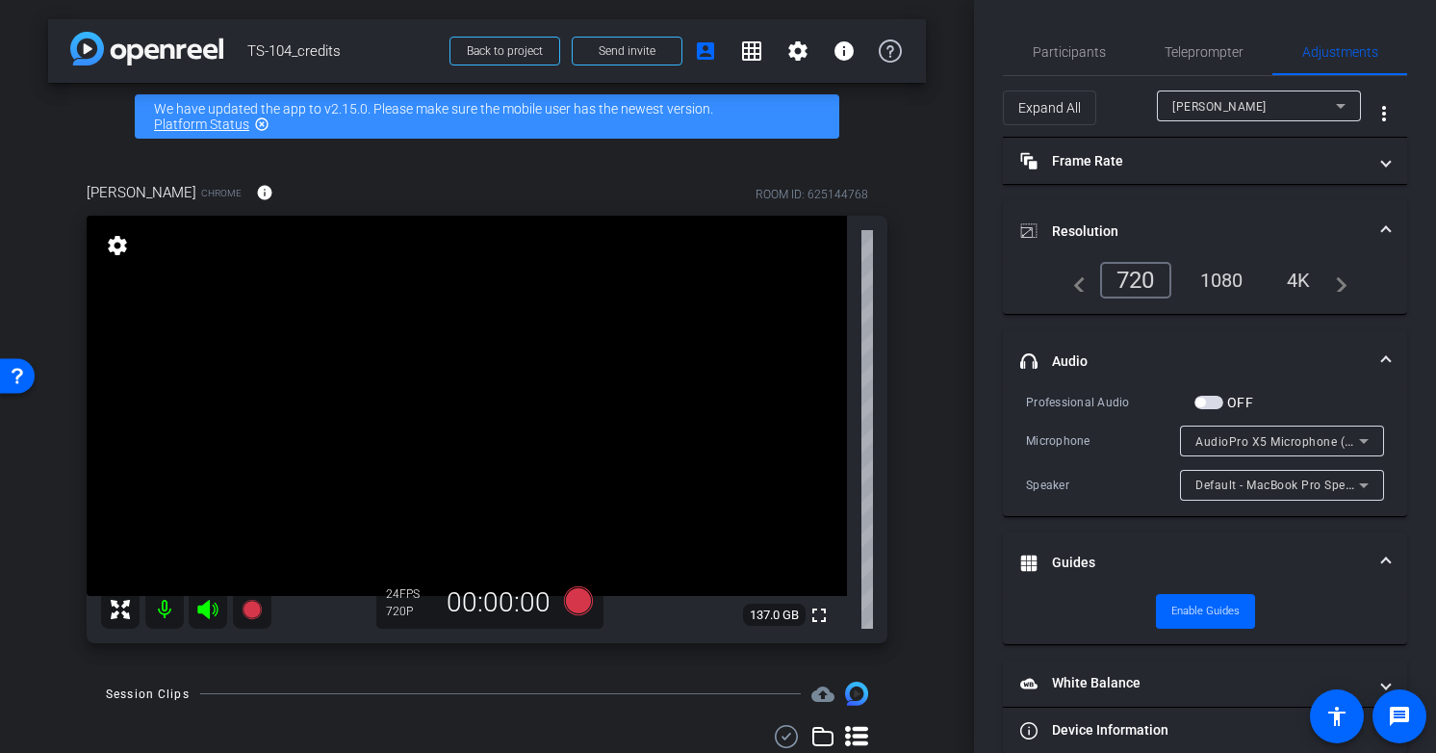
scroll to position [30, 0]
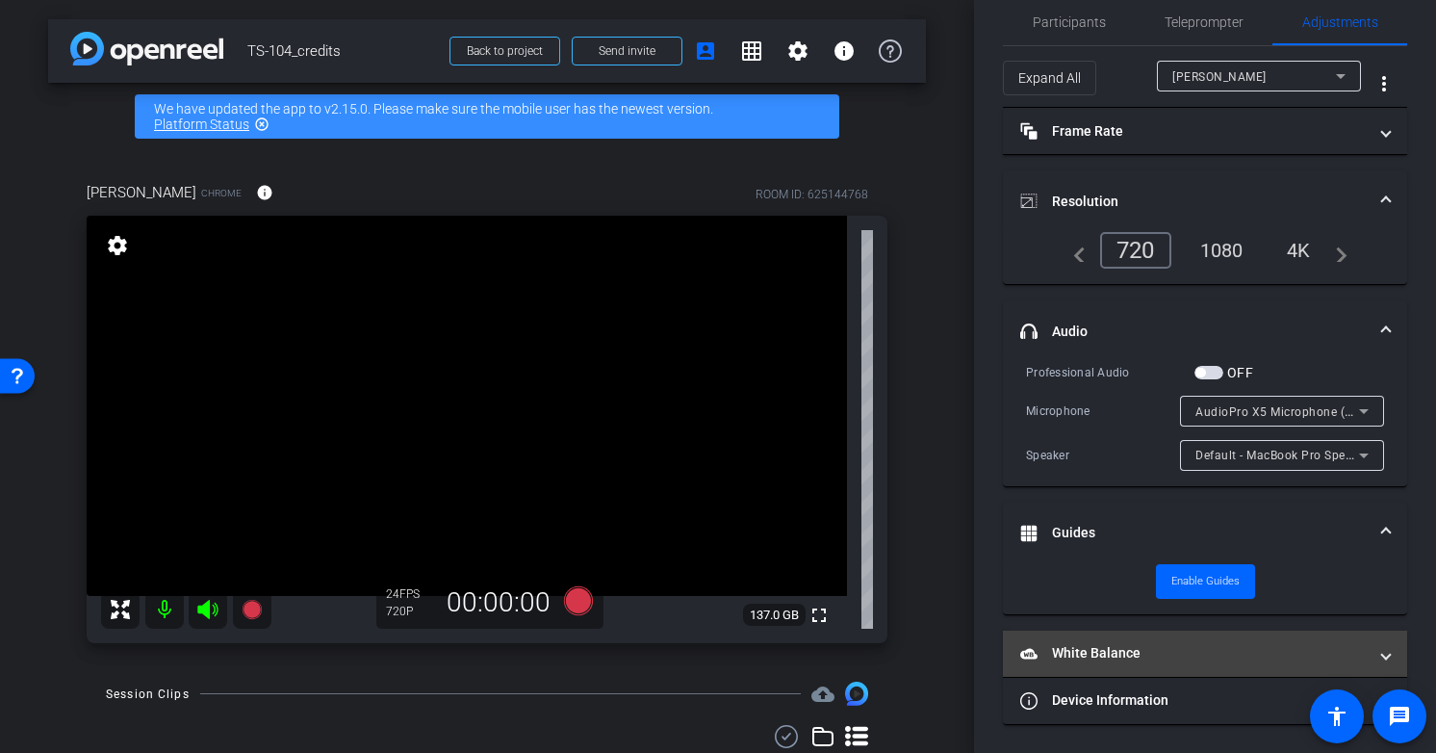
click at [1134, 657] on mat-panel-title "White Balance White Balance" at bounding box center [1193, 653] width 346 height 20
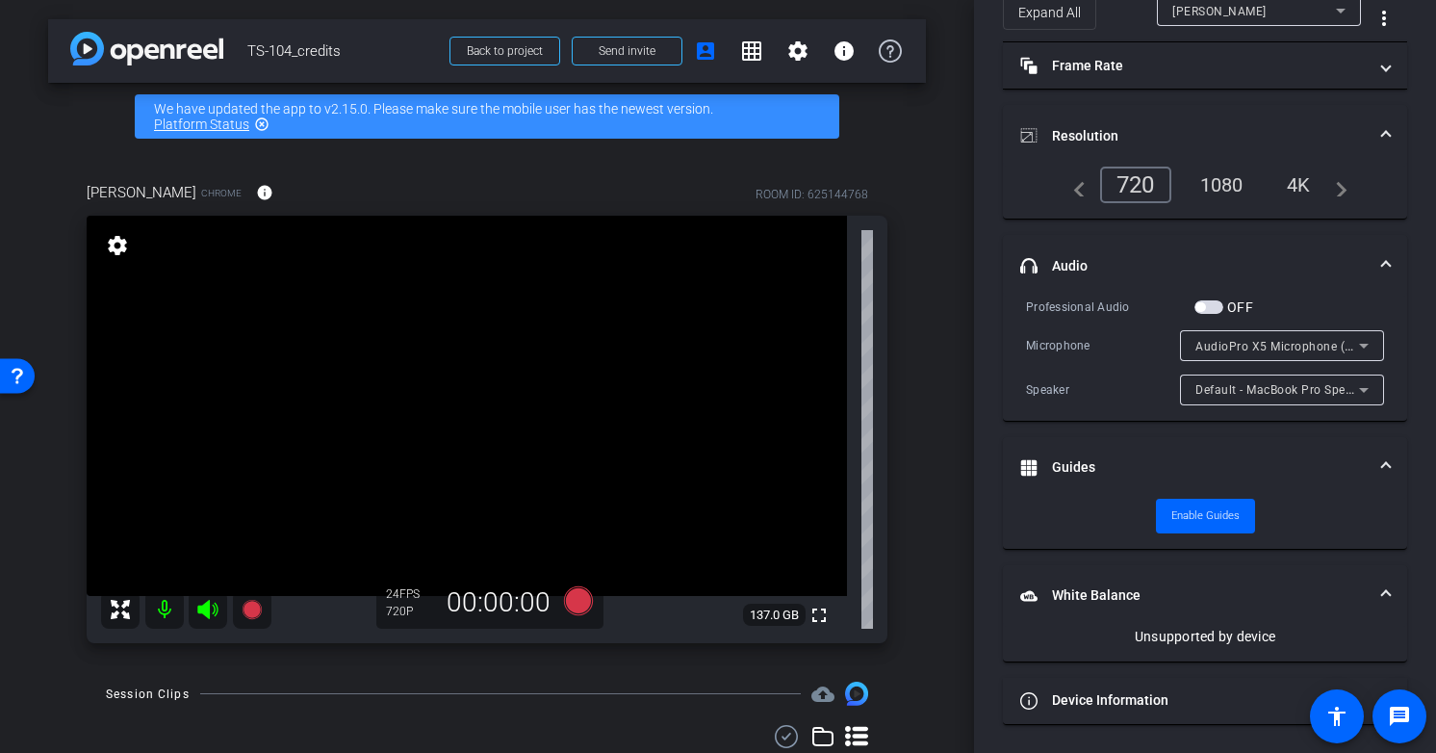
scroll to position [0, 0]
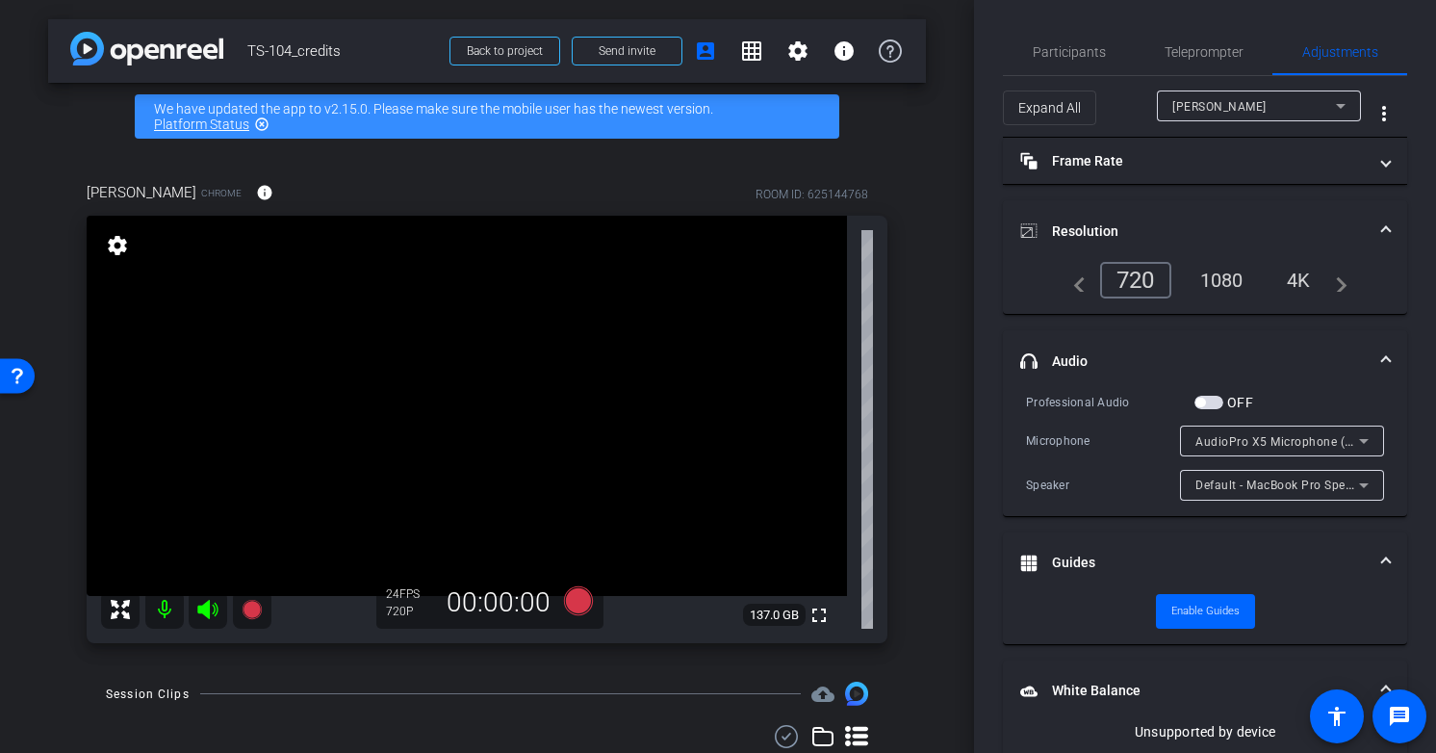
click at [742, 52] on mat-icon "grid_on" at bounding box center [751, 50] width 23 height 23
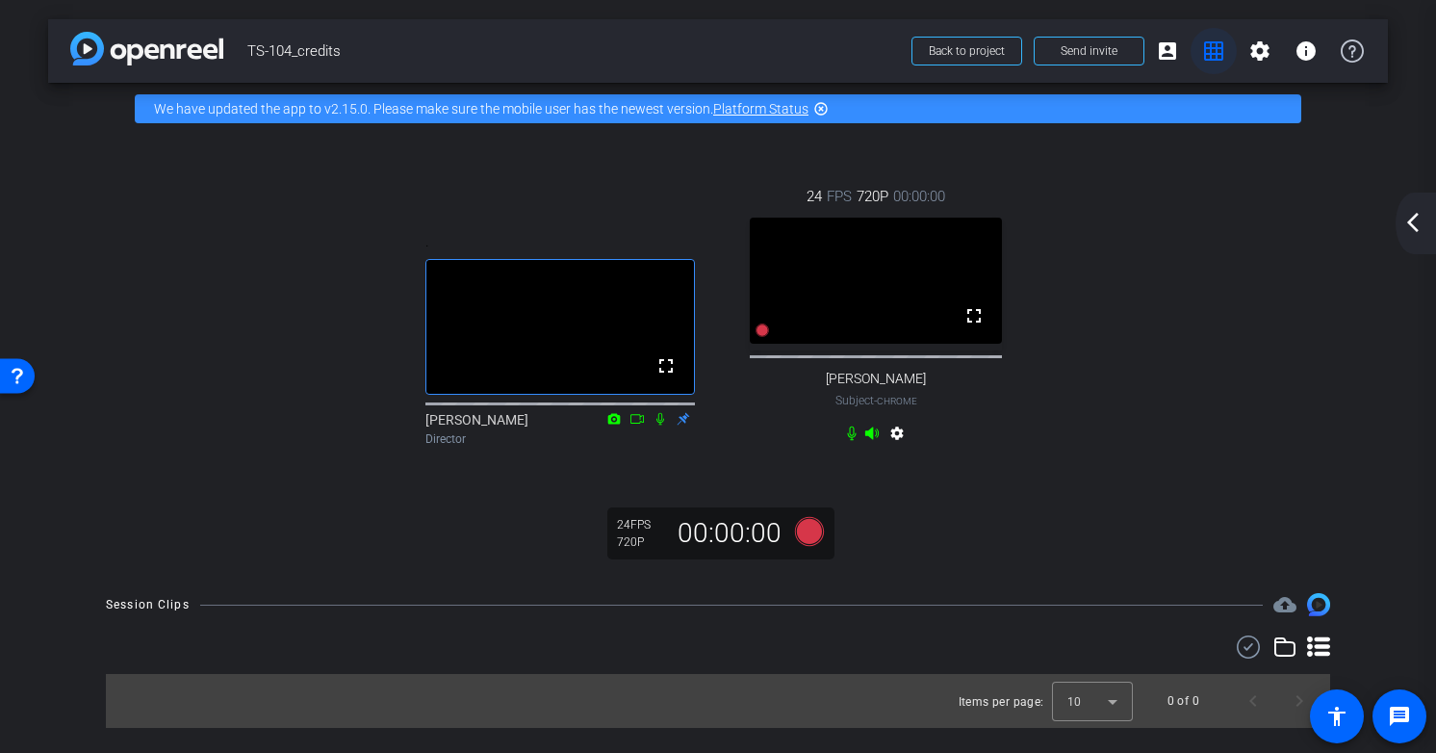
click at [1219, 52] on mat-icon "grid_on" at bounding box center [1213, 50] width 23 height 23
click at [1158, 62] on mat-icon "account_box" at bounding box center [1167, 50] width 23 height 23
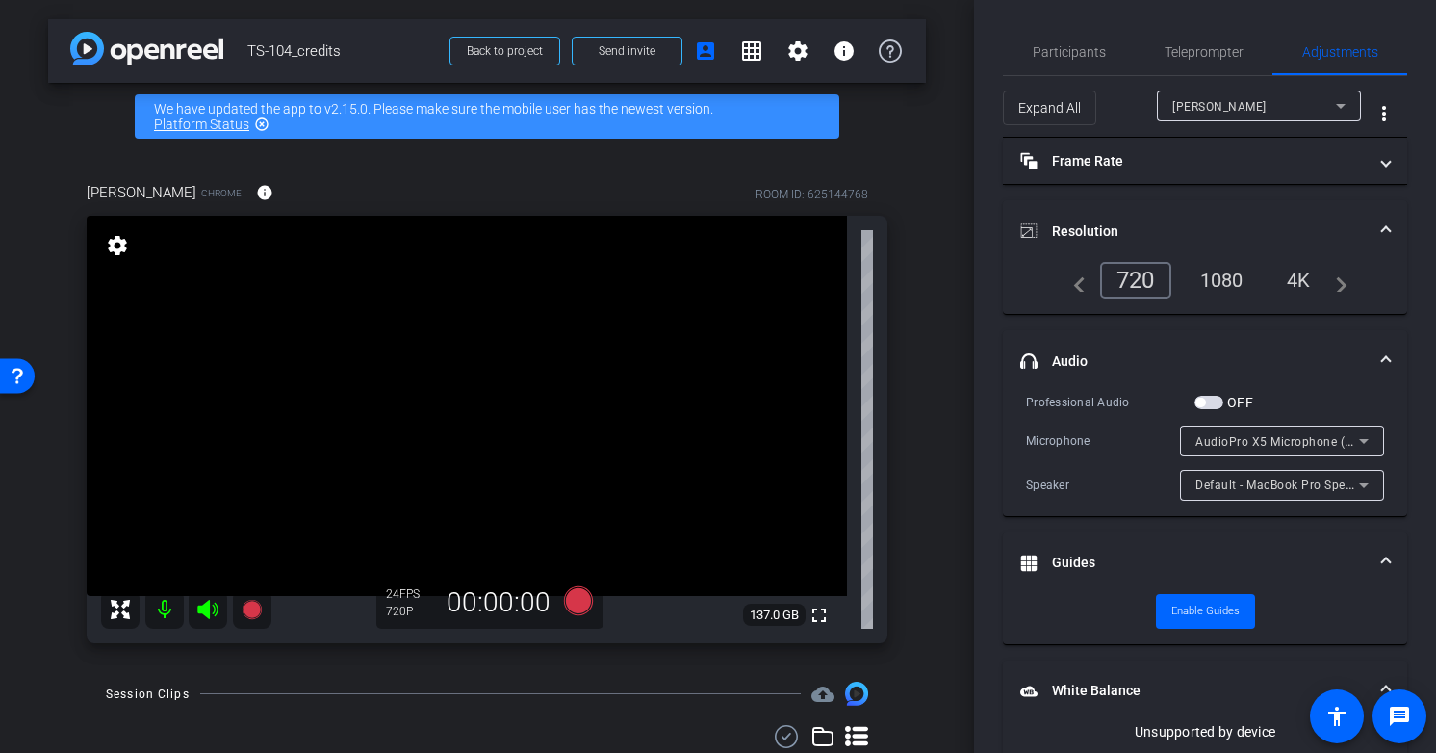
scroll to position [95, 0]
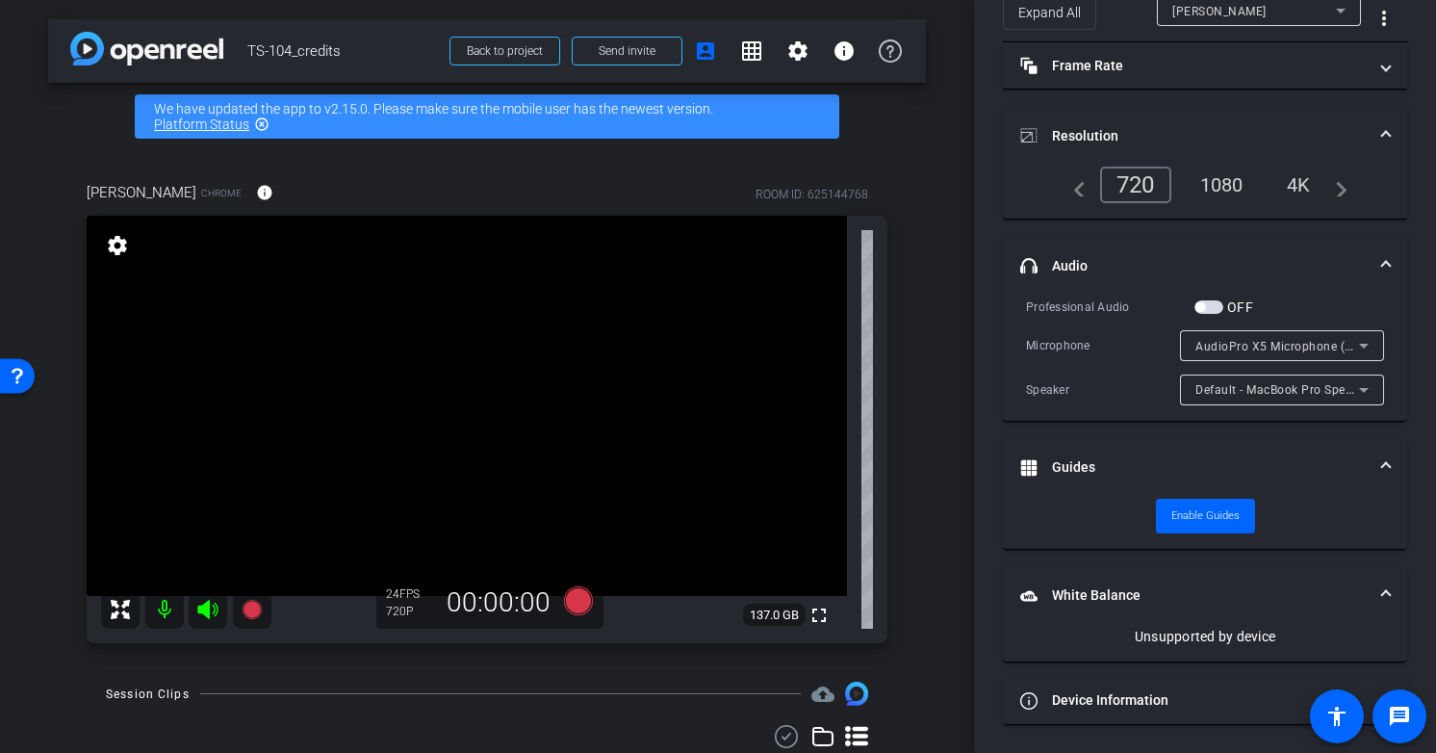
click at [1214, 301] on span "button" at bounding box center [1208, 306] width 29 height 13
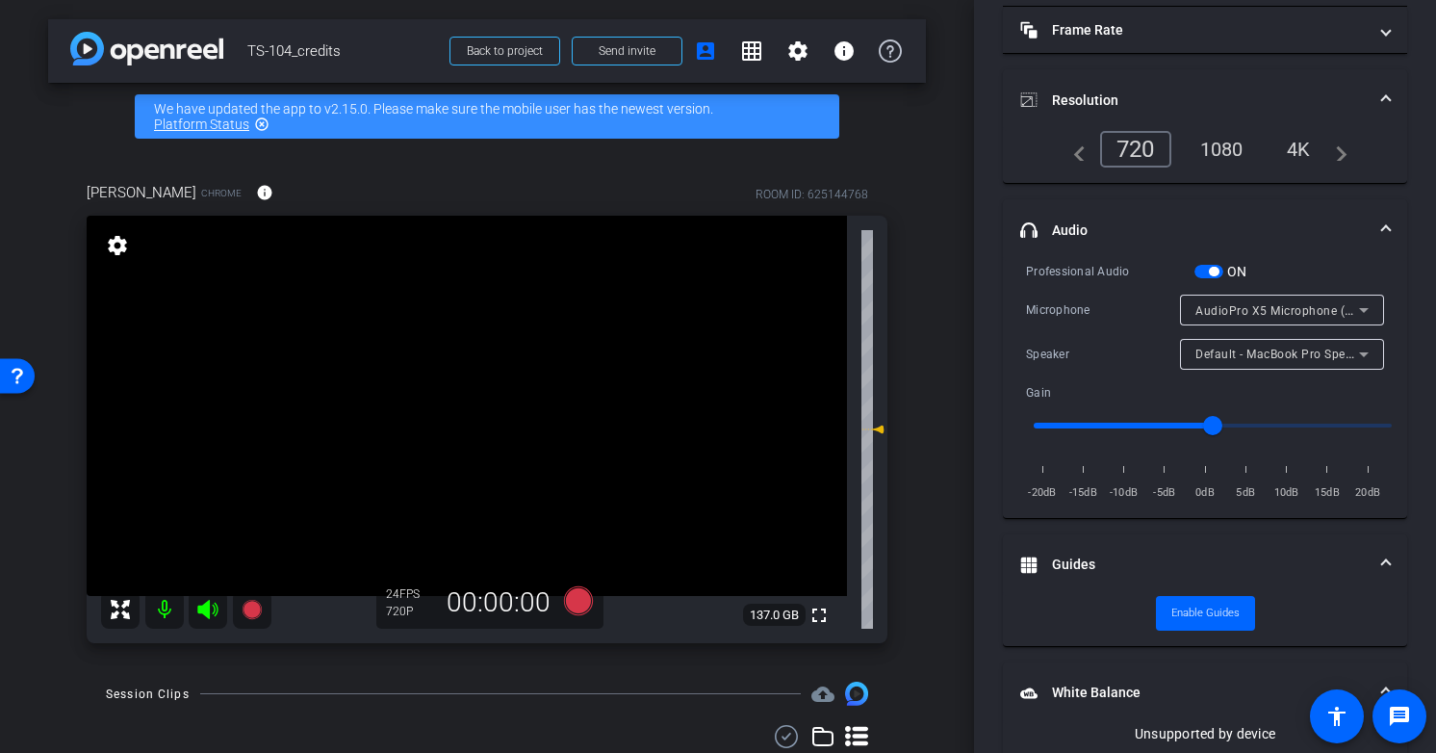
scroll to position [135, 0]
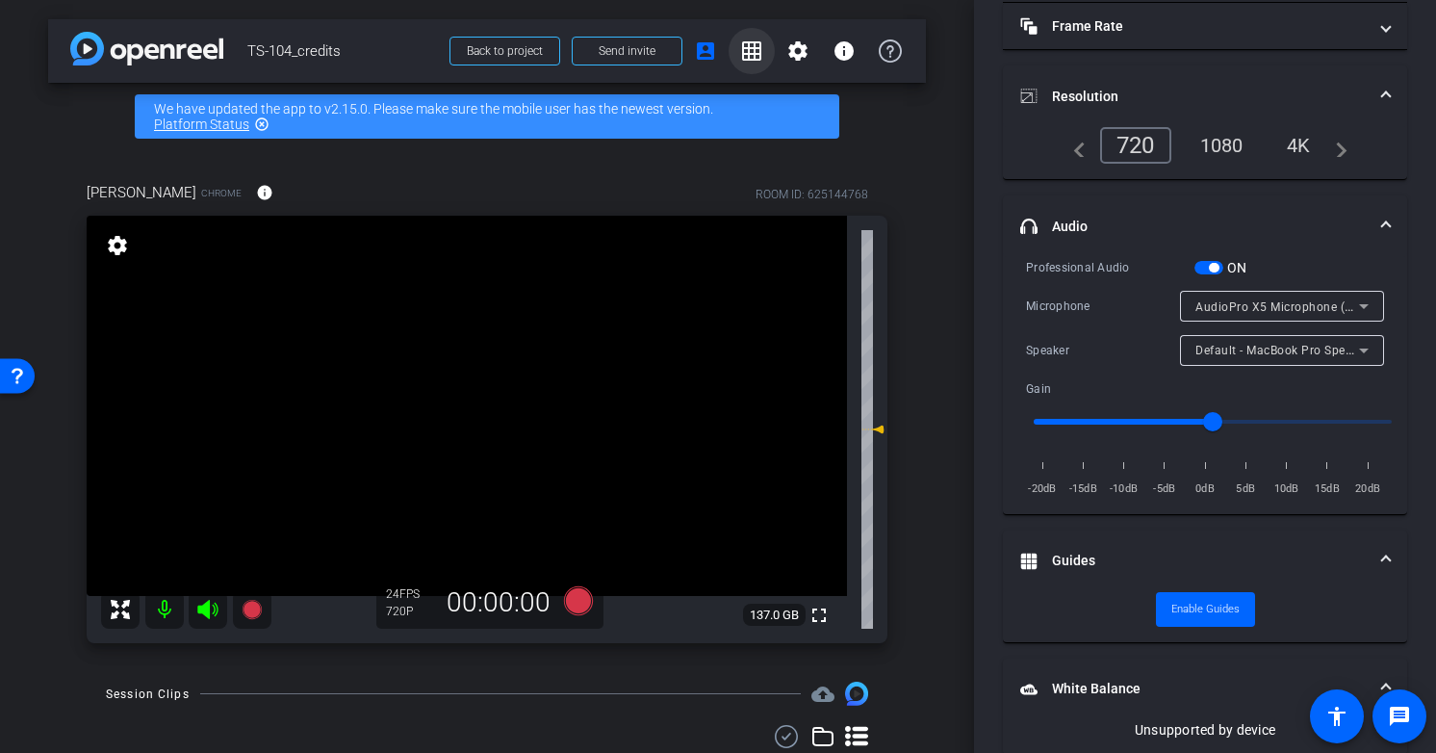
click at [759, 46] on mat-icon "grid_on" at bounding box center [751, 50] width 23 height 23
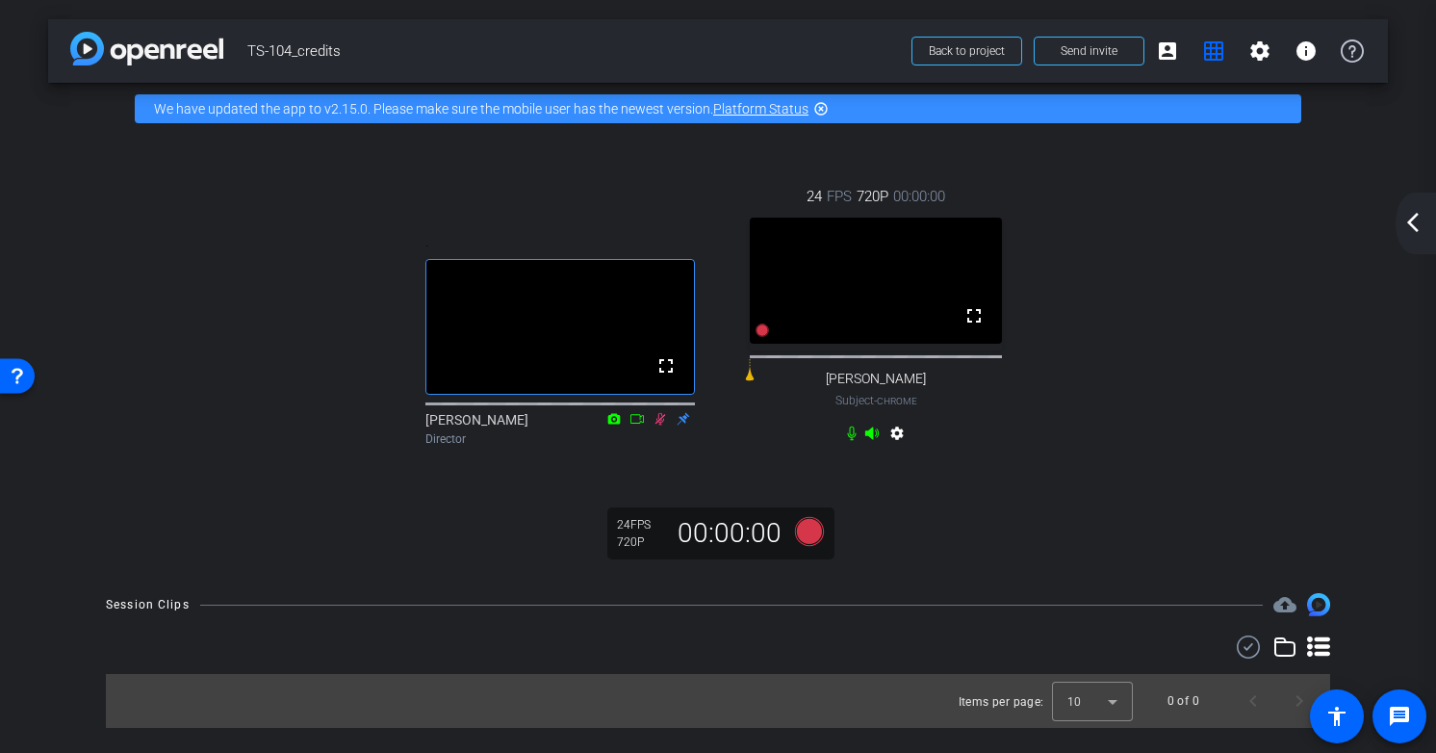
click at [899, 448] on mat-icon "settings" at bounding box center [896, 436] width 23 height 23
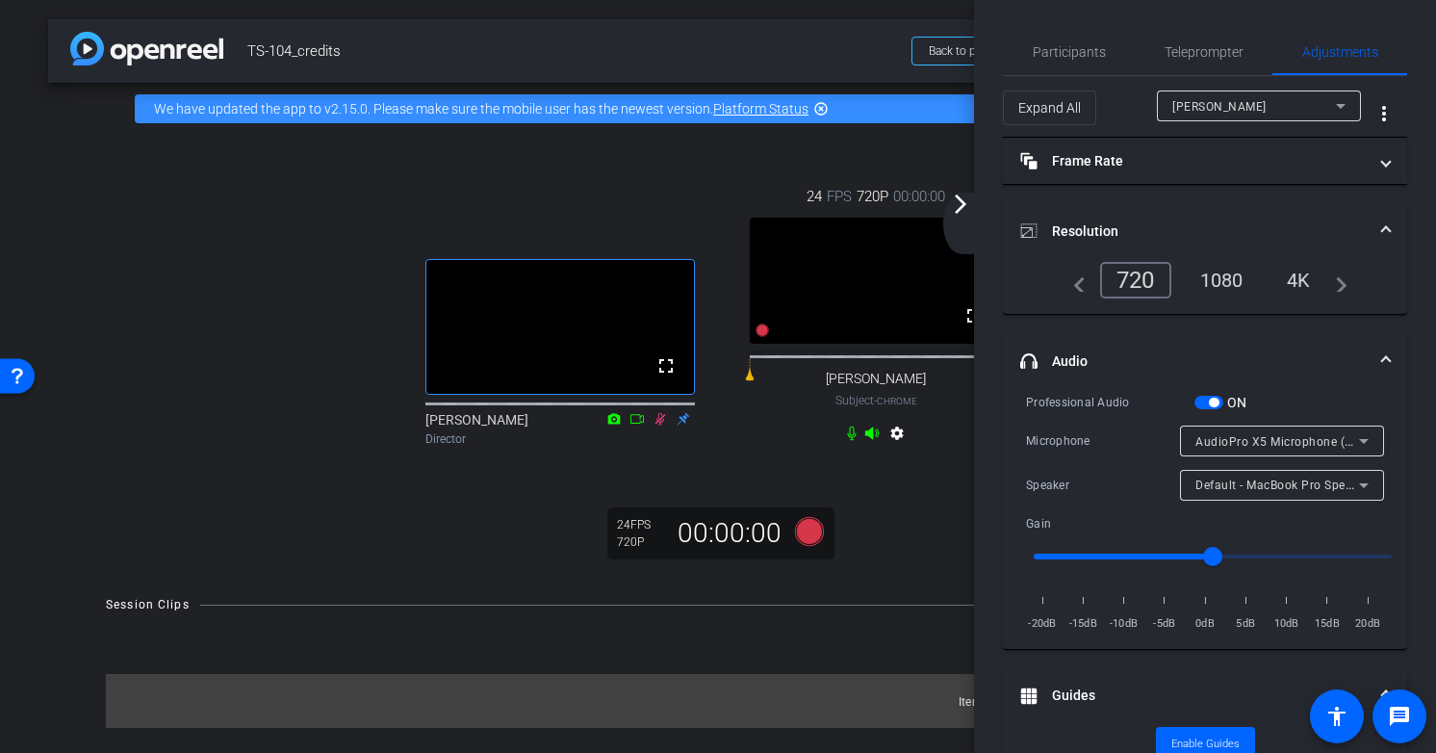
click at [755, 170] on div "24 FPS 720P 00:00:00 fullscreen [PERSON_NAME] Subject - Chrome settings" at bounding box center [876, 317] width 316 height 326
click at [285, 443] on div ". fullscreen [PERSON_NAME] Director 24 FPS 720P 00:00:00 fullscreen [PERSON_NAM…" at bounding box center [718, 317] width 1263 height 326
click at [707, 115] on div "We have updated the app to v2.15.0. Please make sure the mobile user has the ne…" at bounding box center [718, 108] width 1166 height 29
click at [967, 219] on div "arrow_back_ios_new arrow_forward_ios" at bounding box center [963, 223] width 40 height 62
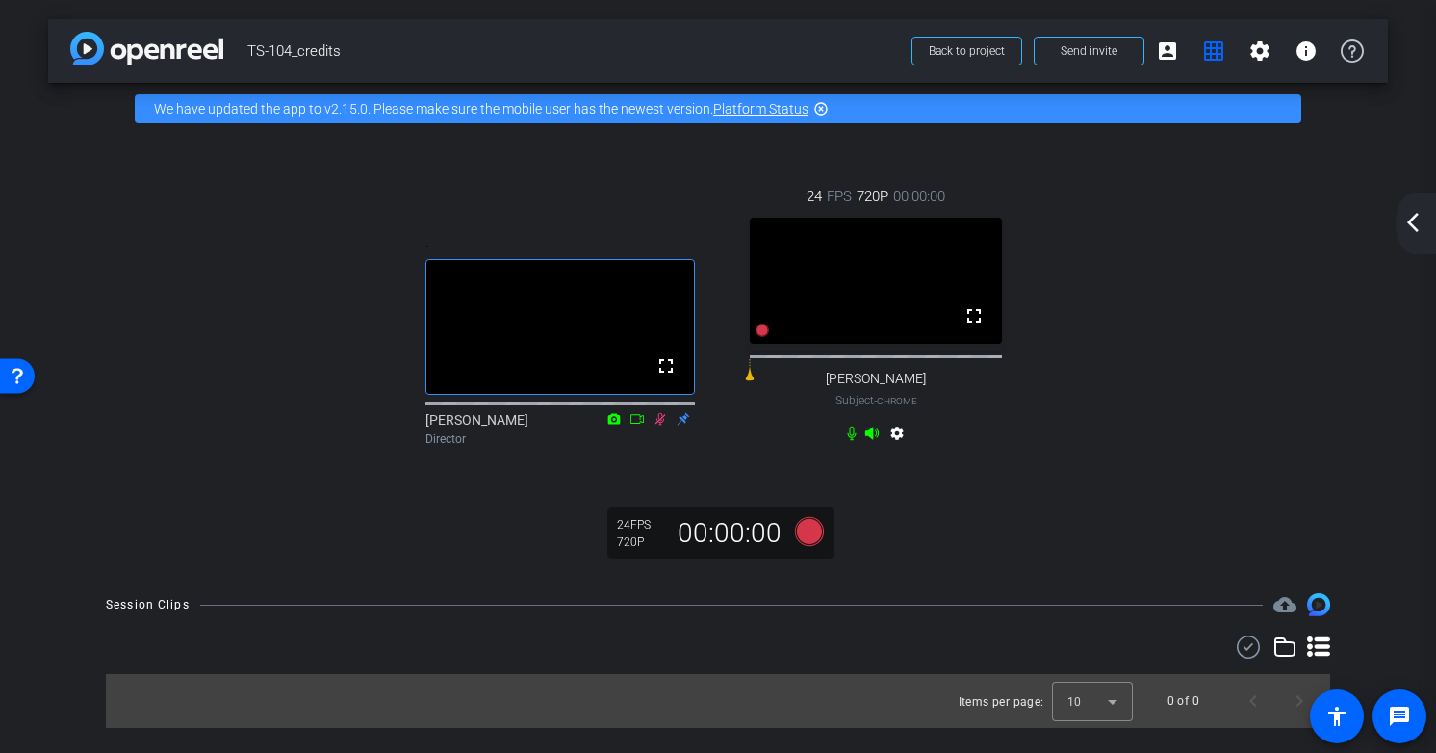
click at [808, 546] on icon at bounding box center [809, 531] width 29 height 29
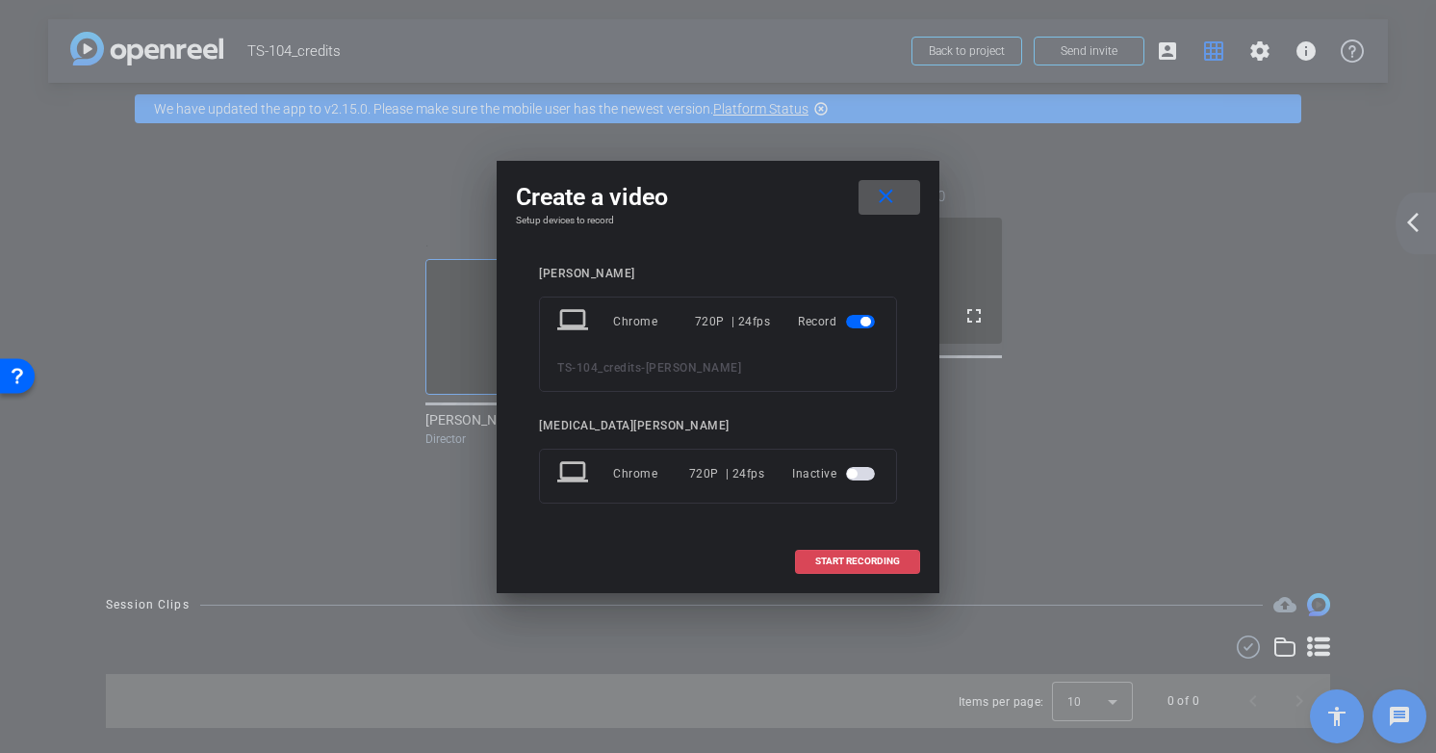
click at [843, 562] on span "START RECORDING" at bounding box center [857, 561] width 85 height 10
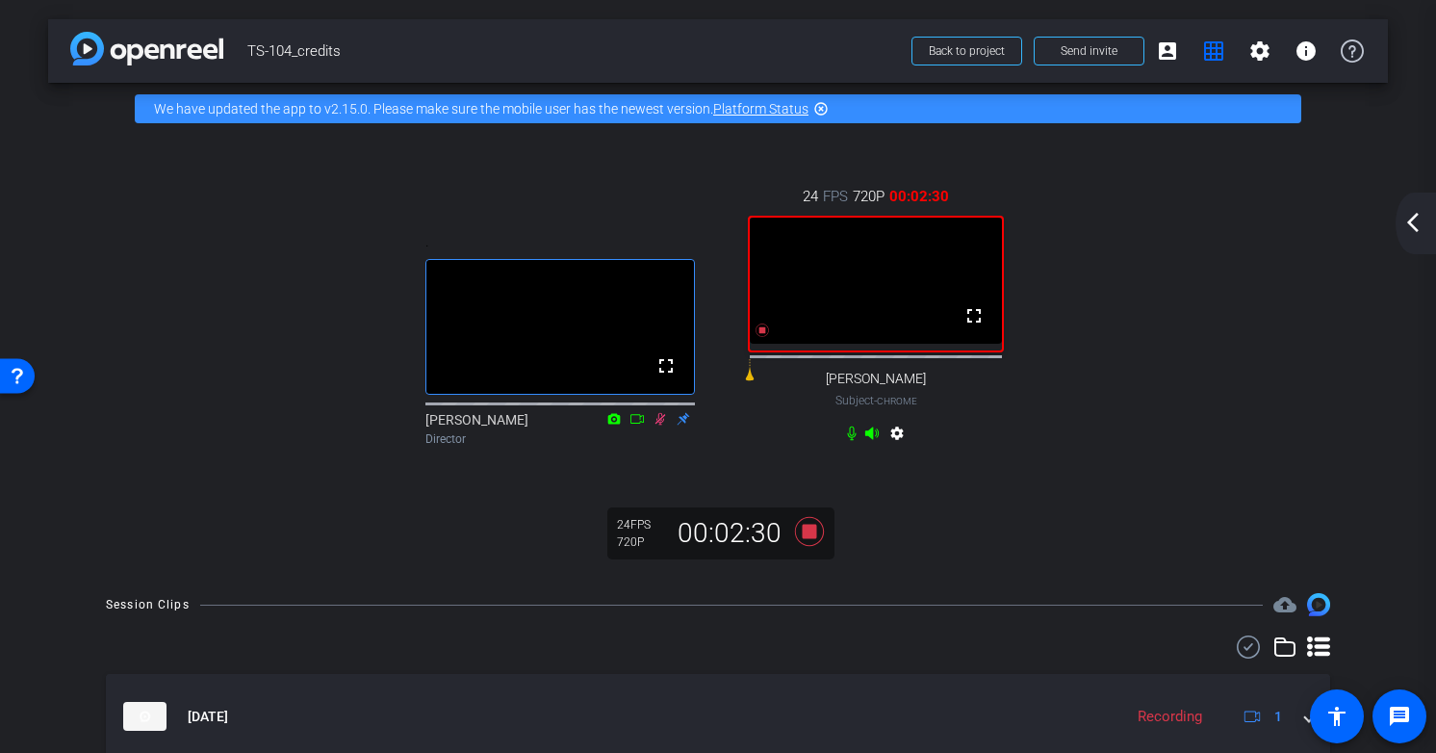
click at [872, 563] on div ". fullscreen [PERSON_NAME] Director 24 FPS 720P 00:02:30 fullscreen [PERSON_NAM…" at bounding box center [718, 354] width 1340 height 439
click at [805, 546] on icon at bounding box center [809, 531] width 29 height 29
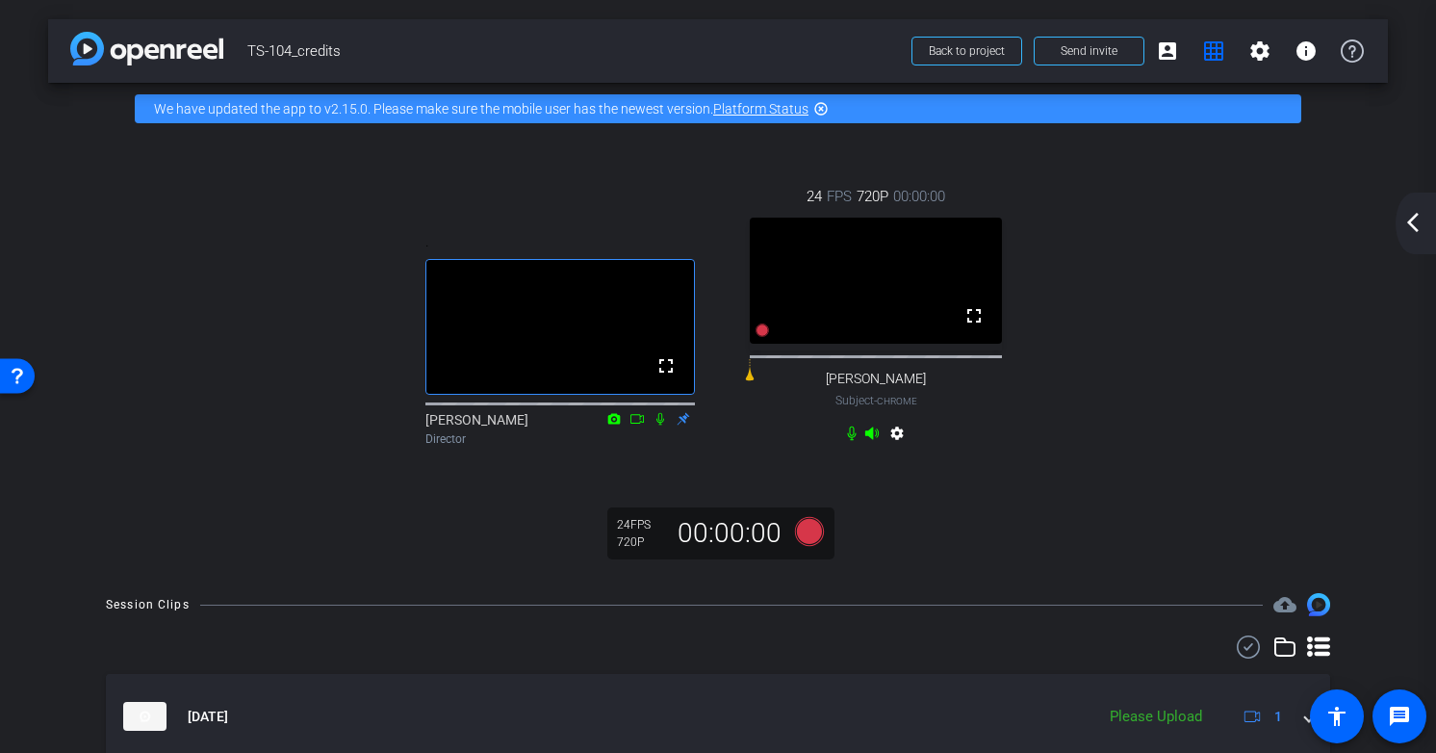
scroll to position [90, 0]
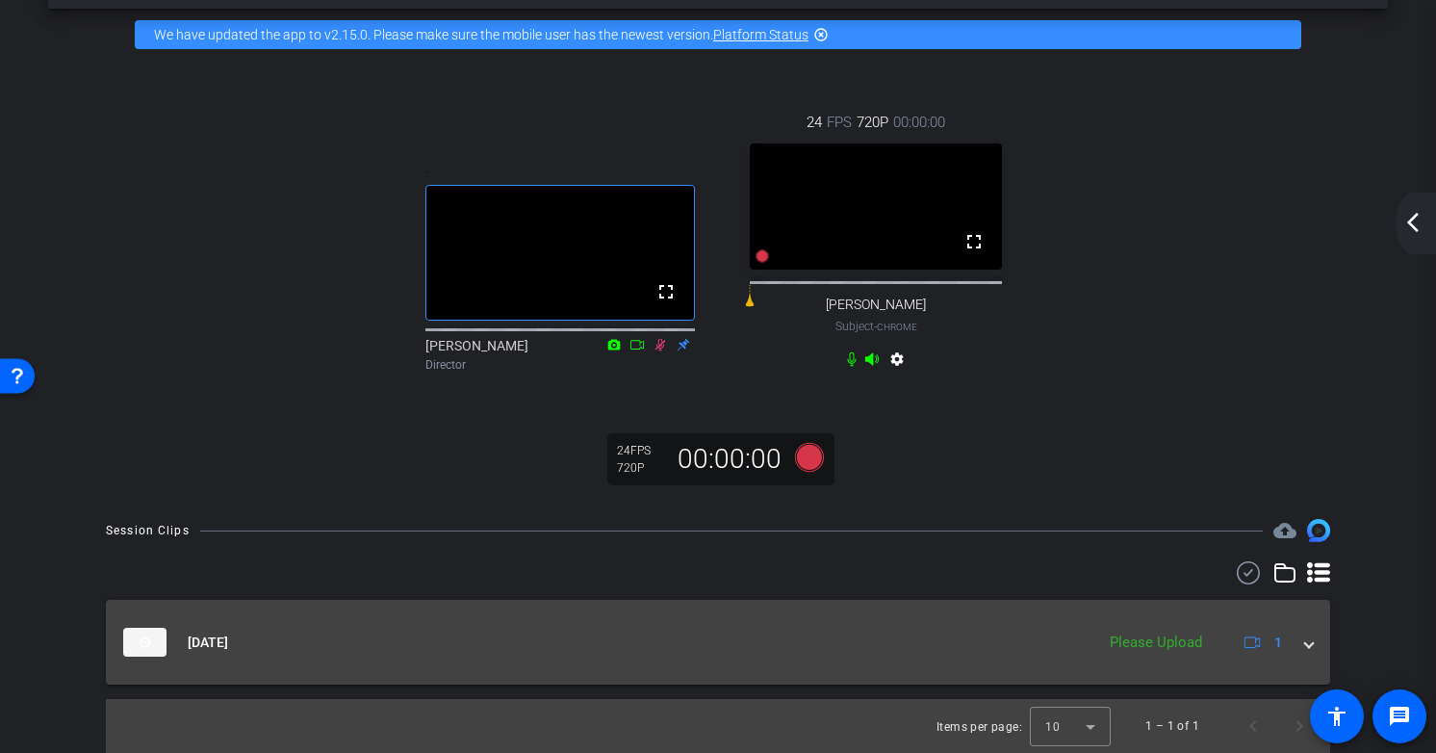
click at [992, 634] on mat-panel-title "[DATE]" at bounding box center [603, 641] width 961 height 29
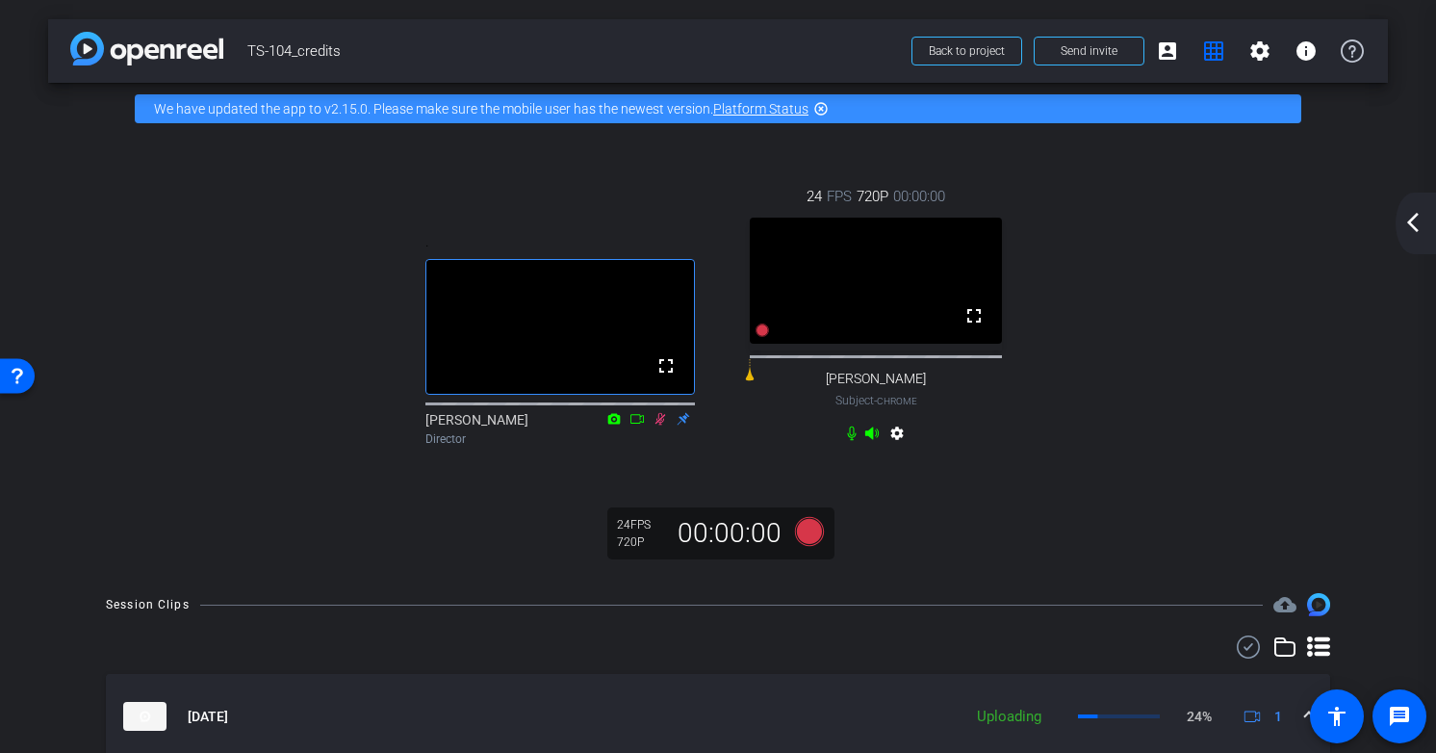
scroll to position [157, 0]
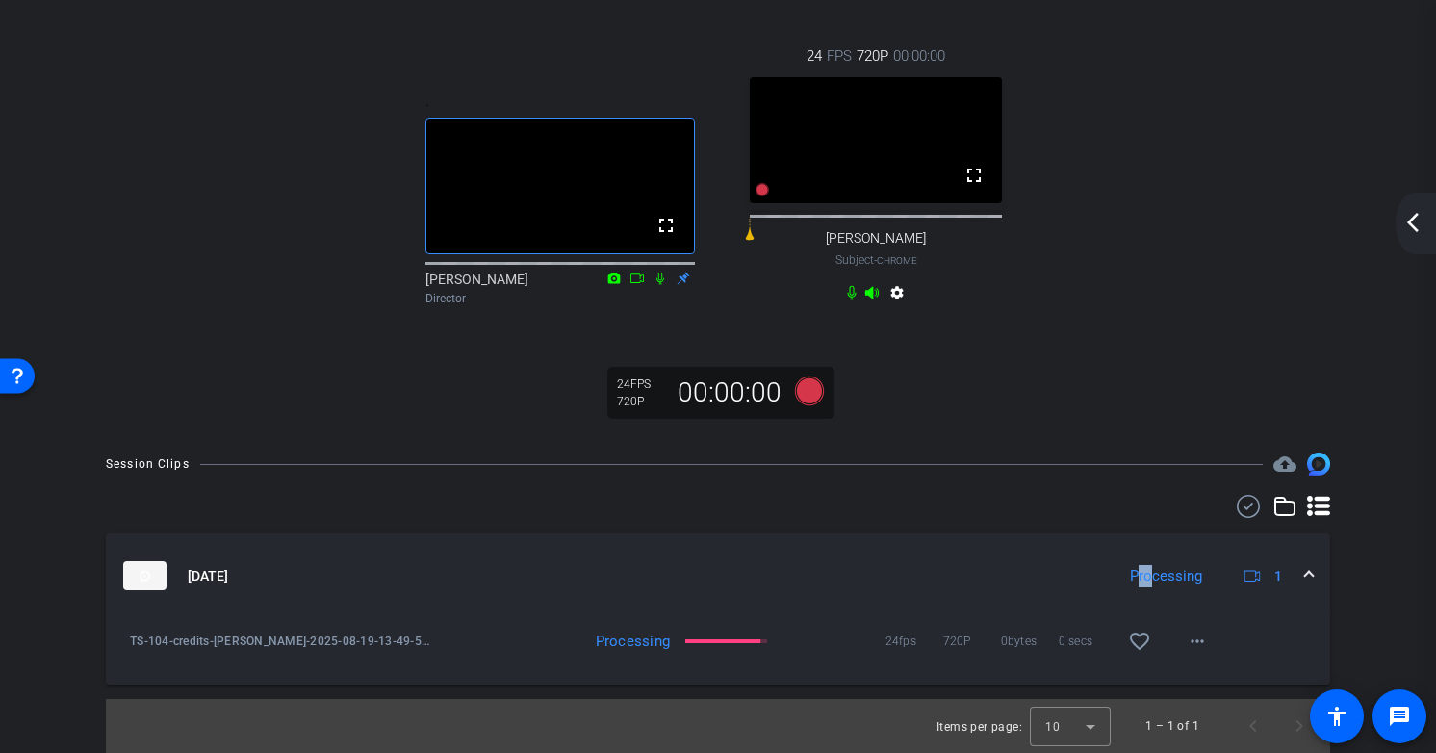
drag, startPoint x: 1147, startPoint y: 575, endPoint x: 1143, endPoint y: 563, distance: 12.2
click at [1143, 563] on mat-panel-description "Processing 1" at bounding box center [1204, 575] width 169 height 29
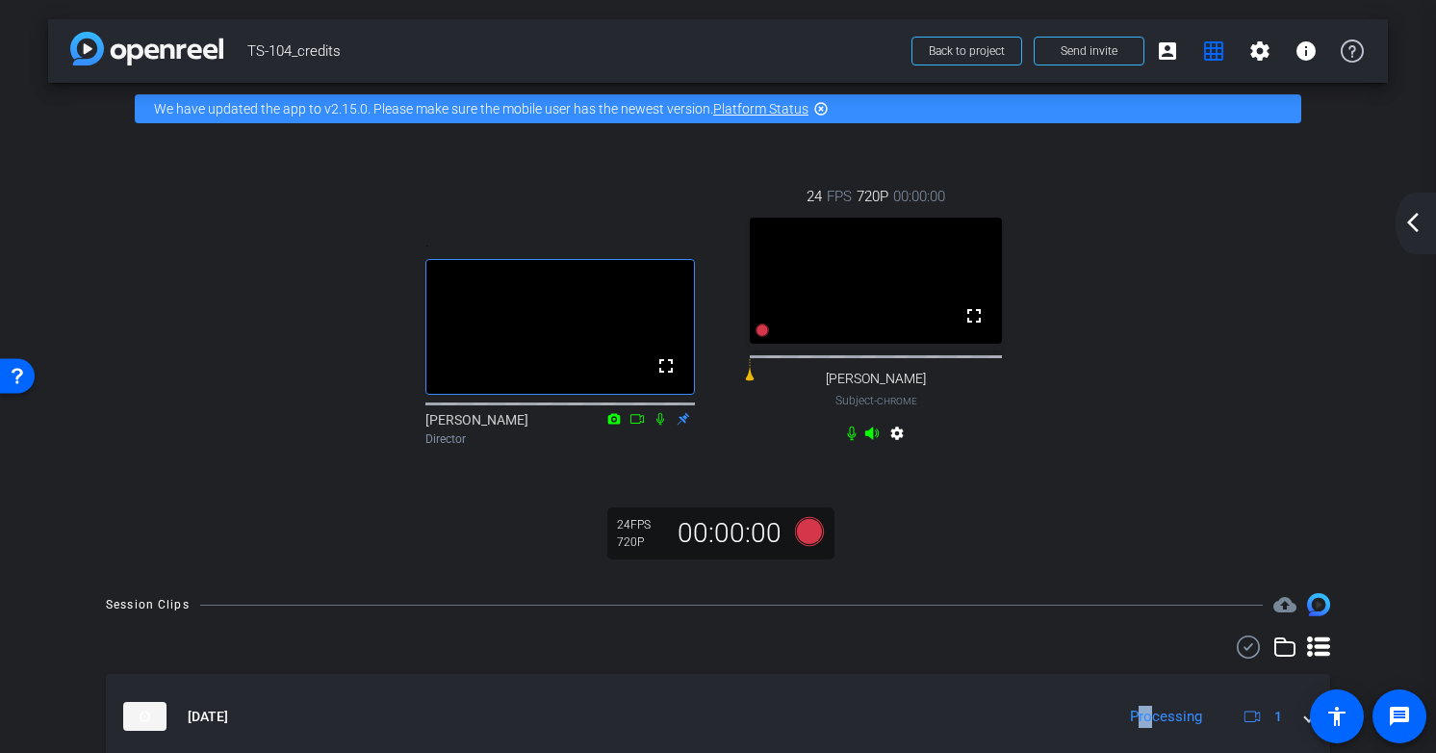
scroll to position [90, 0]
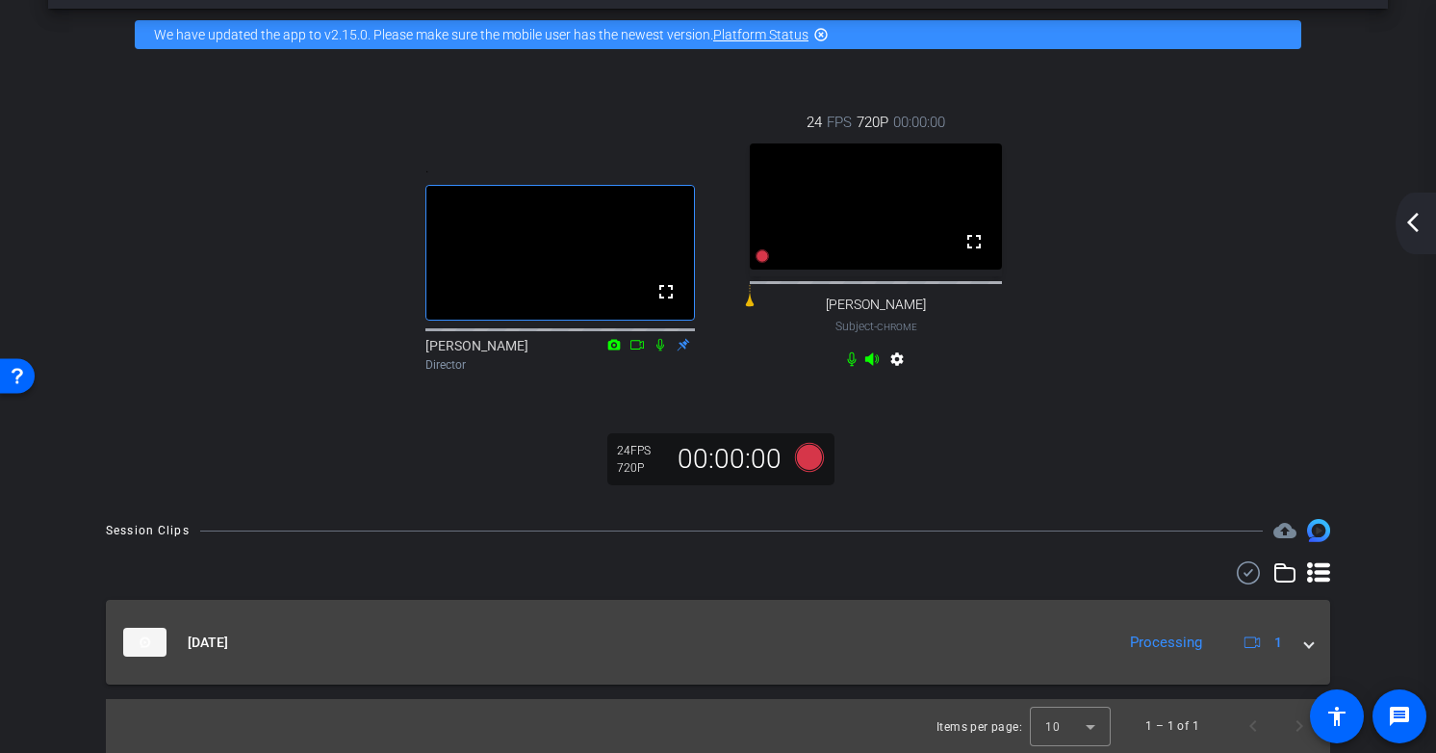
click at [1178, 640] on div "Processing" at bounding box center [1165, 642] width 91 height 22
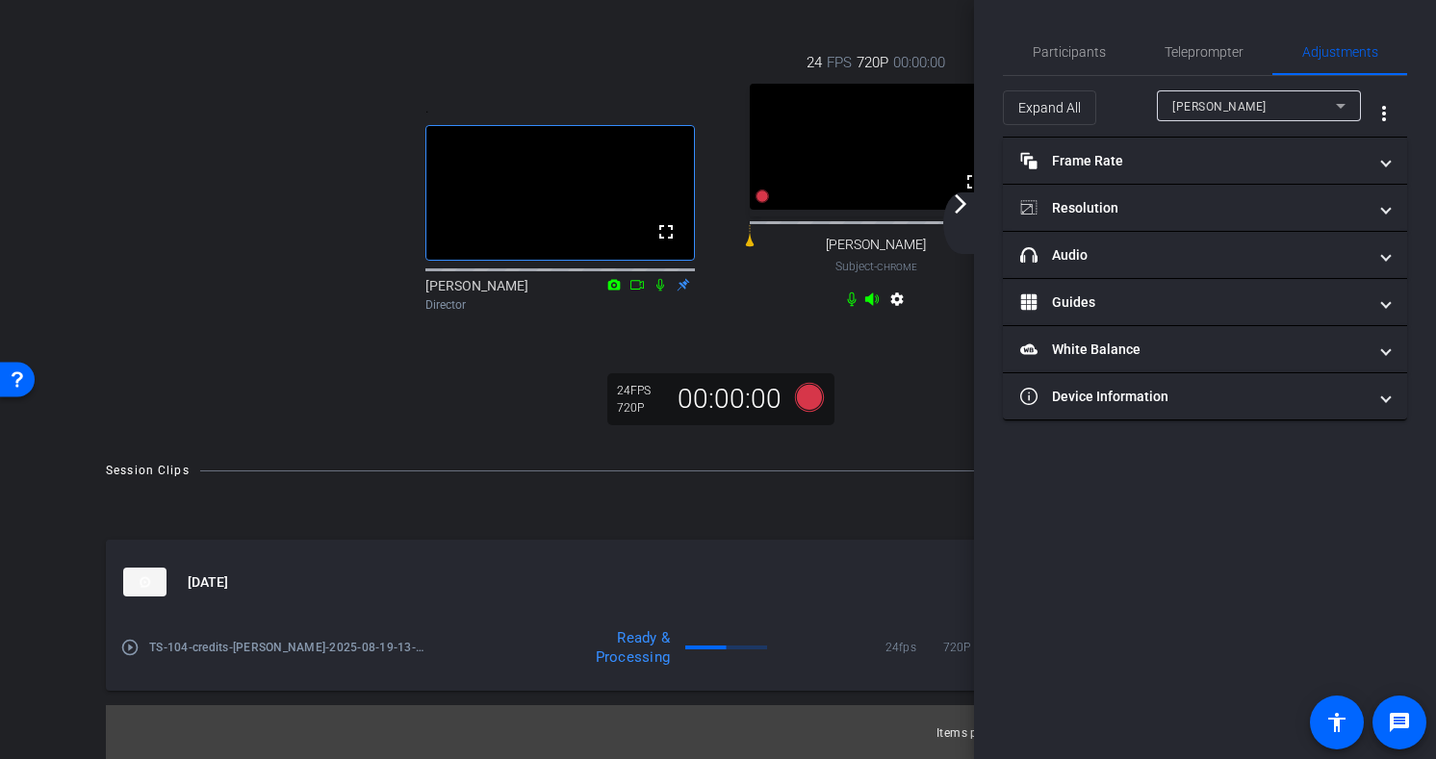
scroll to position [150, 0]
click at [910, 427] on div ". fullscreen [PERSON_NAME] Director 24 FPS 720P 00:00:00 fullscreen [PERSON_NAM…" at bounding box center [718, 220] width 1340 height 439
click at [907, 443] on div "arrow_back TS-104_credits Back to project Send invite account_box grid_on setti…" at bounding box center [718, 245] width 1436 height 759
click at [1227, 45] on span "Teleprompter" at bounding box center [1203, 51] width 79 height 13
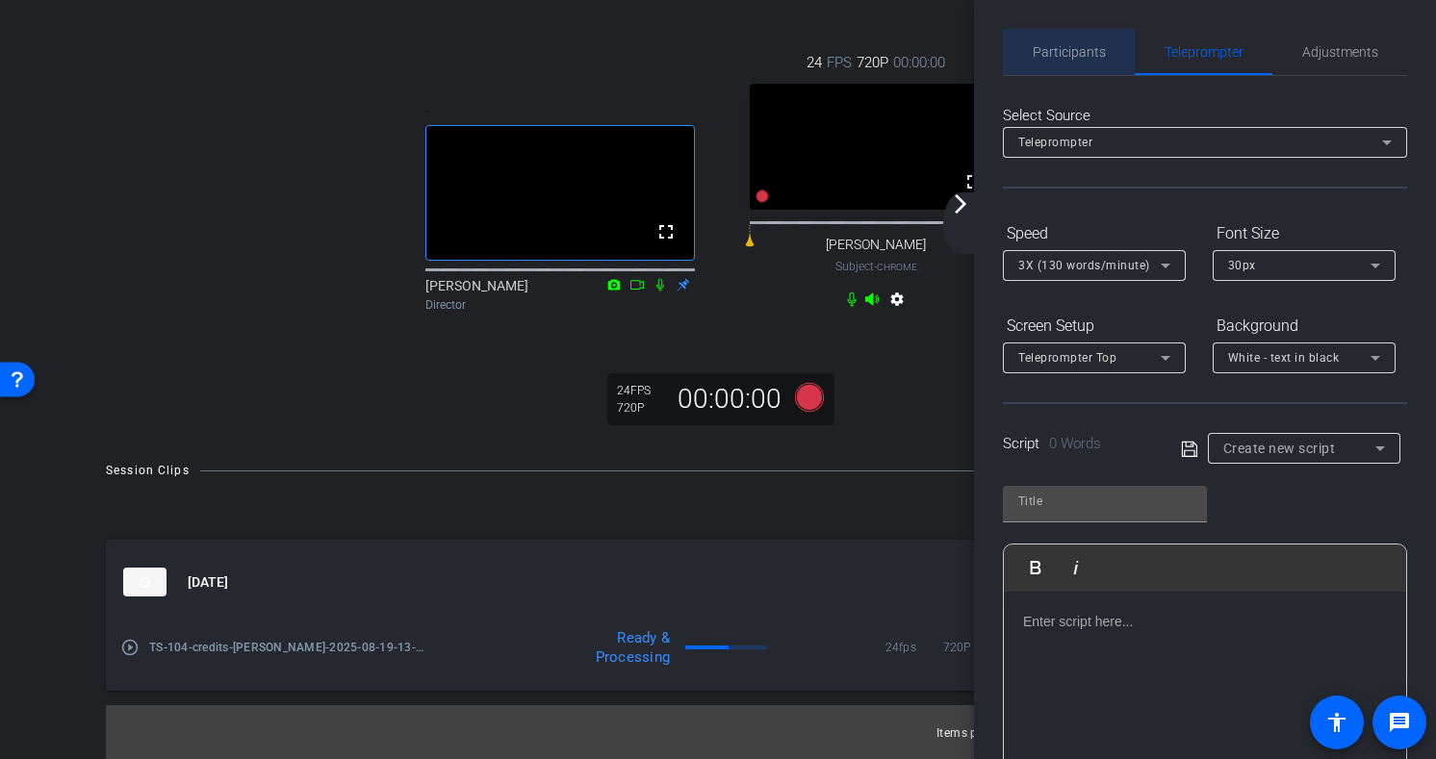
click at [1078, 49] on span "Participants" at bounding box center [1069, 51] width 73 height 13
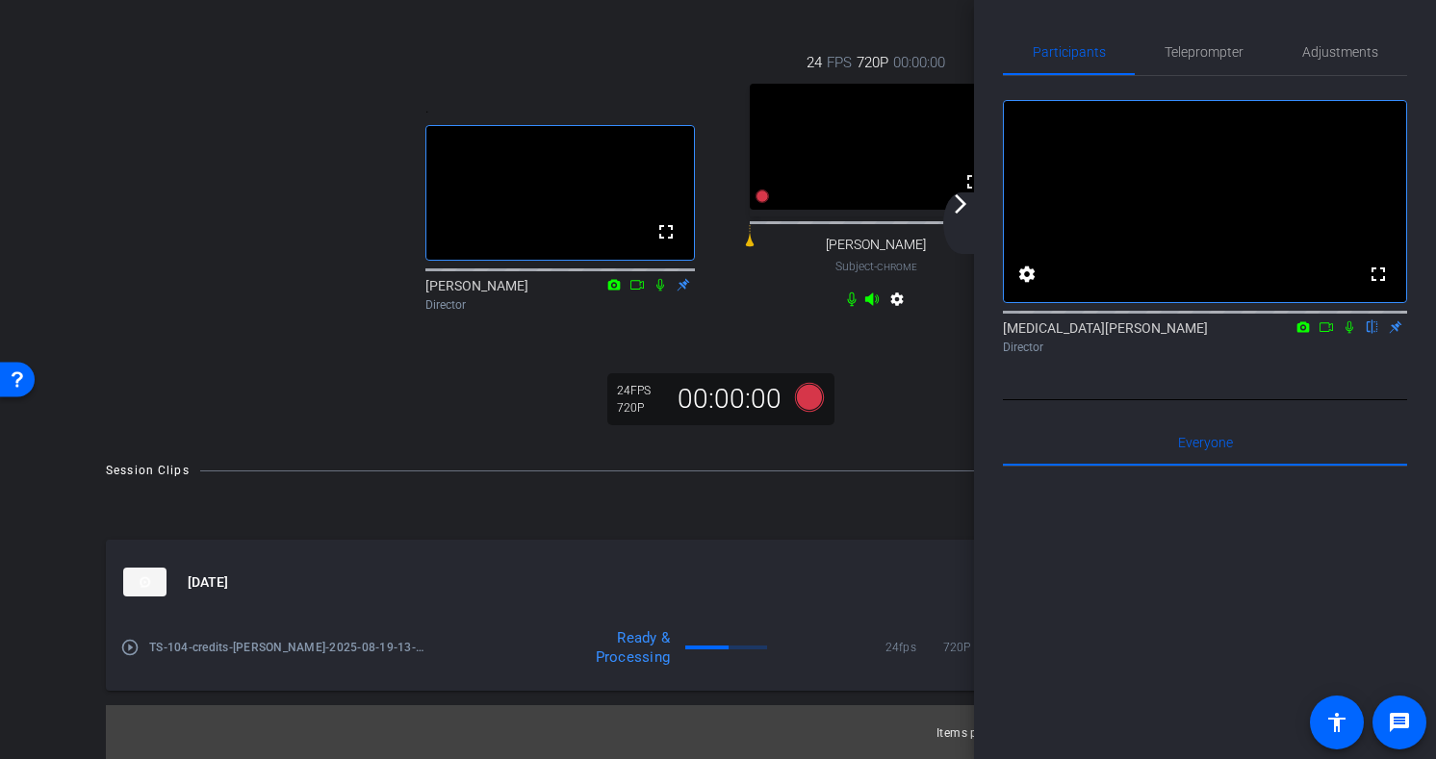
click at [845, 420] on div ". fullscreen [PERSON_NAME] Director 24 FPS 720P 00:00:00 fullscreen [PERSON_NAM…" at bounding box center [718, 220] width 1340 height 439
click at [966, 204] on mat-icon "arrow_forward_ios" at bounding box center [960, 203] width 23 height 23
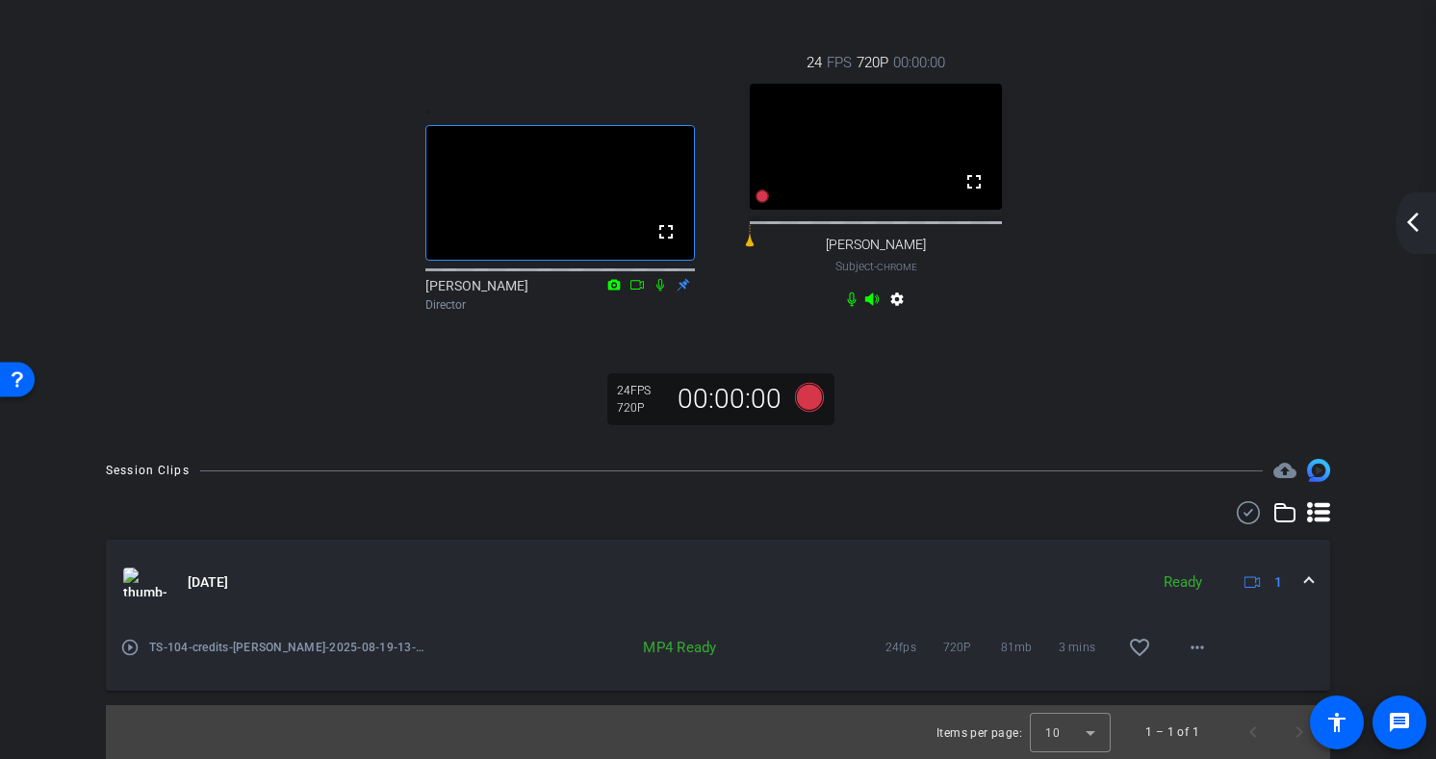
click at [666, 645] on div "MP4 Ready" at bounding box center [658, 647] width 137 height 19
click at [1180, 563] on mat-expansion-panel-header "[DATE] Ready 1" at bounding box center [718, 582] width 1224 height 85
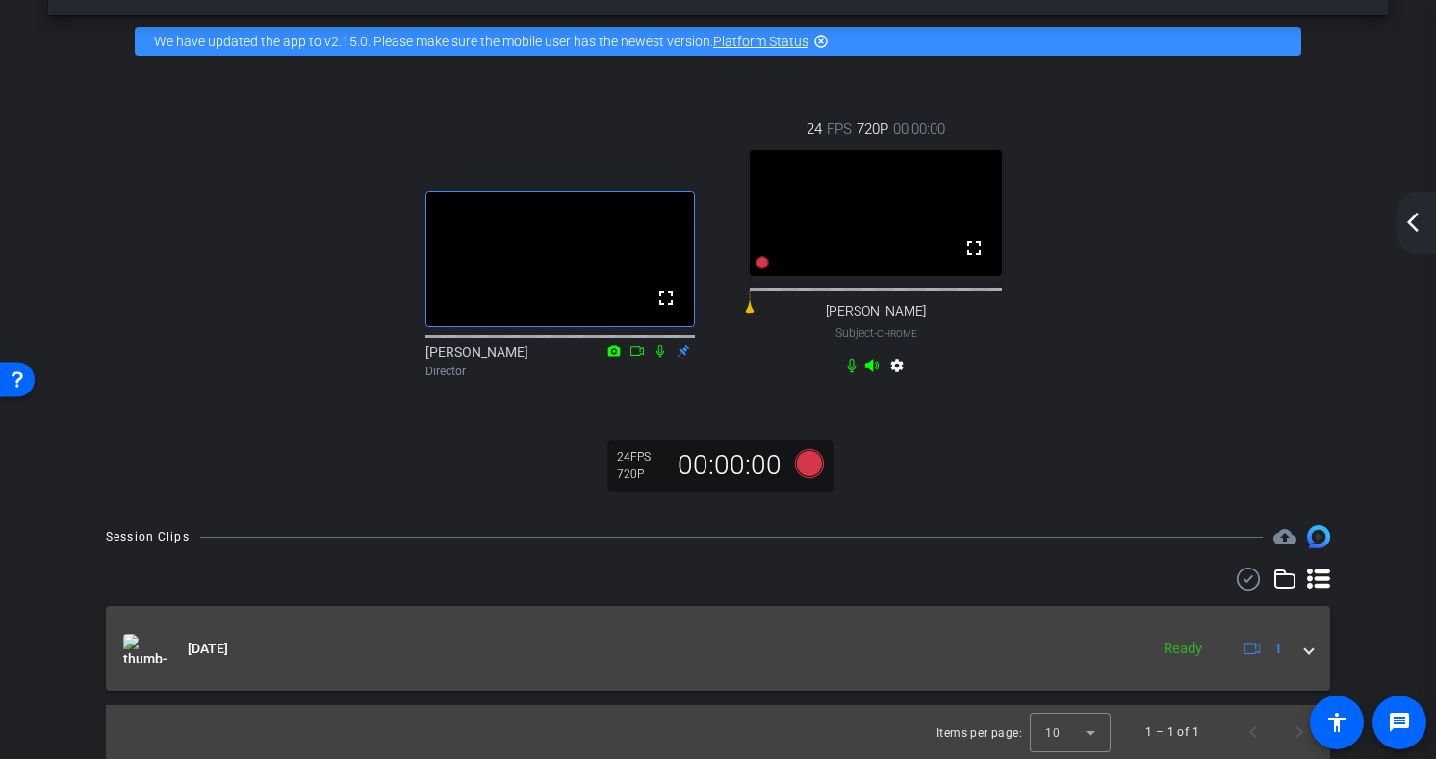
scroll to position [84, 0]
click at [1190, 670] on mat-expansion-panel-header "[DATE] Ready 1" at bounding box center [718, 648] width 1224 height 85
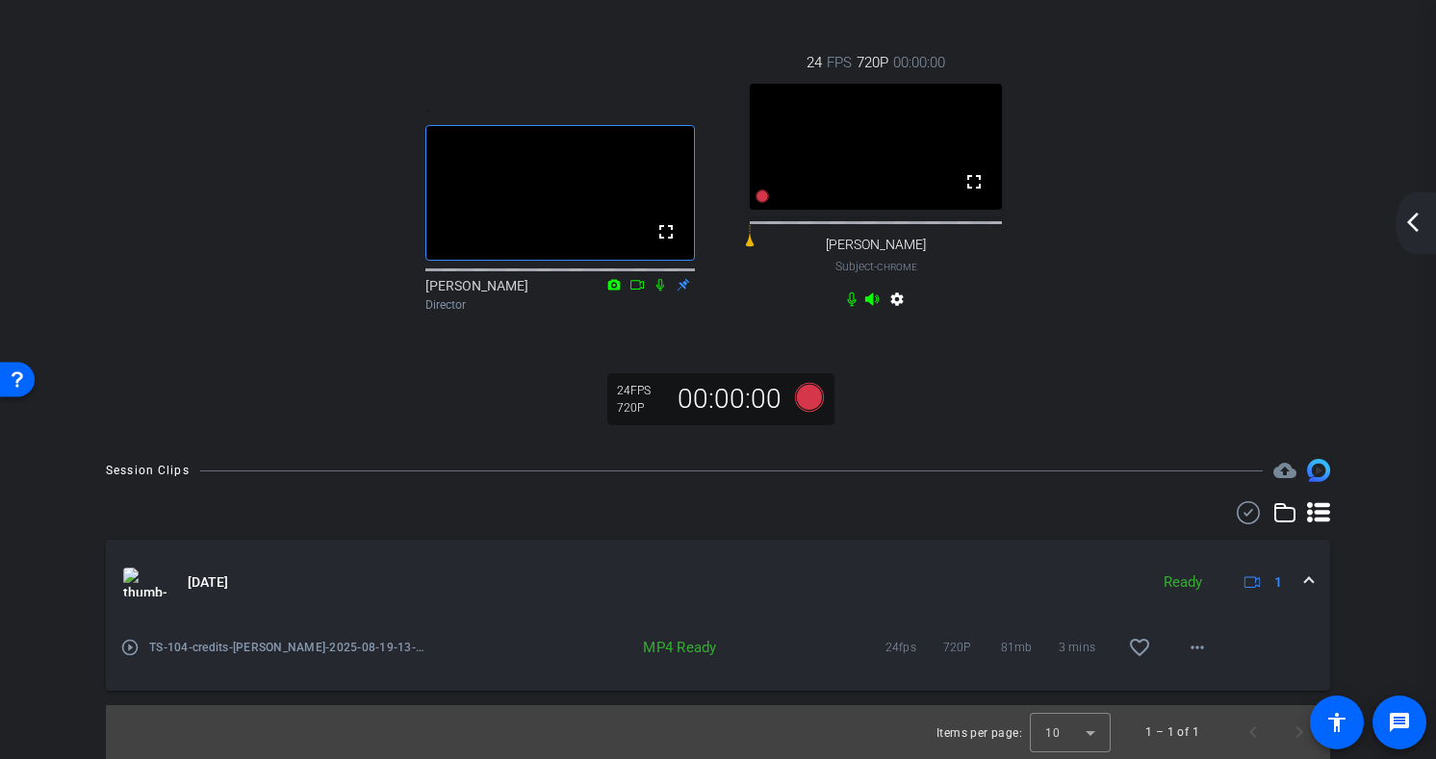
scroll to position [150, 0]
click at [1209, 647] on span at bounding box center [1197, 648] width 46 height 46
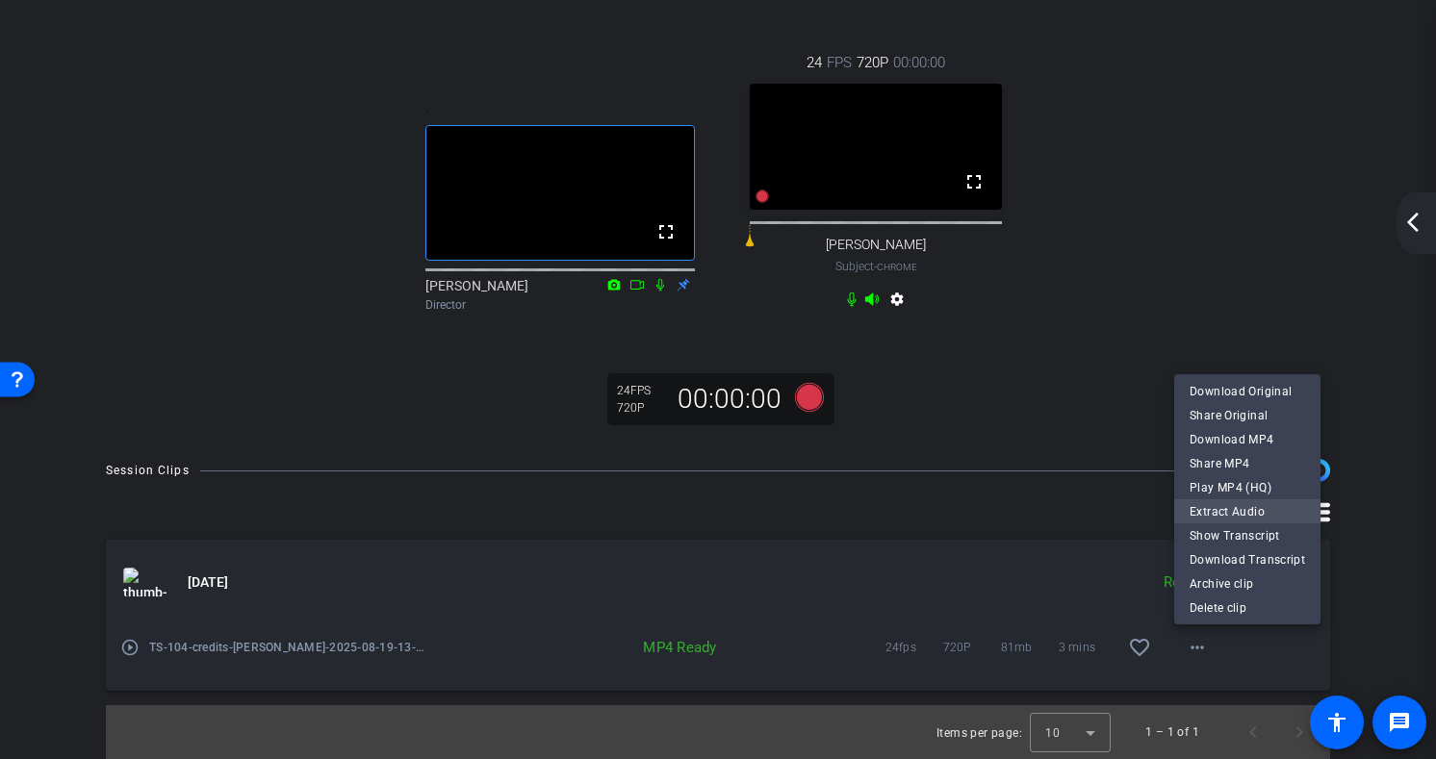
click at [1236, 506] on span "Extract Audio" at bounding box center [1247, 510] width 115 height 23
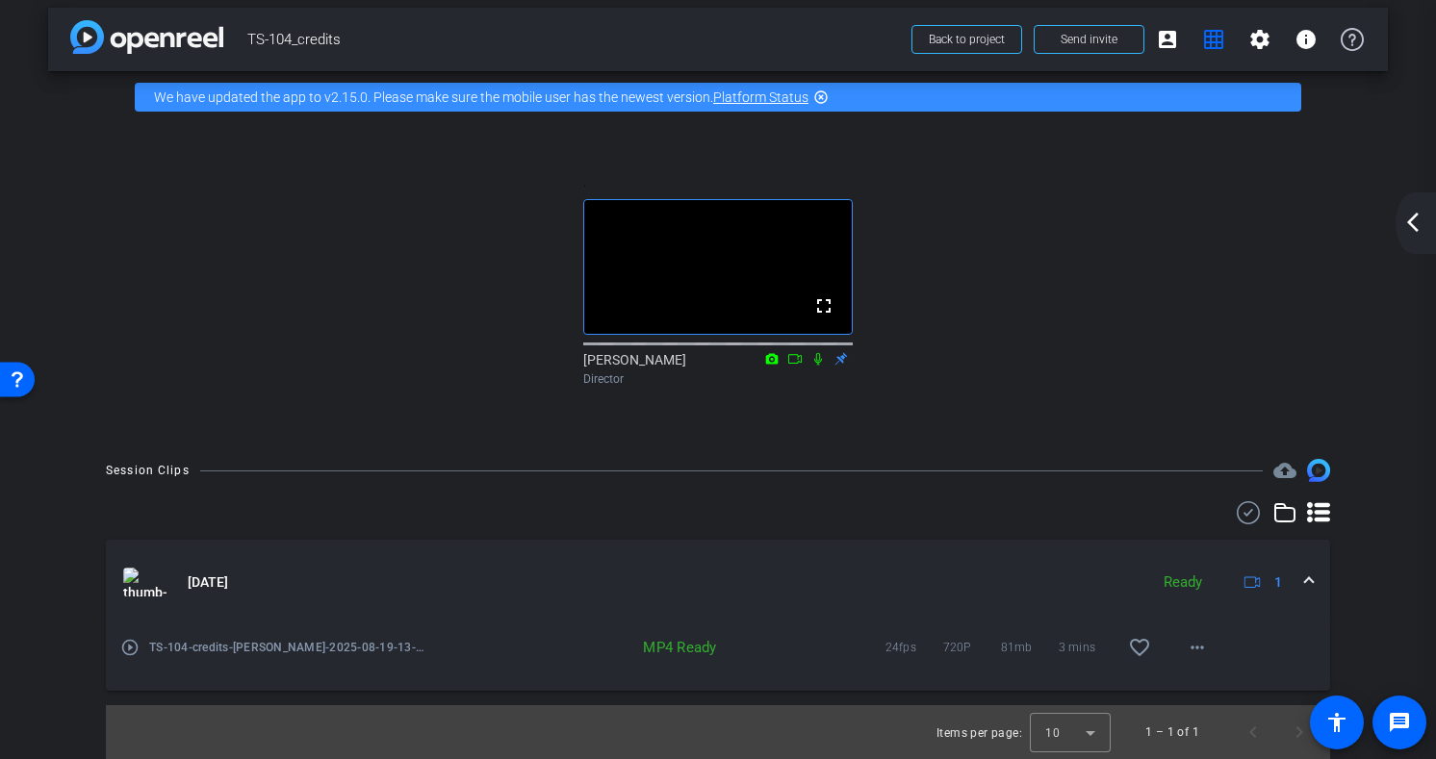
scroll to position [29, 0]
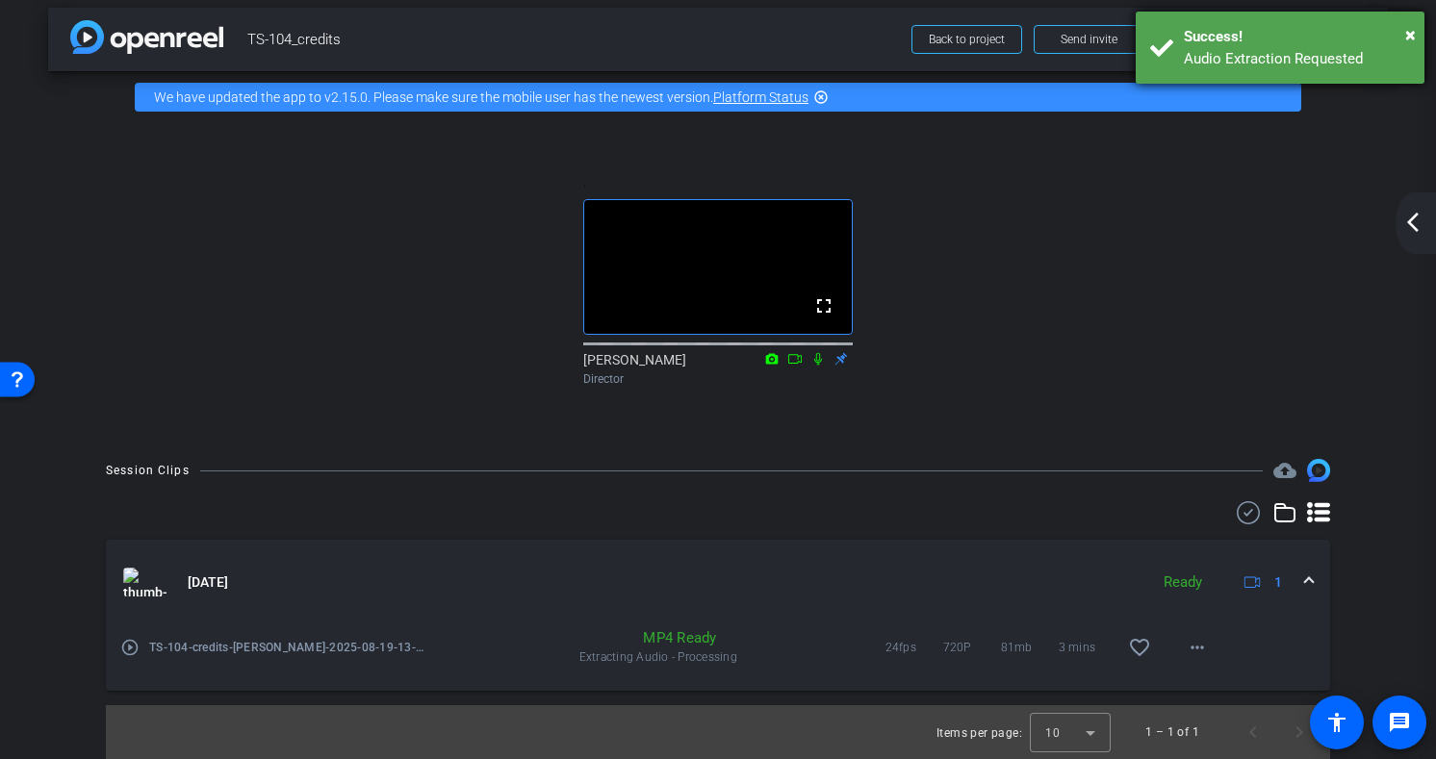
click at [1339, 54] on div "Audio Extraction Requested" at bounding box center [1297, 59] width 226 height 22
click at [1319, 46] on div "Success!" at bounding box center [1297, 37] width 226 height 22
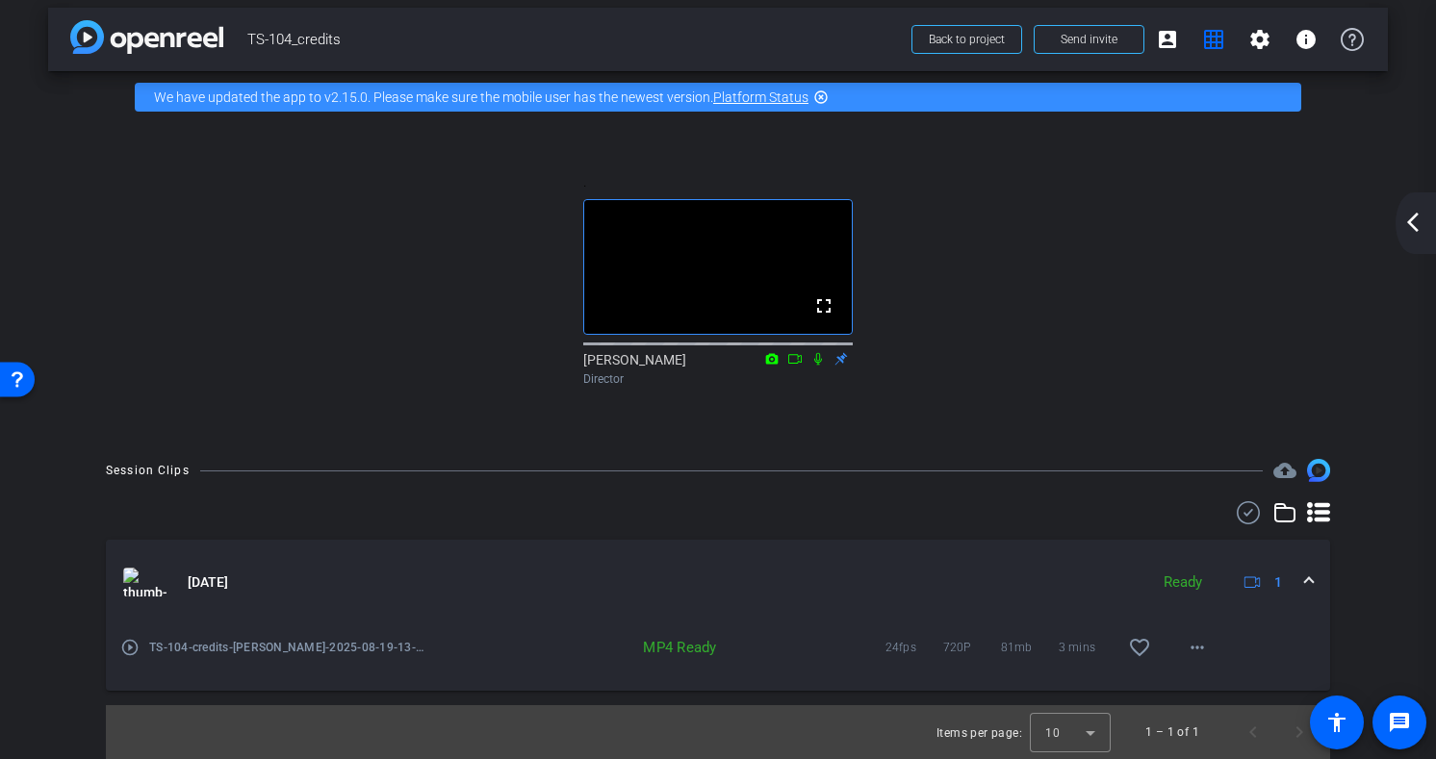
click at [1294, 515] on icon at bounding box center [1284, 512] width 19 height 17
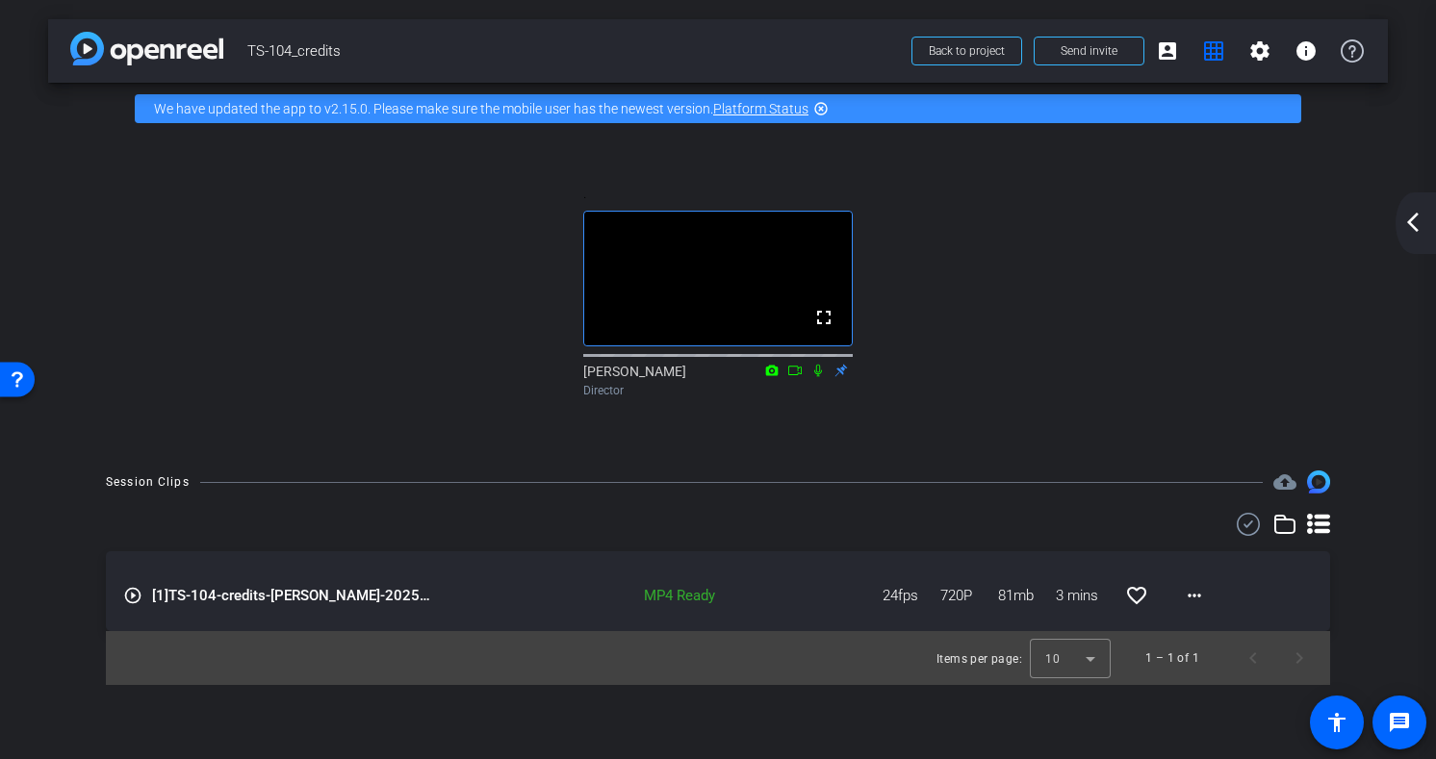
click at [1286, 536] on icon at bounding box center [1284, 524] width 23 height 23
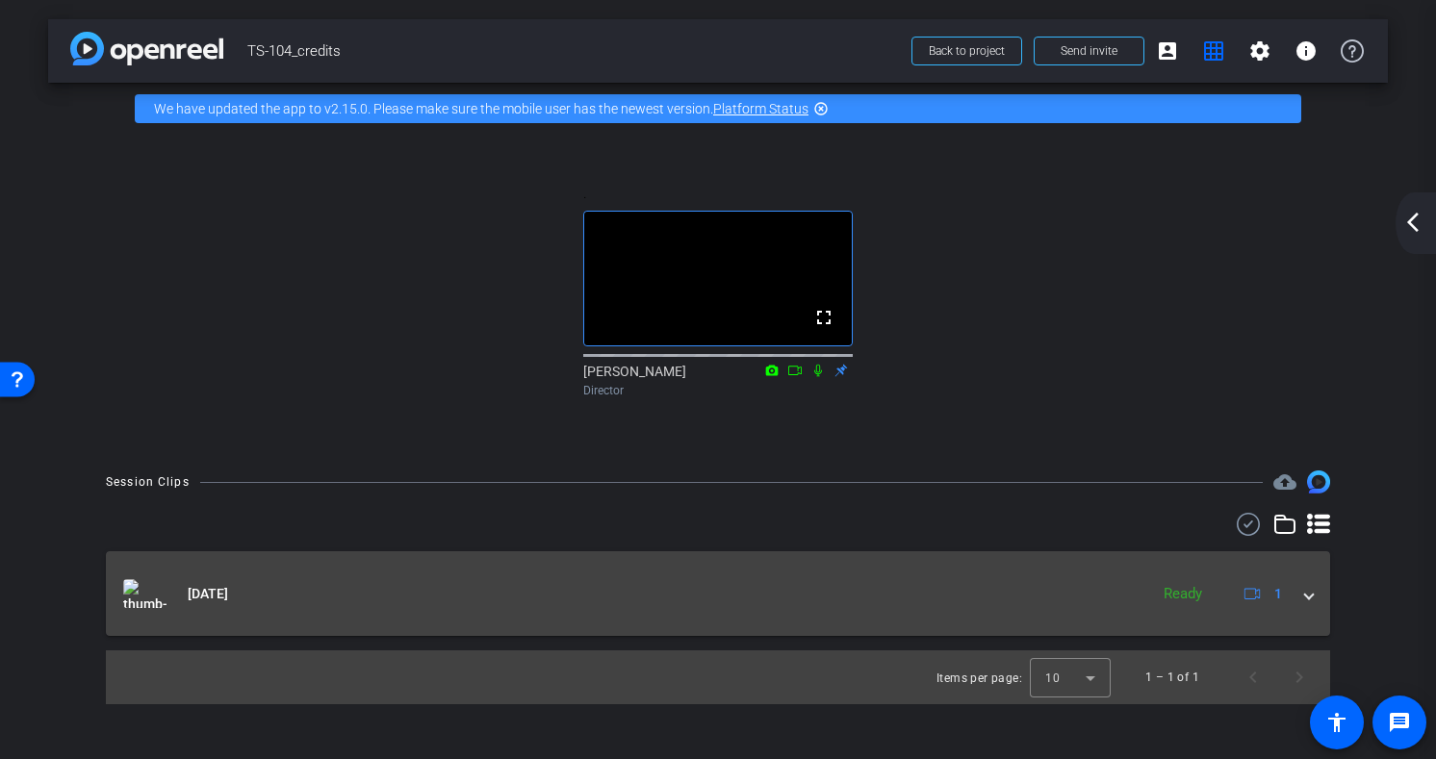
click at [1301, 608] on div "[DATE] Ready 1" at bounding box center [714, 593] width 1182 height 29
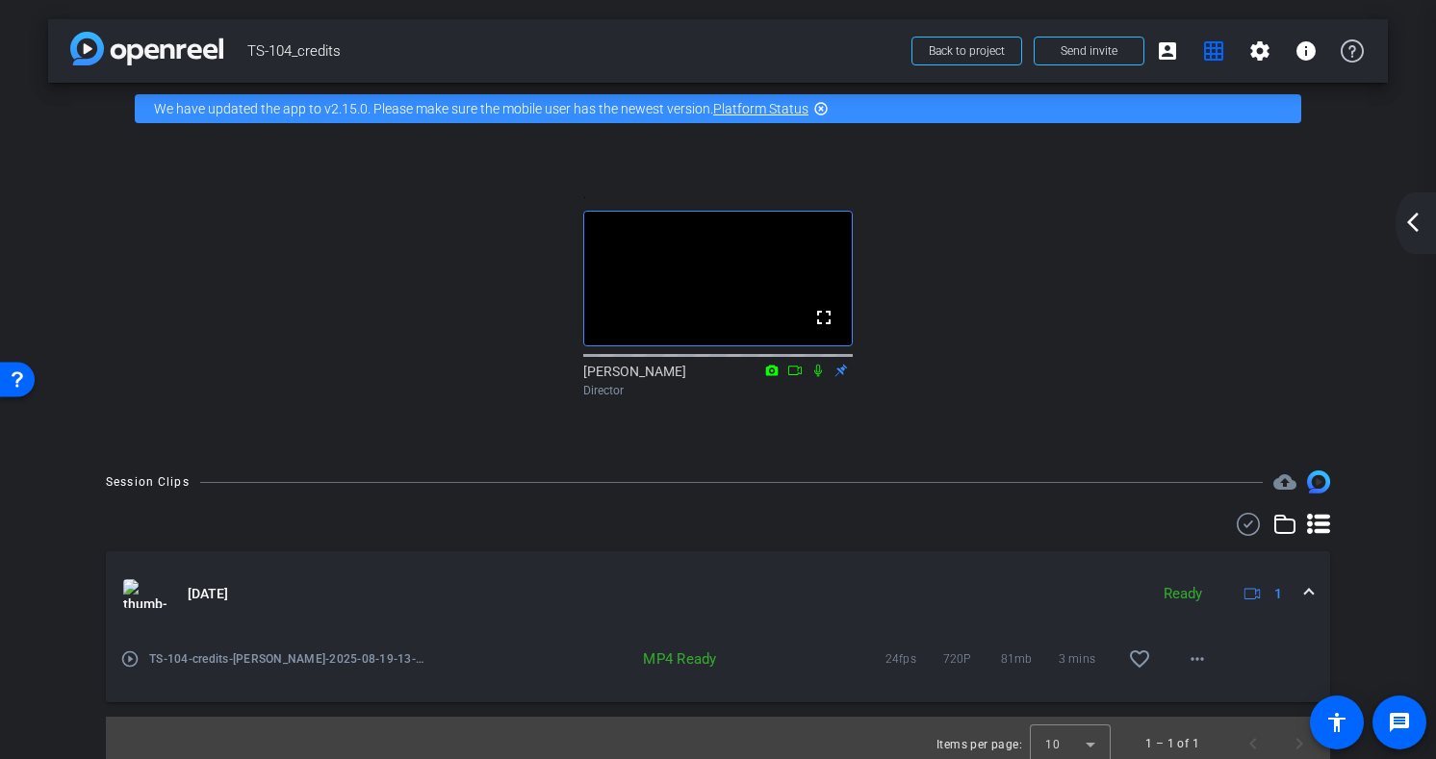
scroll to position [29, 0]
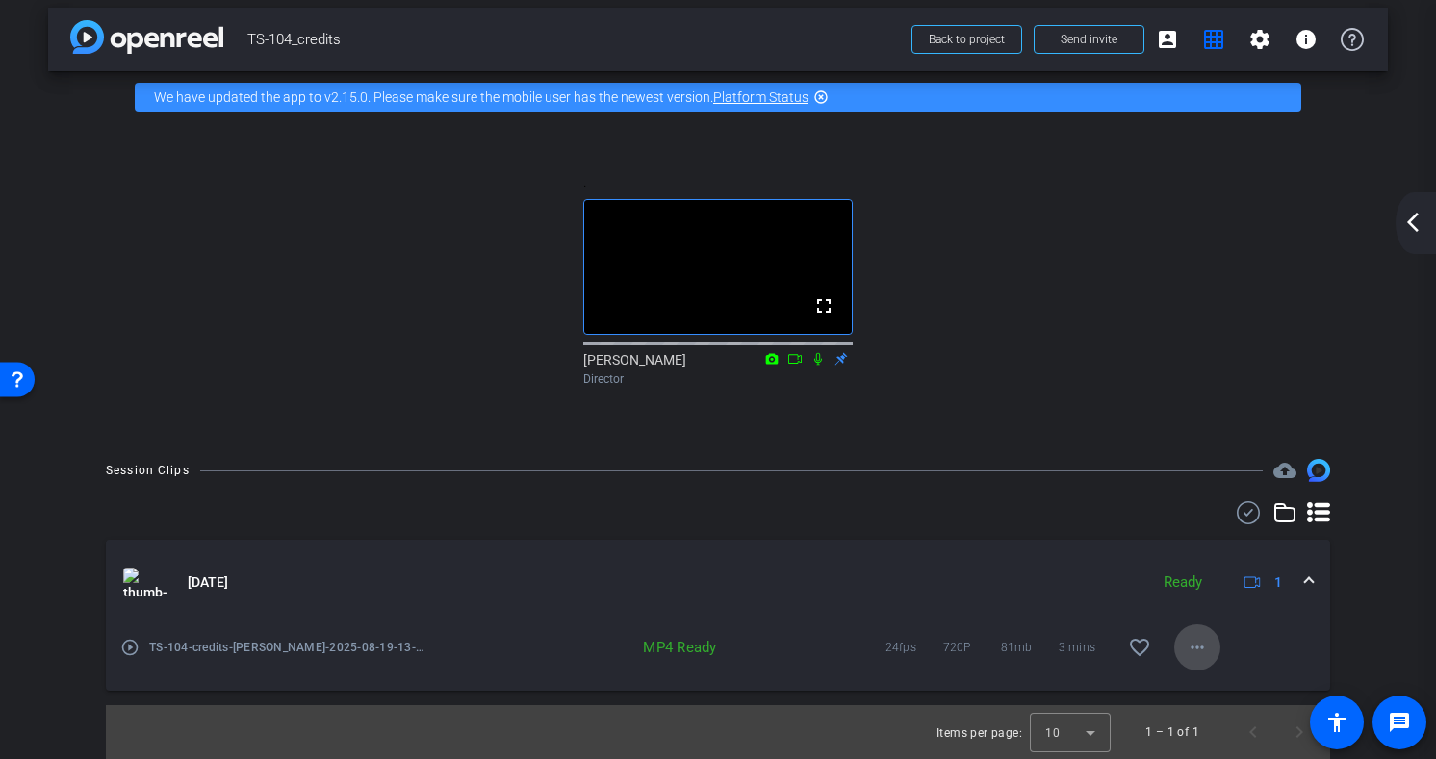
click at [1189, 649] on mat-icon "more_horiz" at bounding box center [1197, 647] width 23 height 23
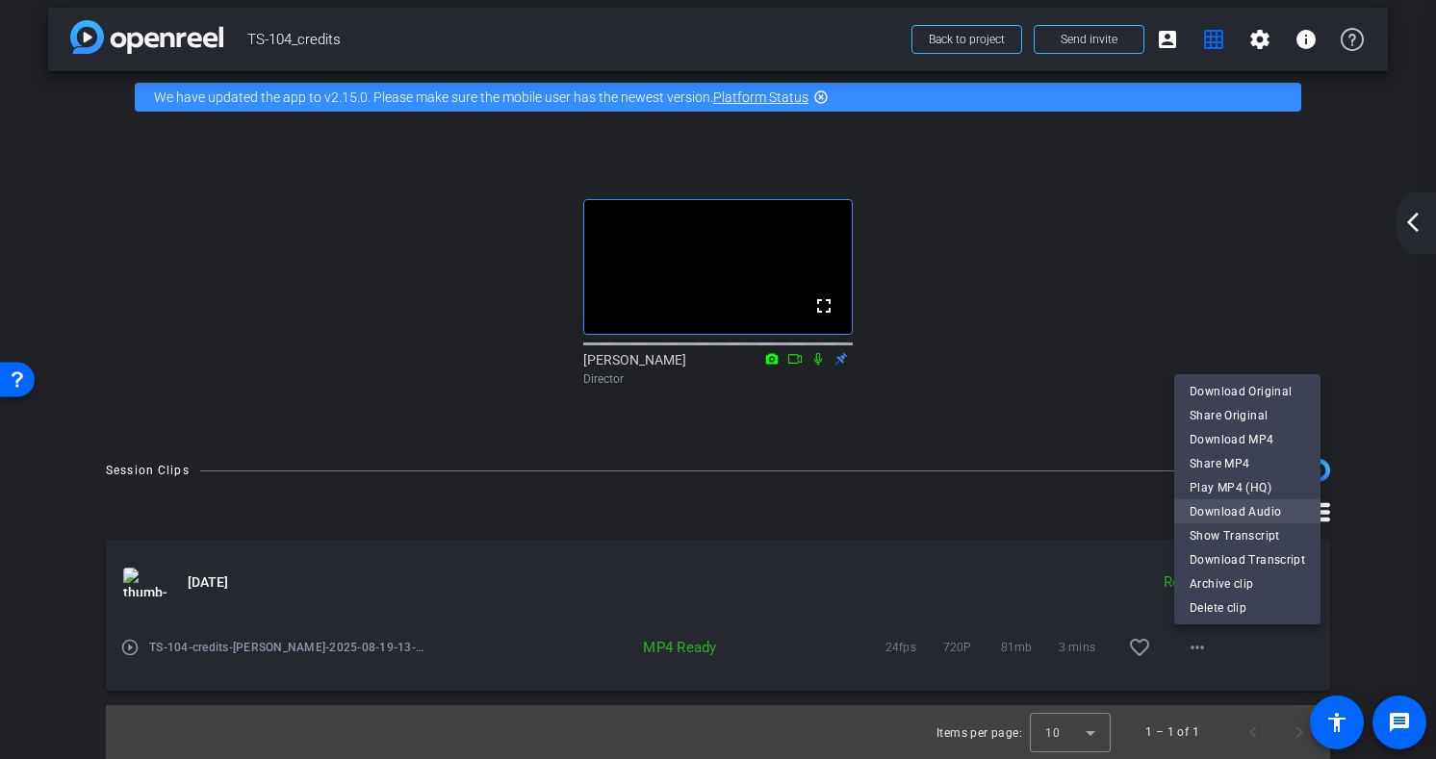
click at [1247, 517] on span "Download Audio" at bounding box center [1247, 510] width 115 height 23
